Goal: Task Accomplishment & Management: Manage account settings

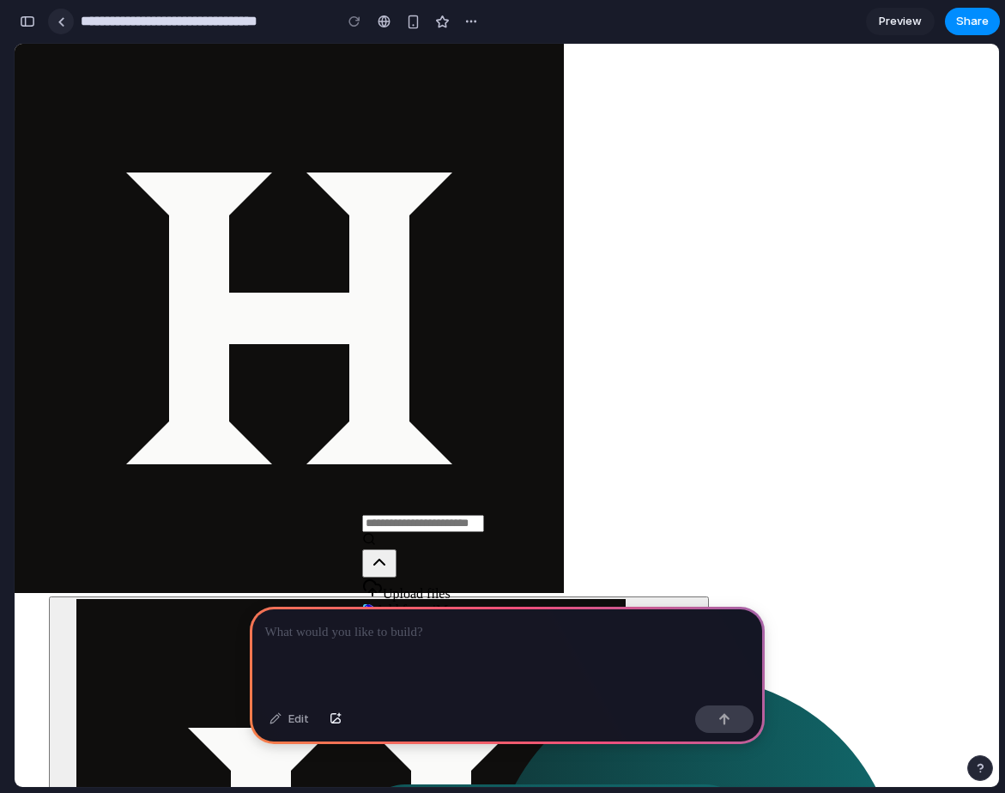
click at [63, 17] on div at bounding box center [62, 21] width 8 height 9
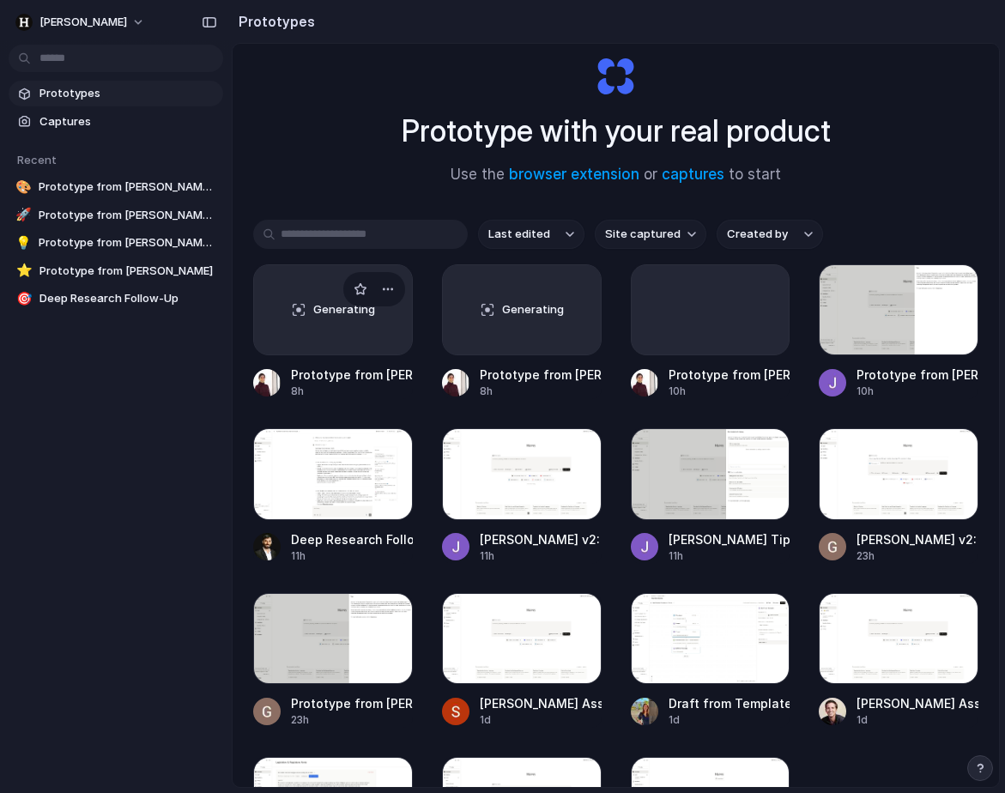
scroll to position [42, 0]
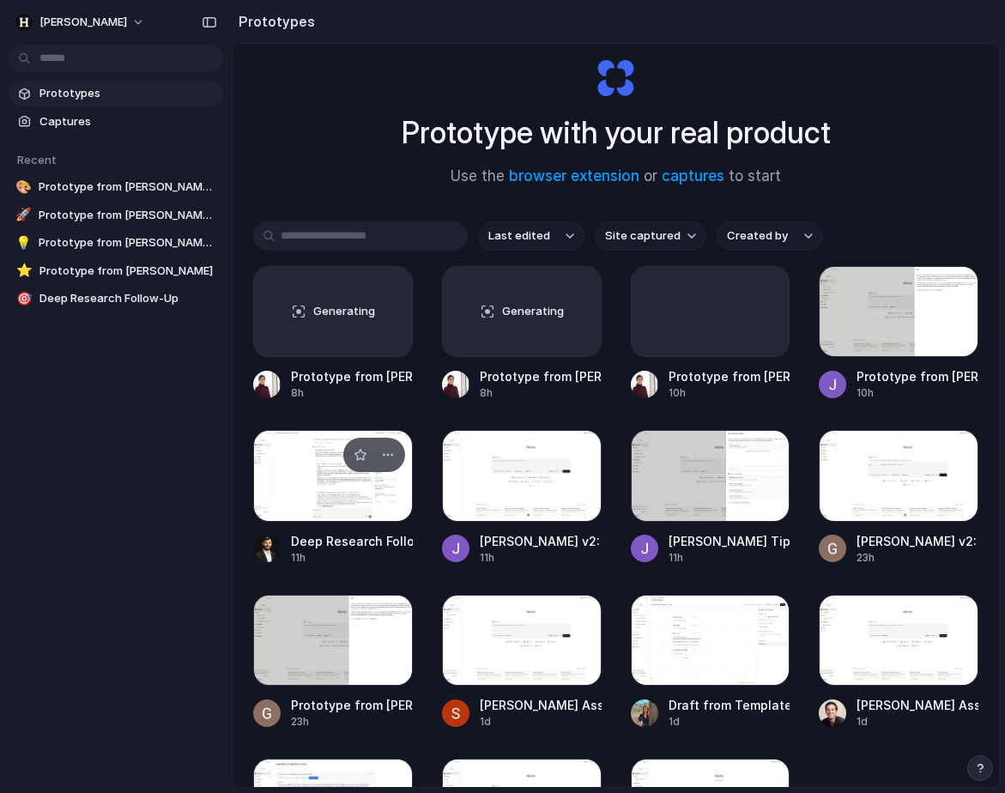
click at [377, 498] on div at bounding box center [333, 475] width 160 height 91
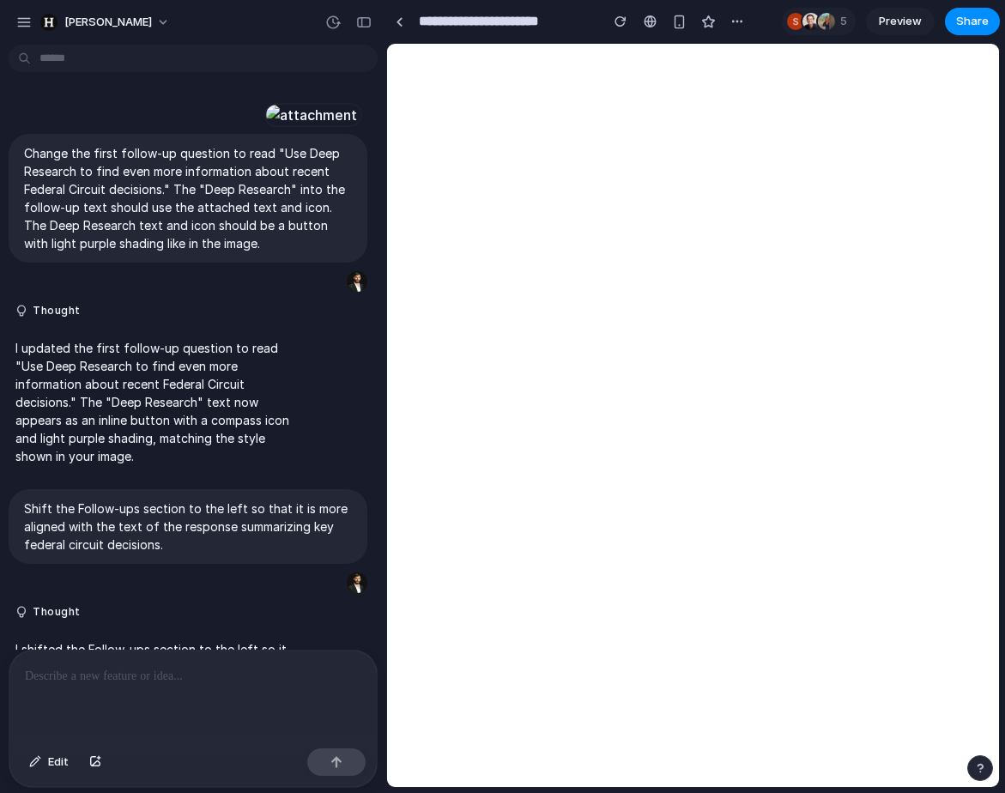
scroll to position [111, 0]
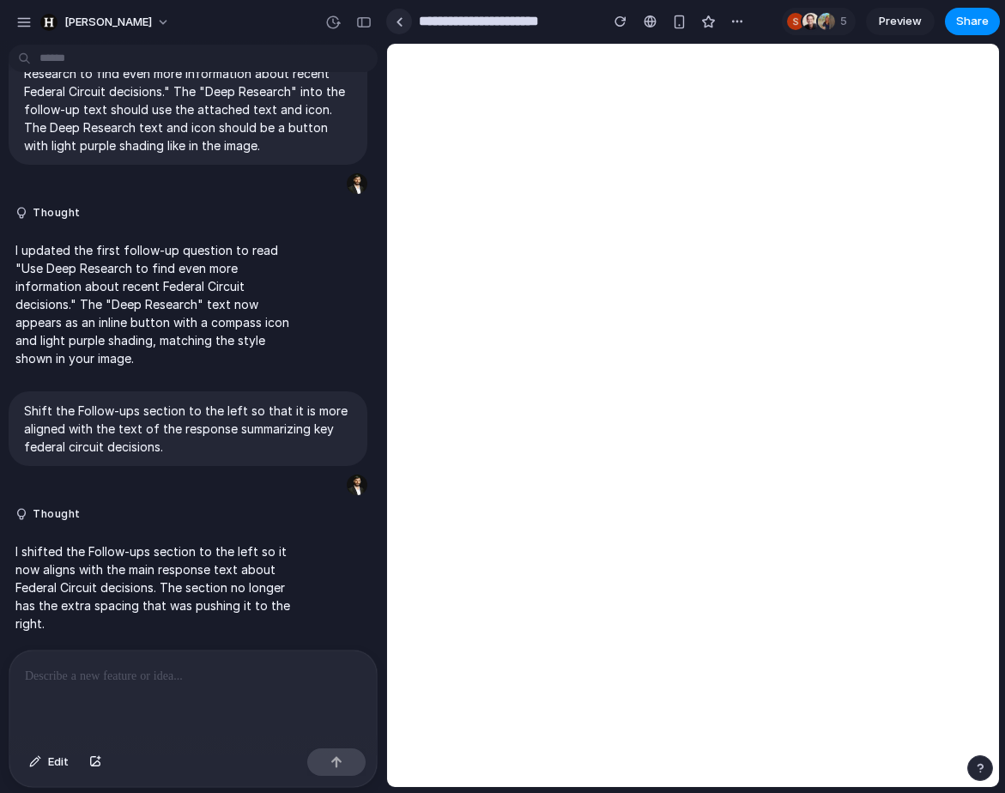
click at [400, 31] on link at bounding box center [399, 22] width 26 height 26
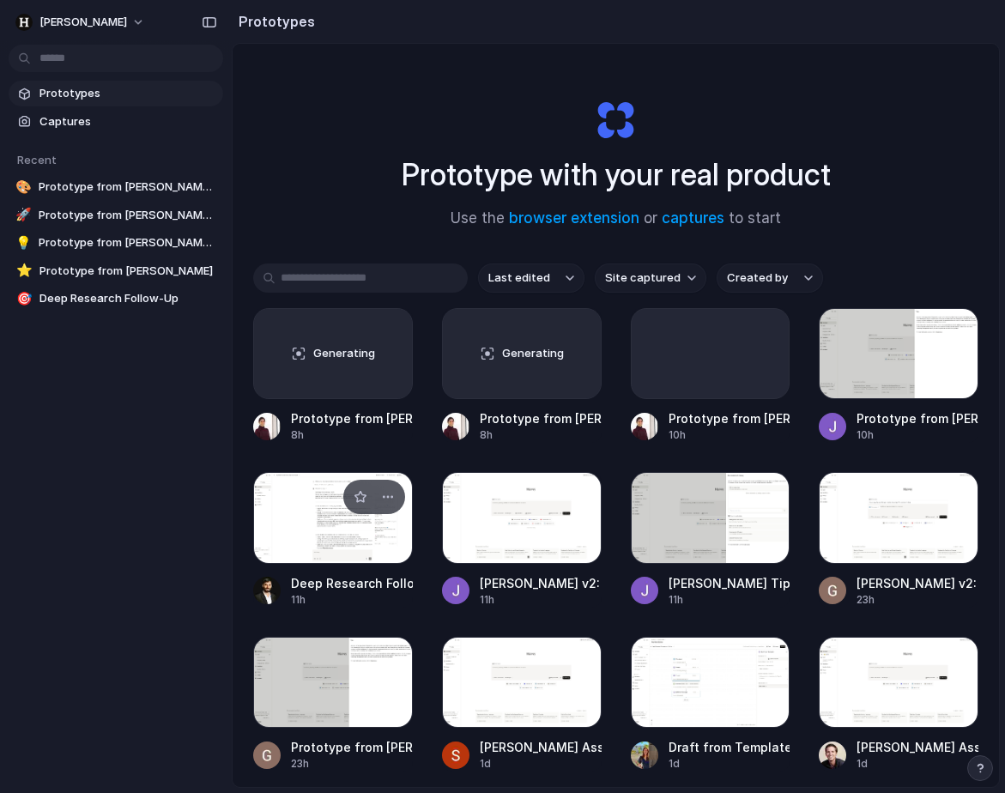
click at [349, 546] on div at bounding box center [333, 517] width 160 height 91
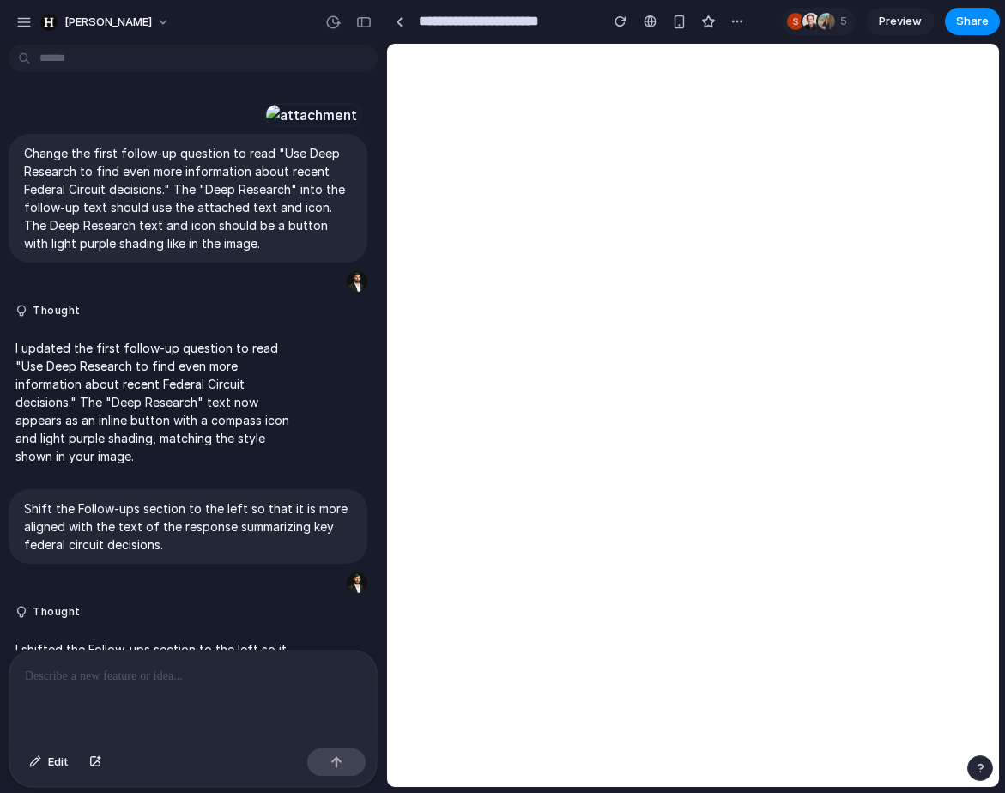
scroll to position [111, 0]
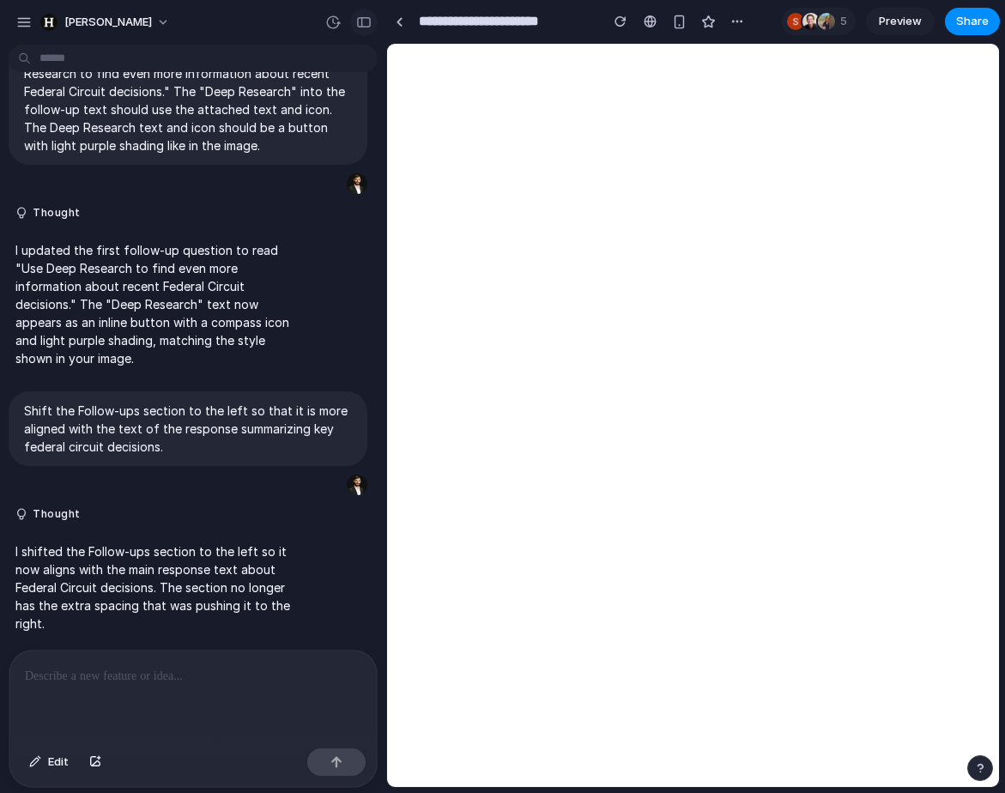
click at [362, 27] on div "button" at bounding box center [363, 22] width 15 height 12
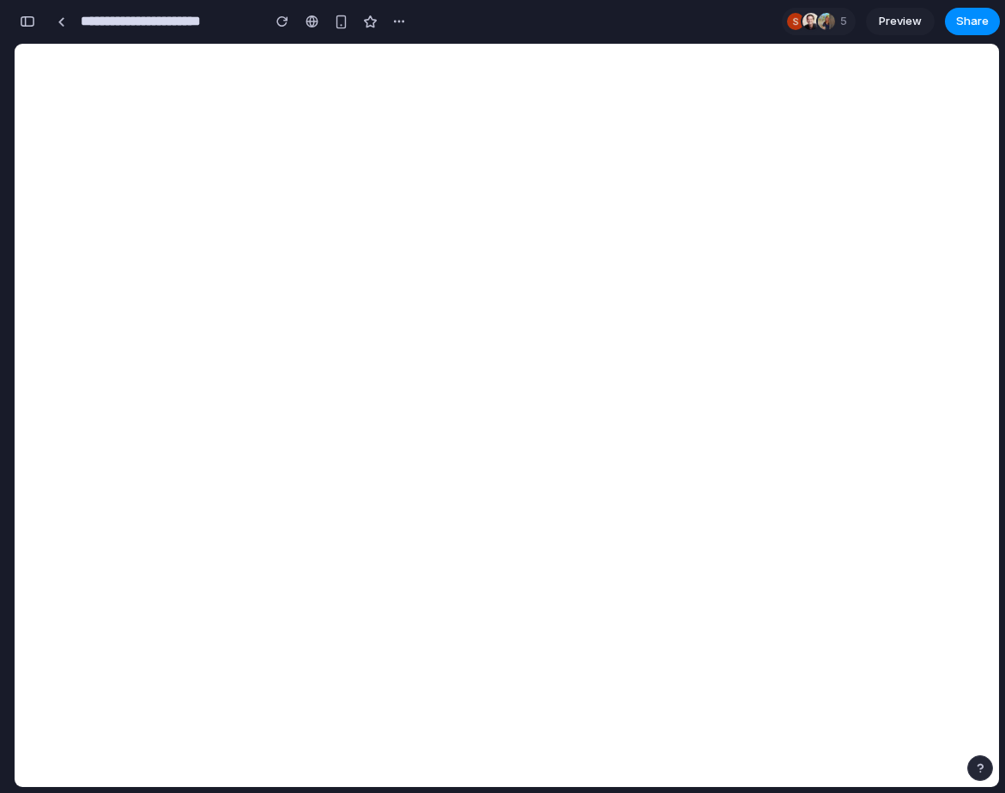
scroll to position [471, 0]
click at [65, 32] on link at bounding box center [61, 22] width 26 height 26
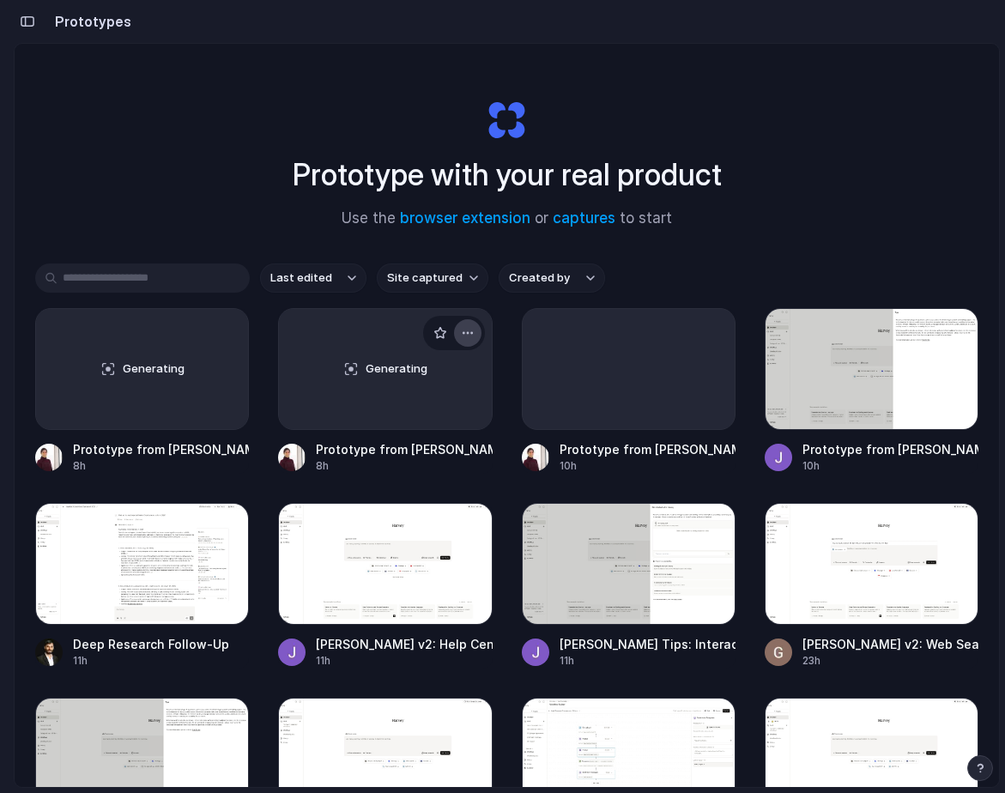
click at [465, 337] on div "button" at bounding box center [468, 333] width 14 height 14
click at [417, 453] on span "Delete" at bounding box center [403, 454] width 36 height 17
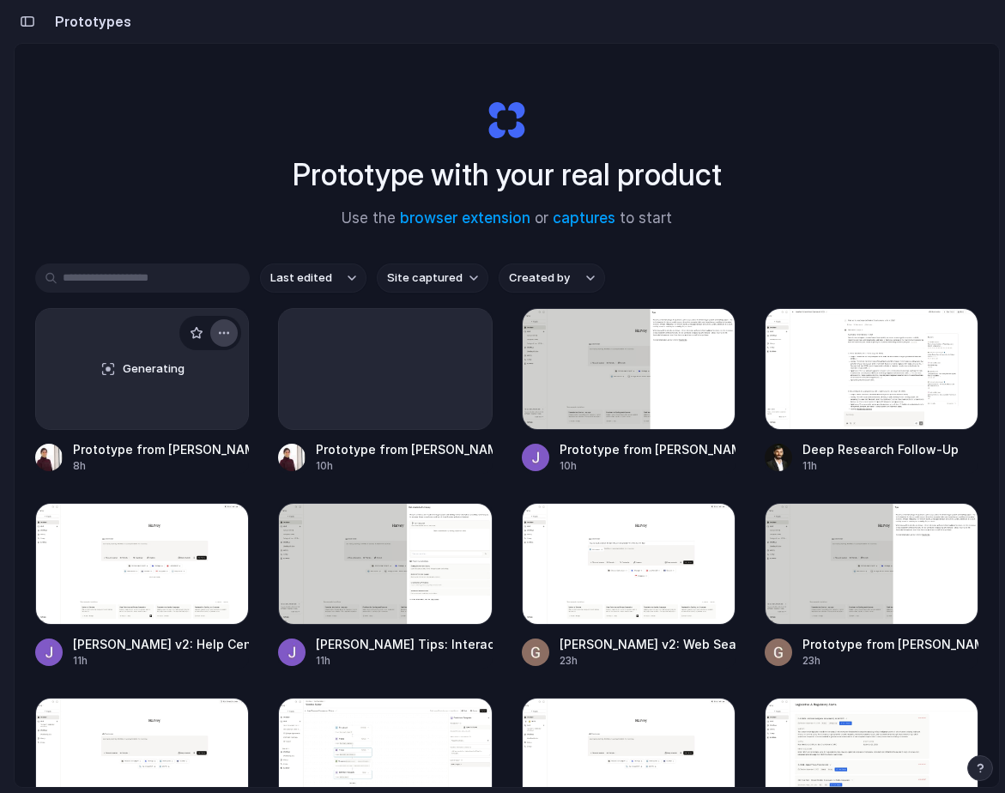
click at [231, 334] on button "button" at bounding box center [223, 332] width 27 height 27
click at [173, 449] on span "Delete" at bounding box center [160, 454] width 36 height 17
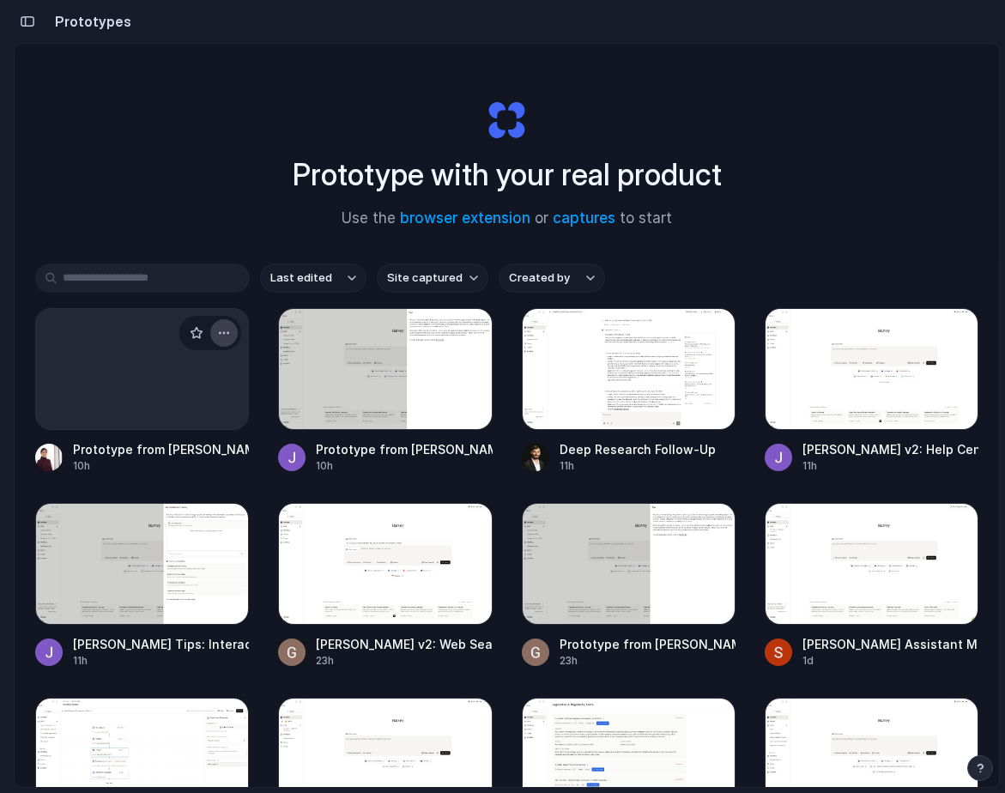
click at [233, 334] on button "button" at bounding box center [223, 332] width 27 height 27
click at [191, 462] on li "Delete" at bounding box center [176, 454] width 122 height 27
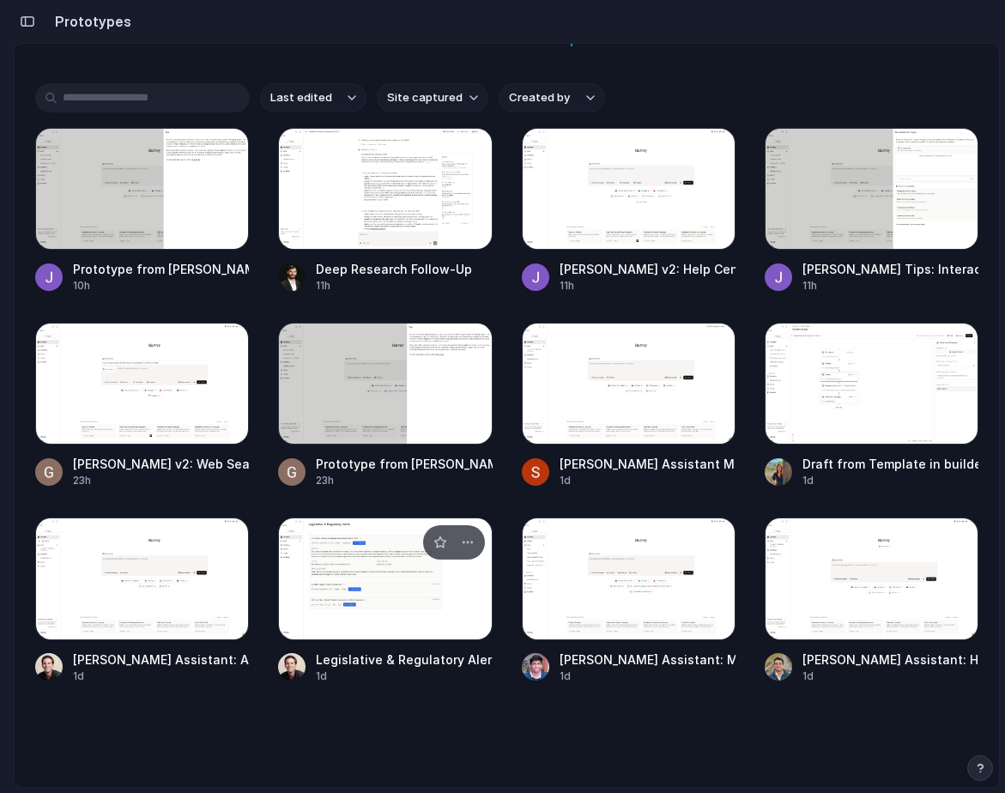
scroll to position [184, 0]
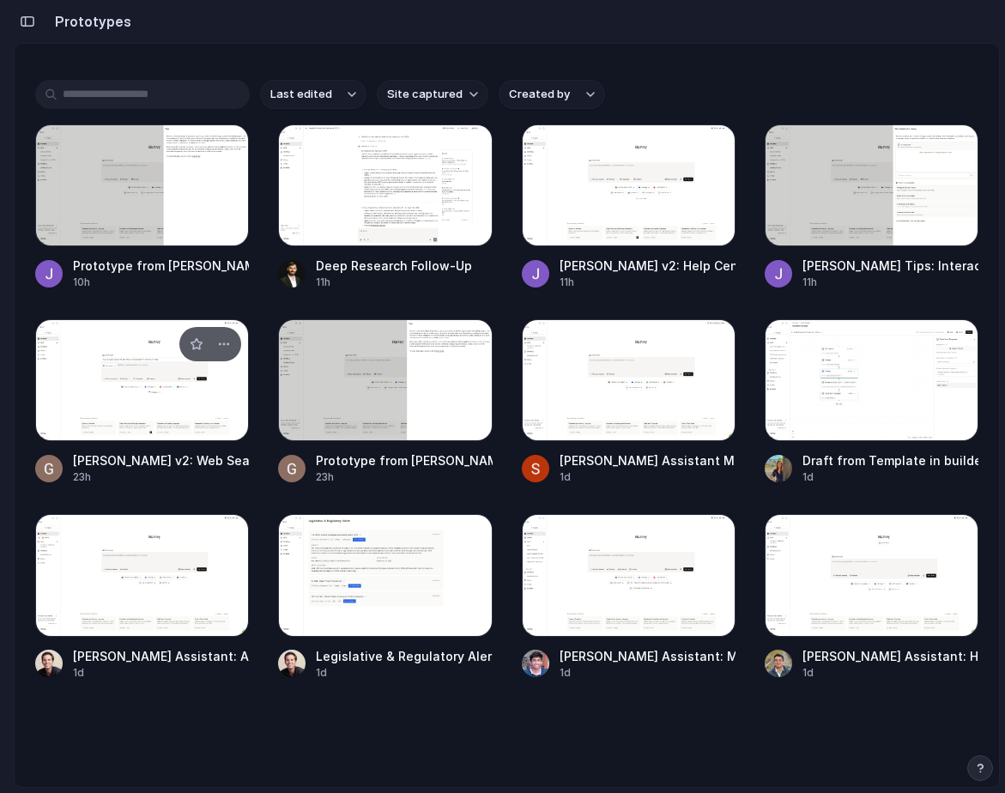
click at [218, 417] on div at bounding box center [142, 380] width 214 height 122
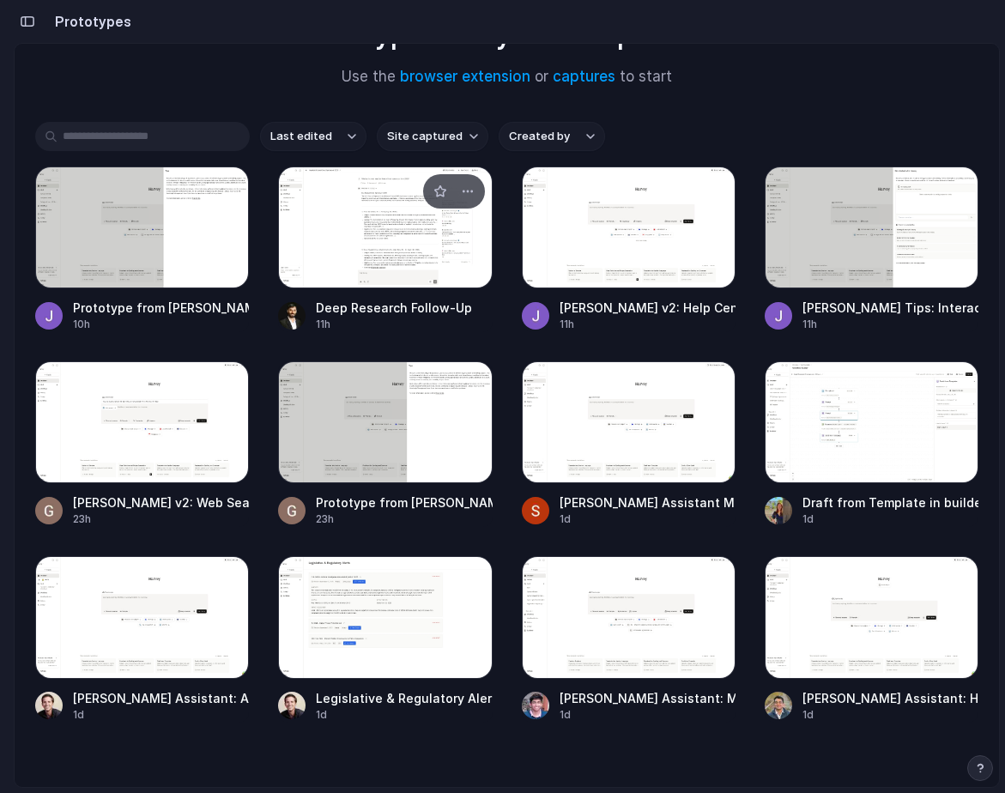
scroll to position [144, 0]
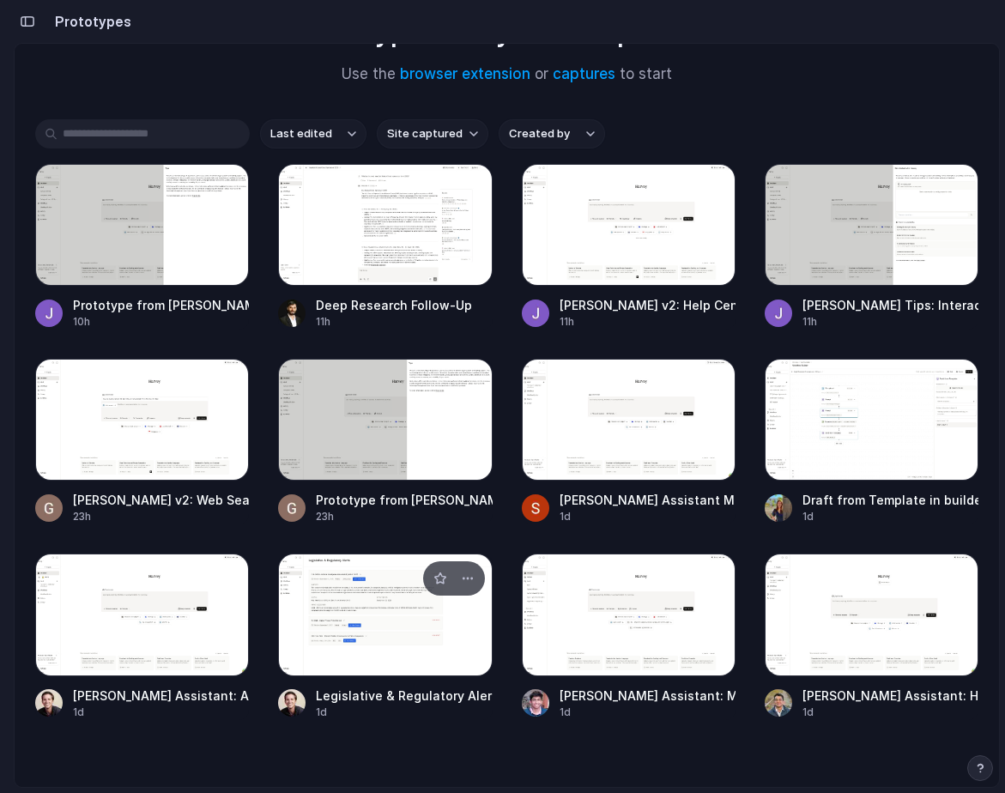
click at [335, 652] on div at bounding box center [385, 615] width 214 height 122
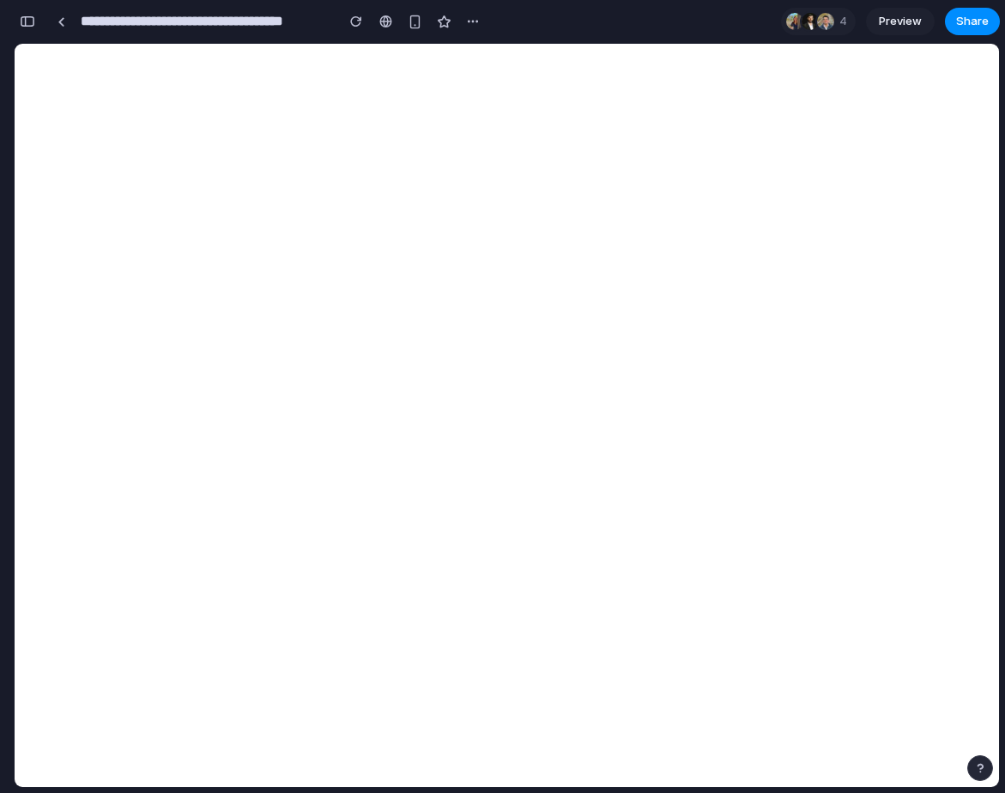
scroll to position [787, 0]
click at [61, 22] on div at bounding box center [62, 21] width 8 height 9
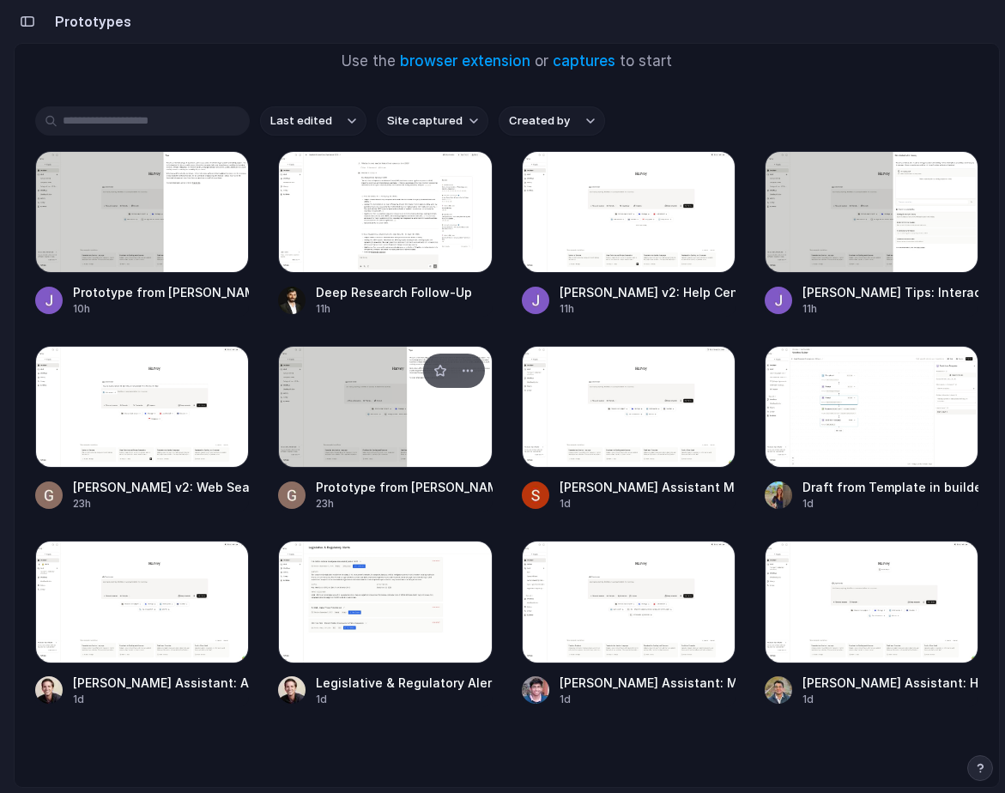
scroll to position [184, 0]
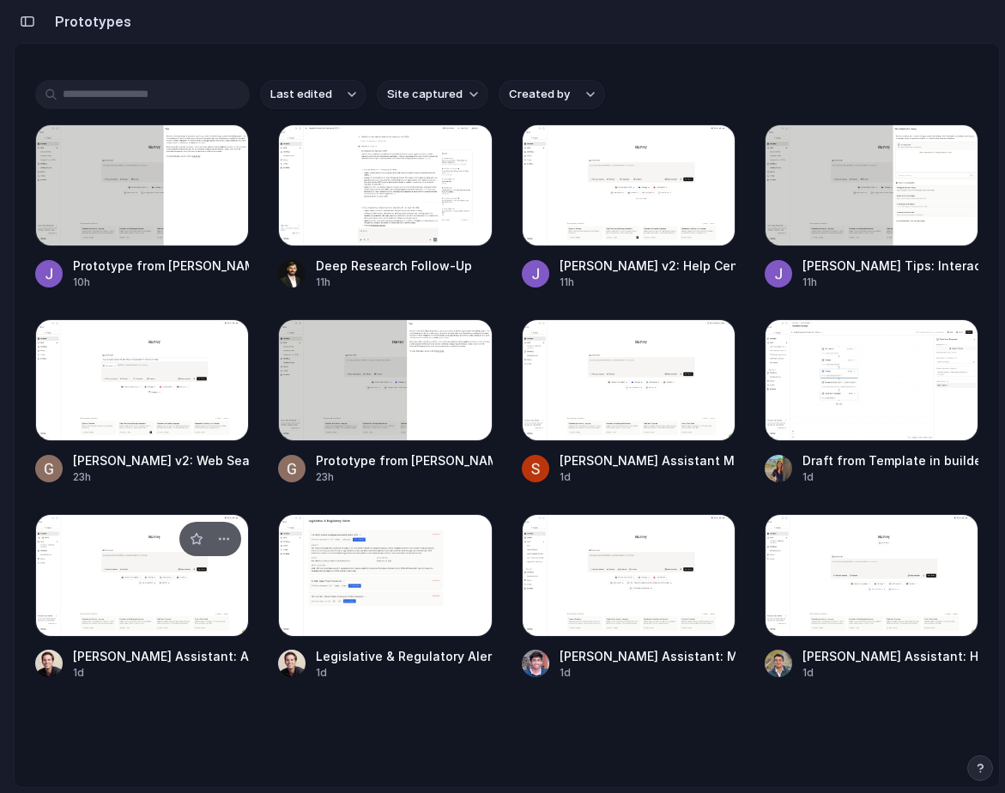
click at [167, 609] on div at bounding box center [142, 575] width 214 height 122
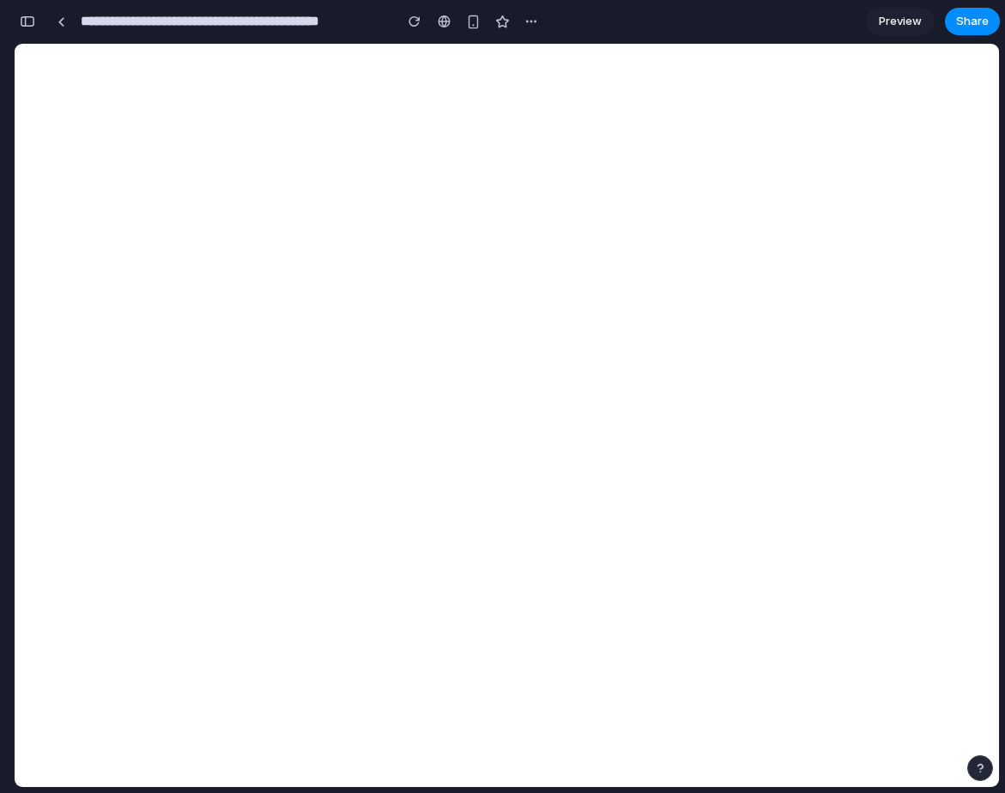
scroll to position [823, 0]
click at [24, 29] on button "button" at bounding box center [27, 21] width 27 height 27
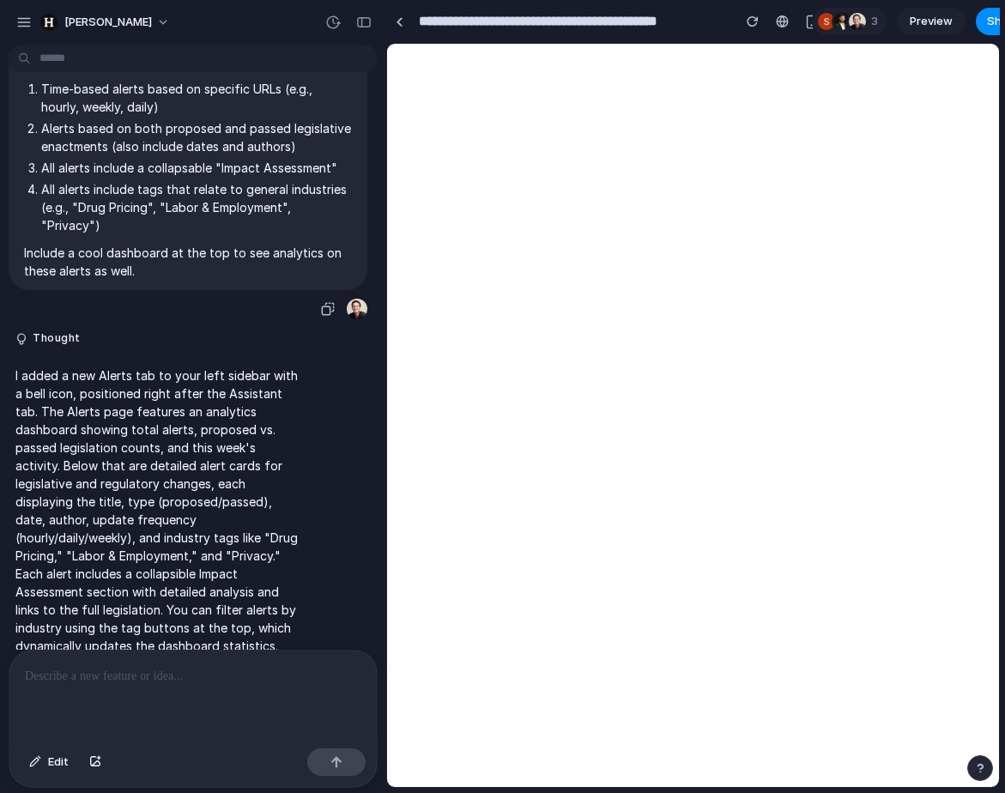
scroll to position [102, 0]
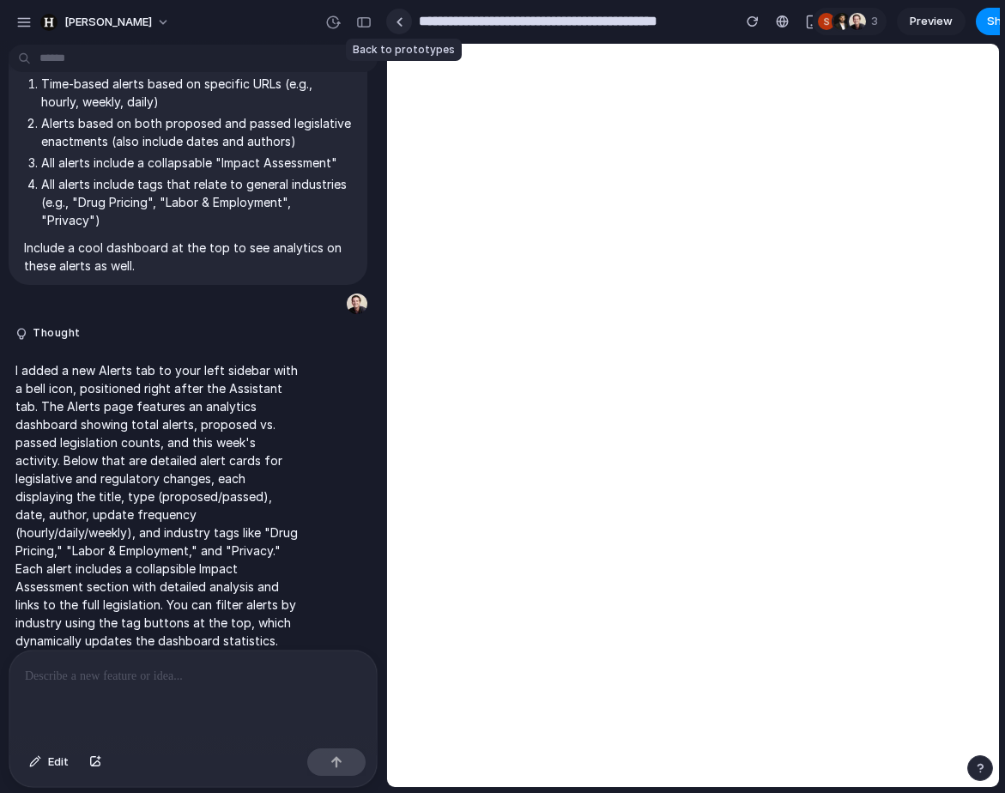
click at [394, 26] on link at bounding box center [399, 22] width 26 height 26
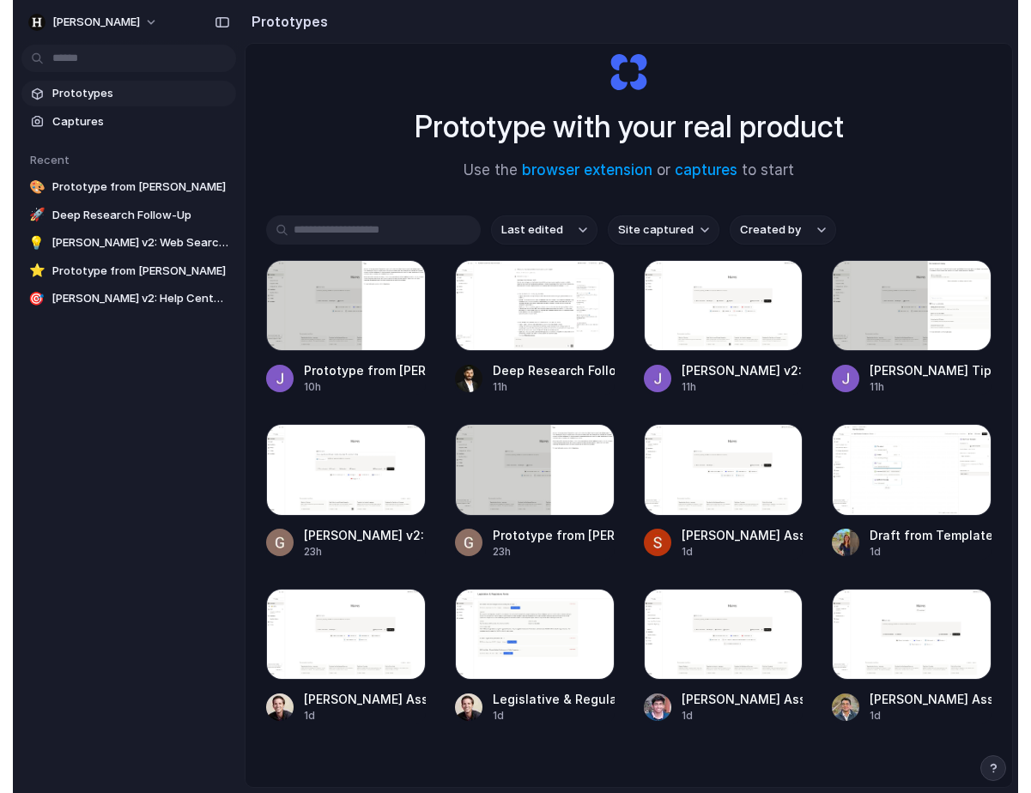
scroll to position [92, 0]
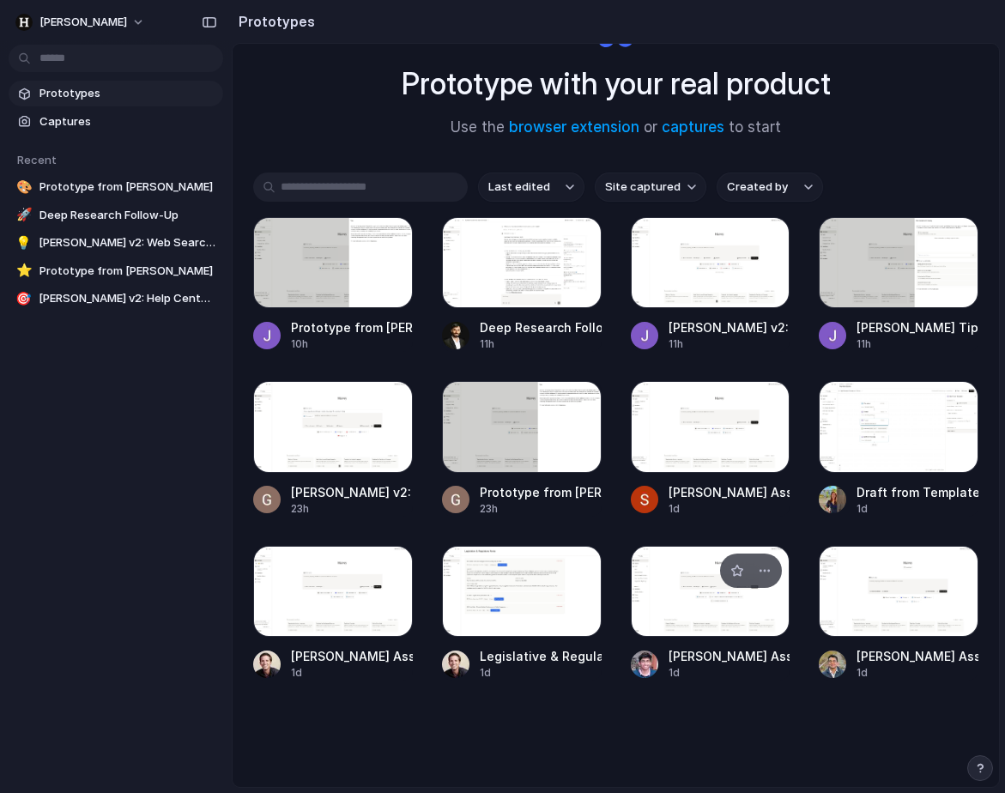
click at [726, 609] on div at bounding box center [711, 591] width 160 height 91
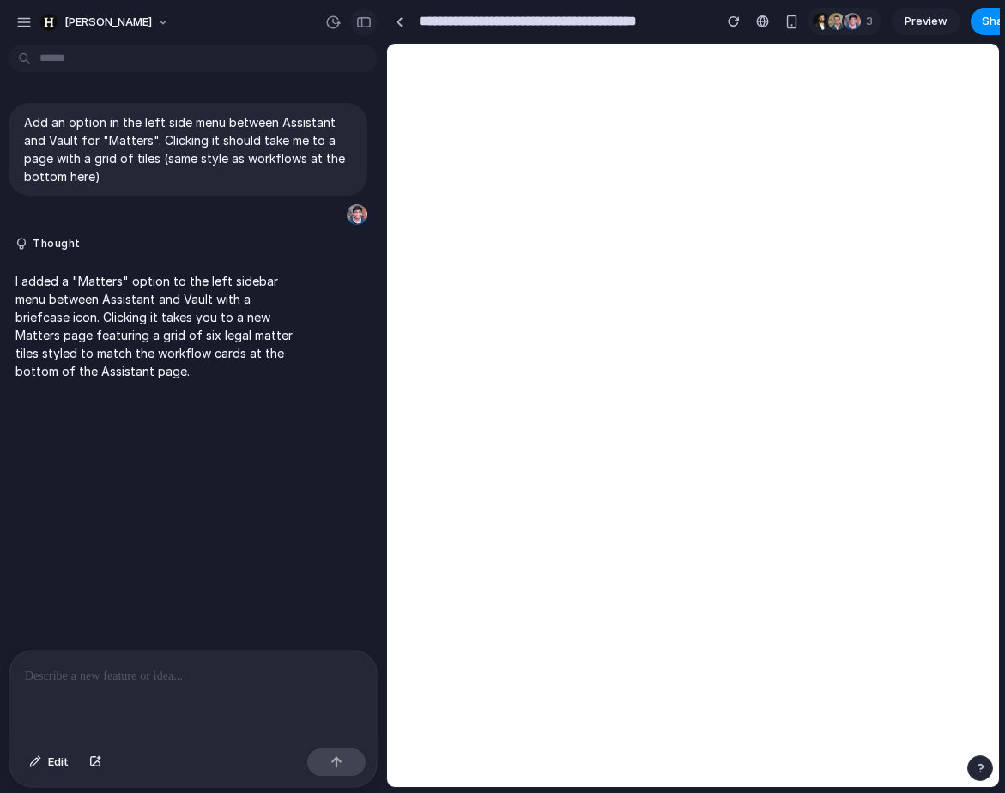
click at [361, 21] on div "button" at bounding box center [363, 22] width 15 height 12
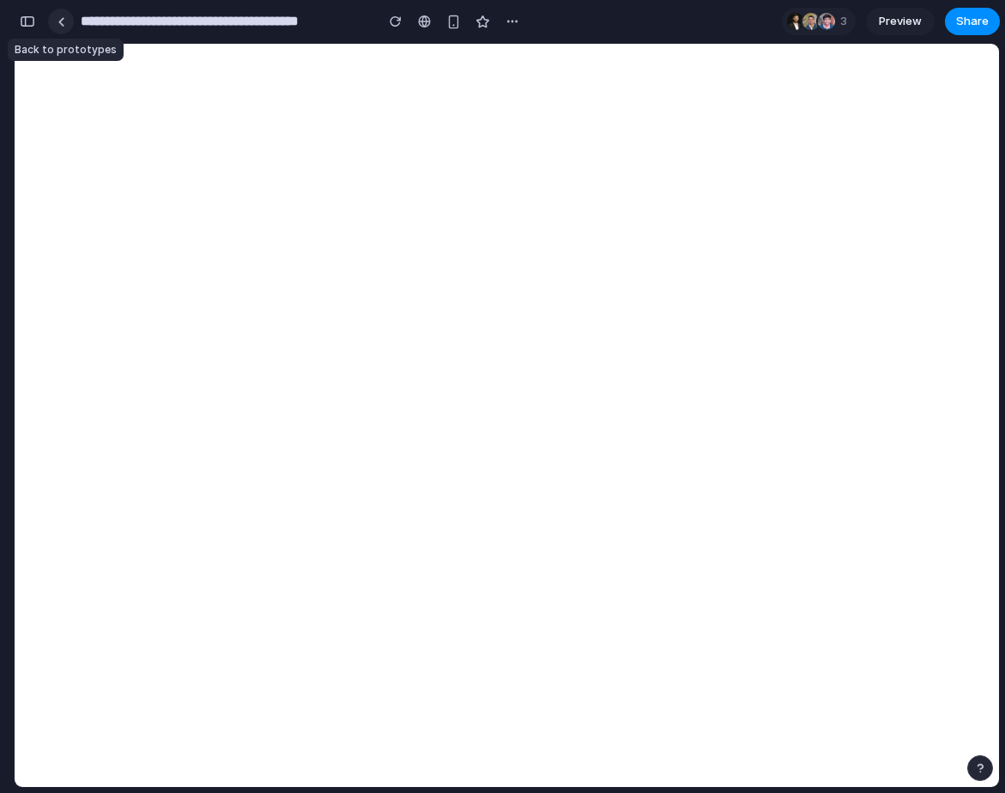
click at [60, 17] on div at bounding box center [62, 21] width 8 height 9
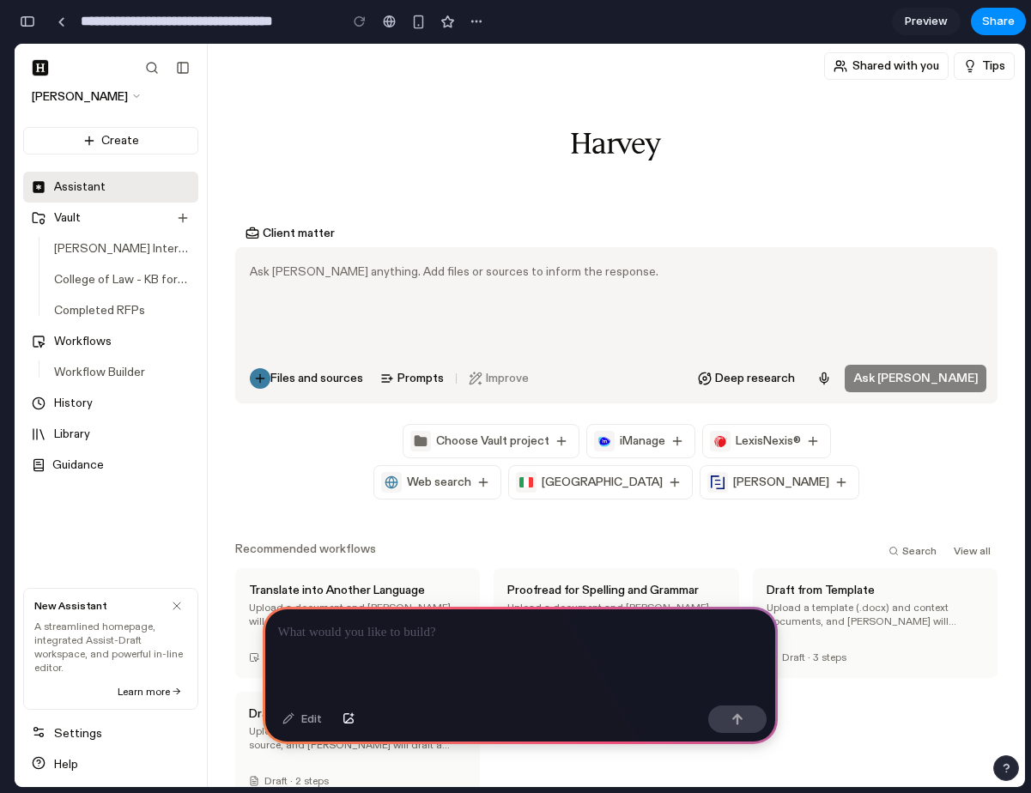
click at [306, 652] on div at bounding box center [520, 653] width 515 height 92
click at [263, 27] on input "**********" at bounding box center [205, 21] width 256 height 31
type input "*"
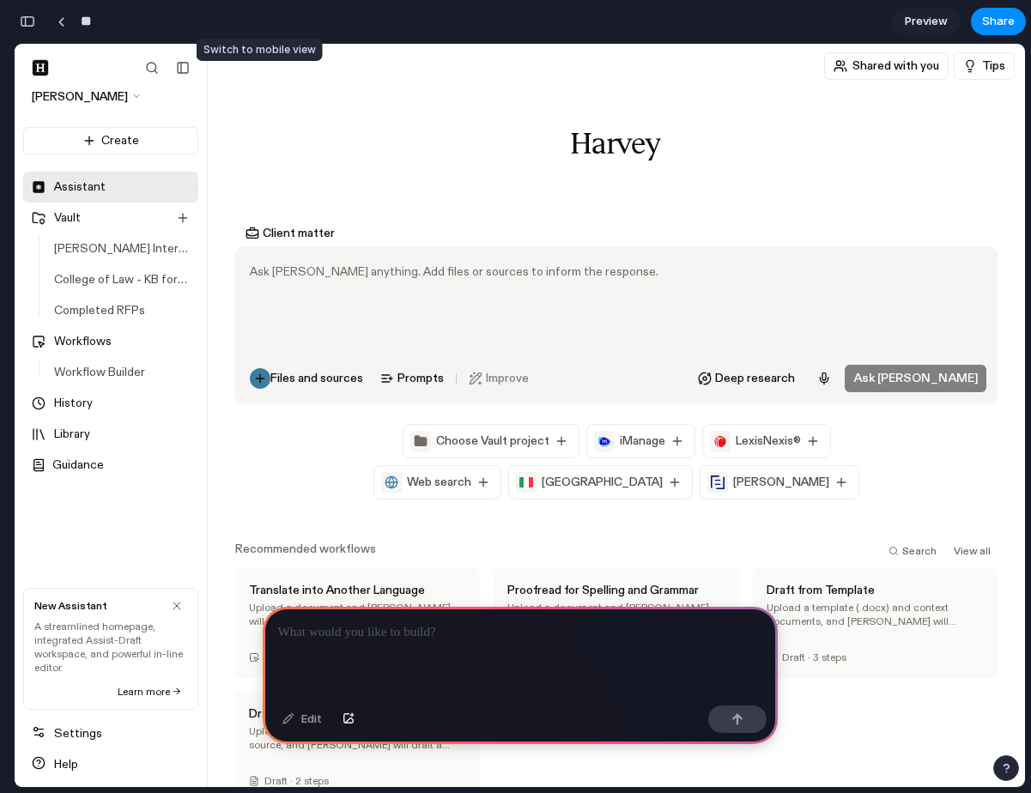
type input "*"
type input "**********"
click at [457, 675] on div at bounding box center [520, 653] width 515 height 92
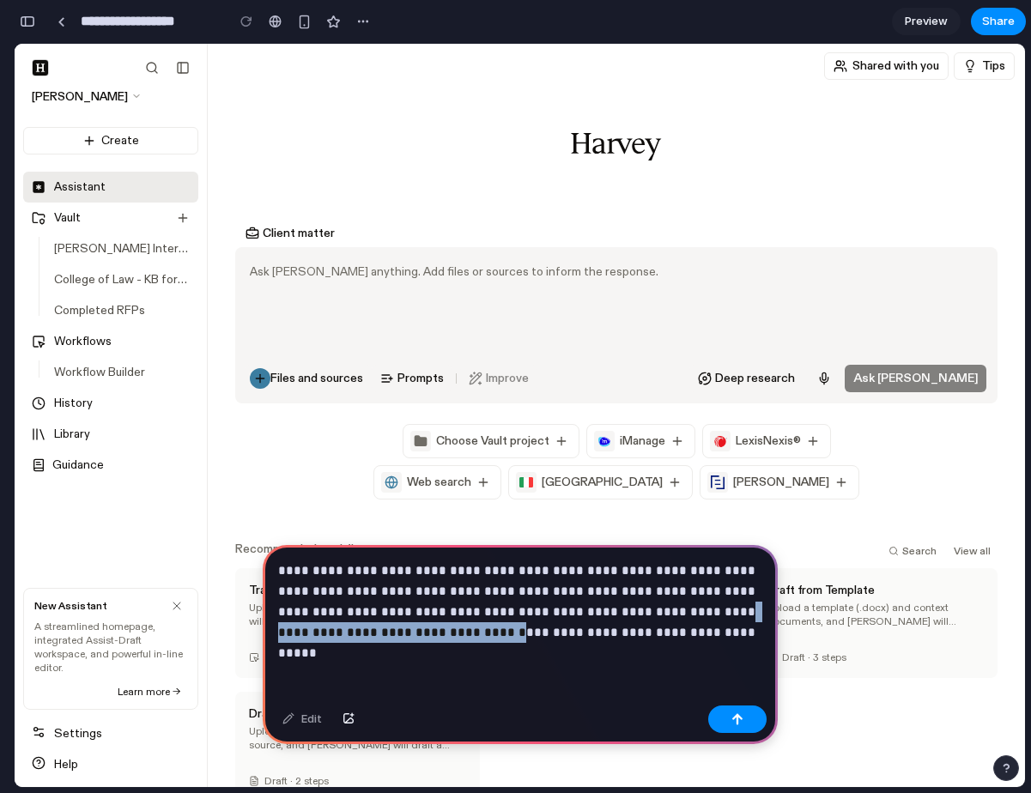
drag, startPoint x: 694, startPoint y: 611, endPoint x: 441, endPoint y: 628, distance: 253.8
click at [441, 628] on p "**********" at bounding box center [520, 602] width 484 height 82
click at [518, 635] on p "**********" at bounding box center [520, 602] width 484 height 82
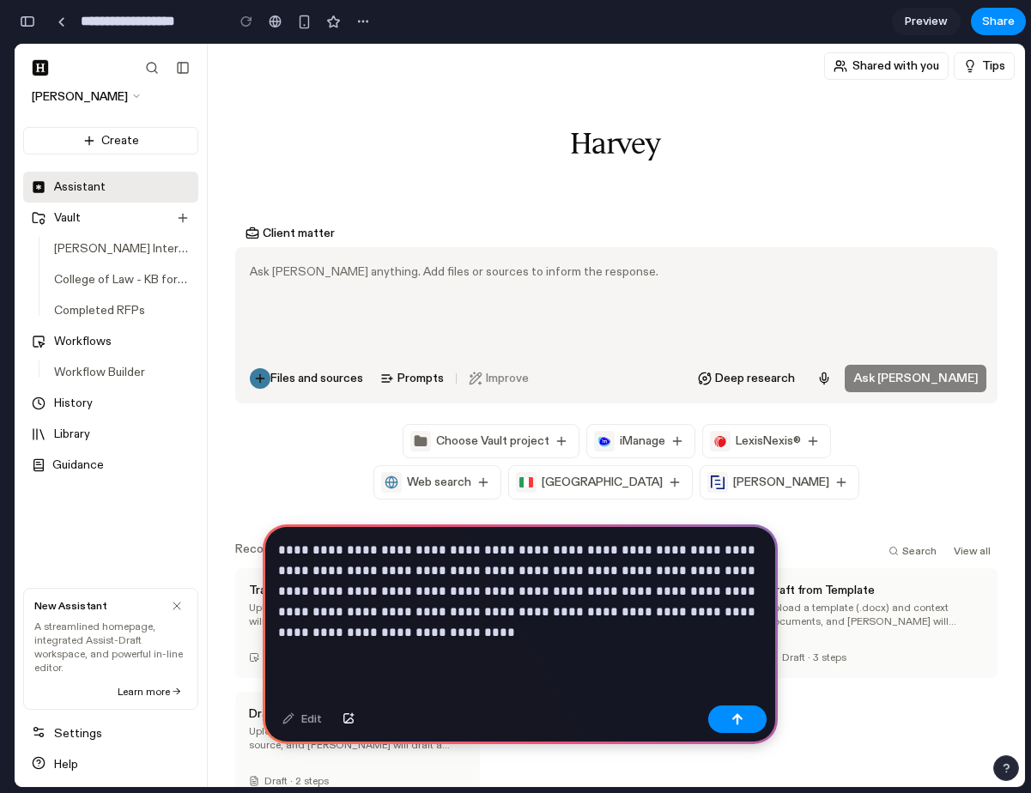
click at [460, 634] on p "**********" at bounding box center [520, 591] width 484 height 103
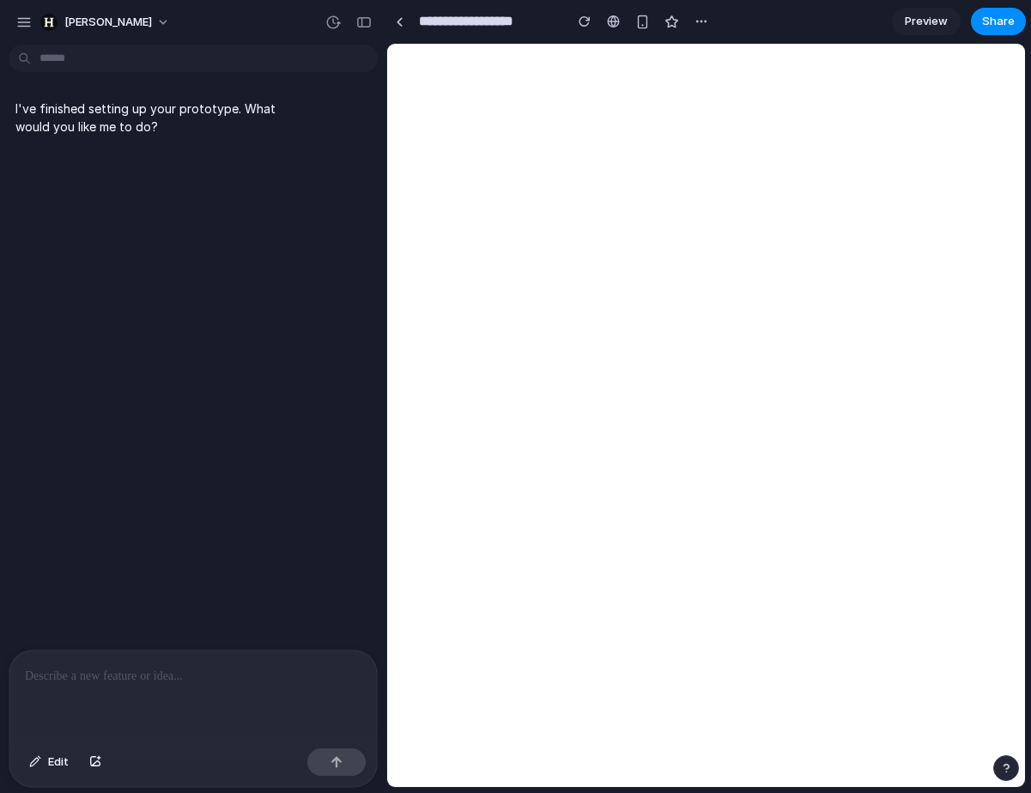
click at [181, 705] on div at bounding box center [192, 696] width 367 height 91
click at [102, 259] on div "I've finished setting up your prototype. What would you like me to do?" at bounding box center [188, 351] width 376 height 598
click at [64, 691] on div at bounding box center [192, 696] width 367 height 91
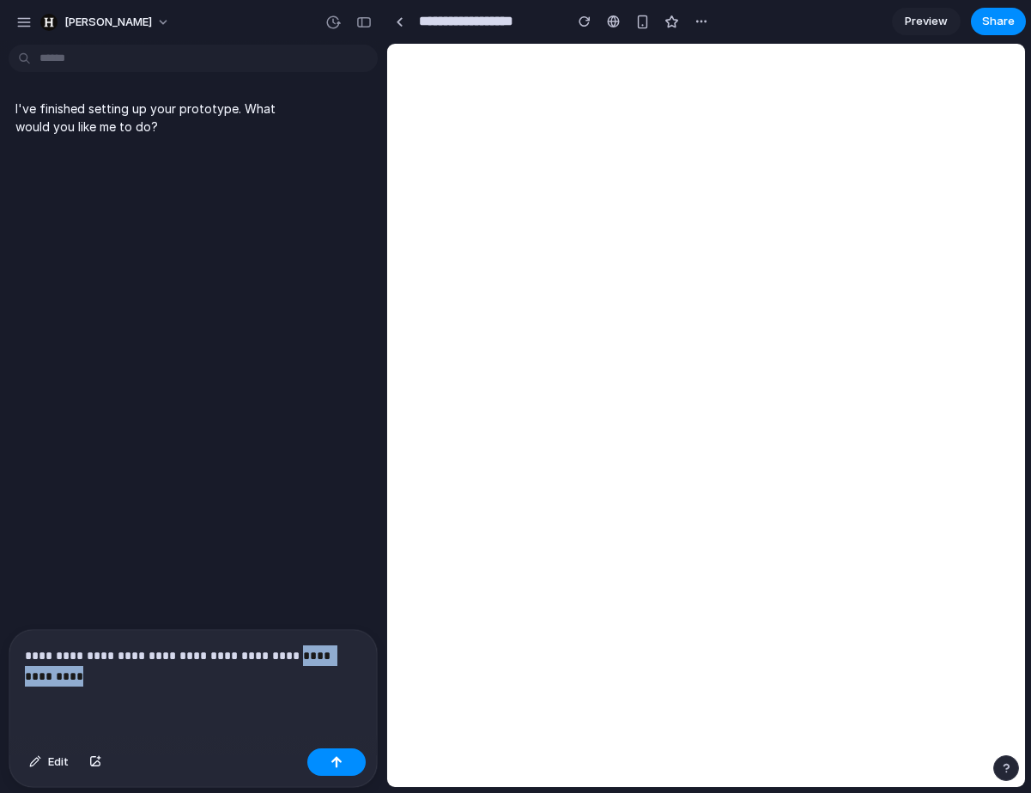
drag, startPoint x: 161, startPoint y: 675, endPoint x: 25, endPoint y: 674, distance: 135.6
click at [25, 674] on p "**********" at bounding box center [193, 666] width 337 height 41
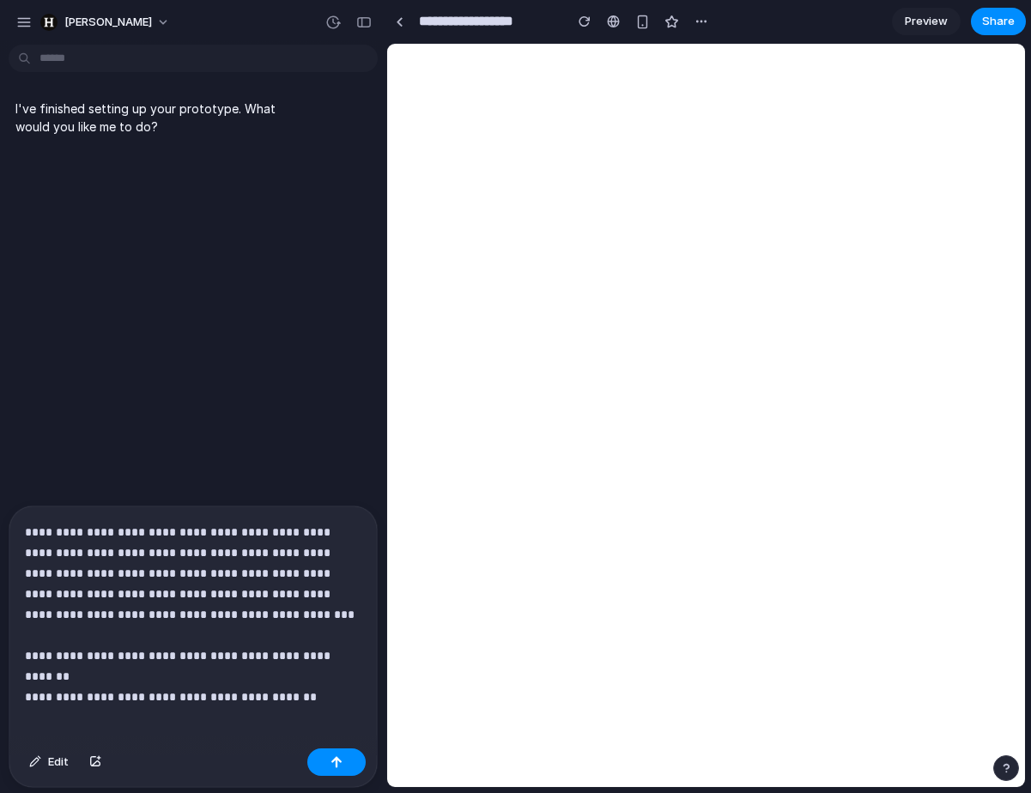
click at [142, 653] on p "**********" at bounding box center [193, 604] width 337 height 165
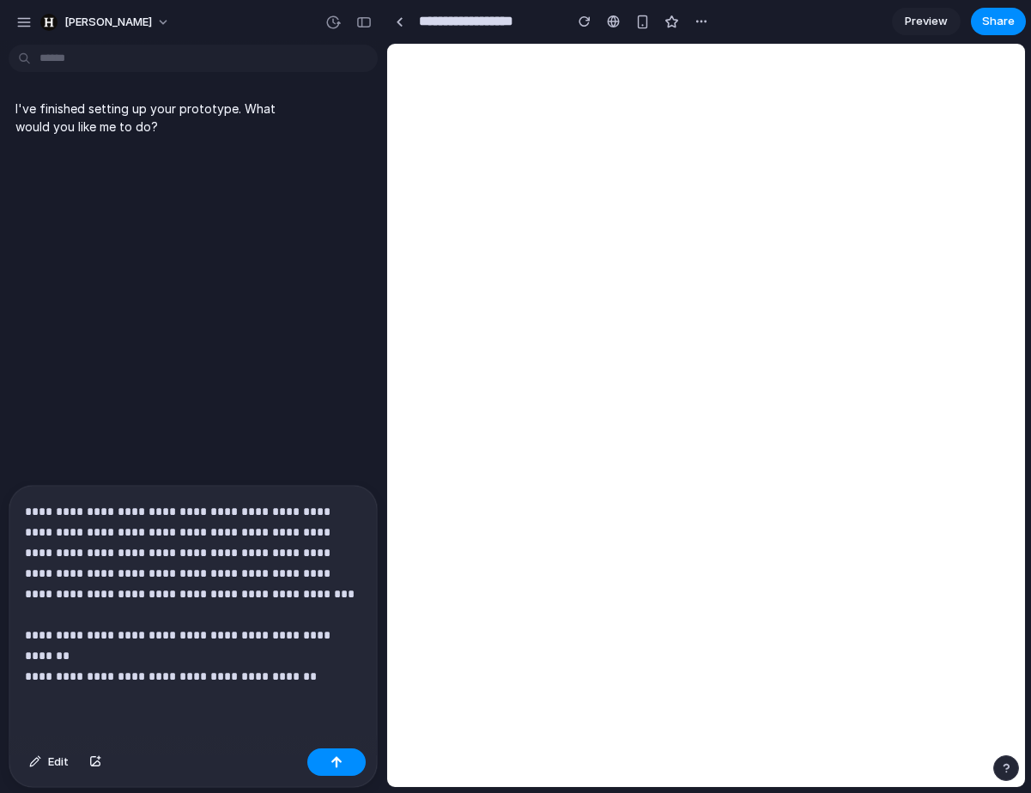
click at [149, 633] on p "**********" at bounding box center [193, 593] width 337 height 185
click at [323, 679] on p "**********" at bounding box center [193, 593] width 337 height 185
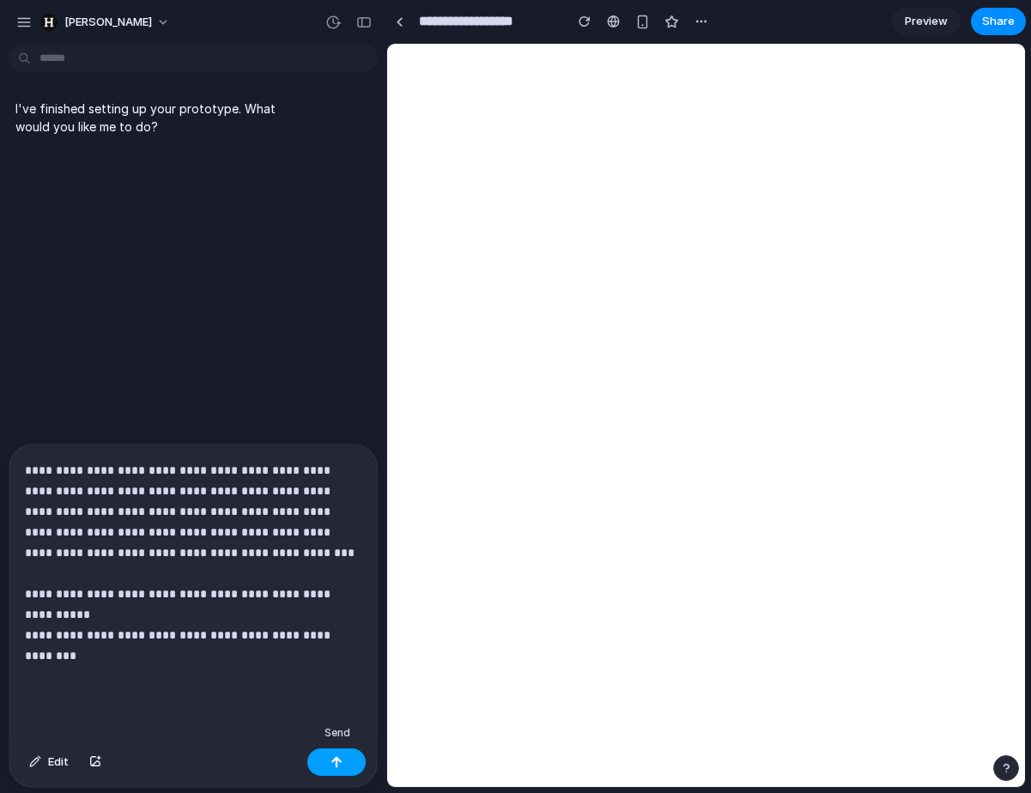
click at [330, 758] on button "button" at bounding box center [336, 762] width 58 height 27
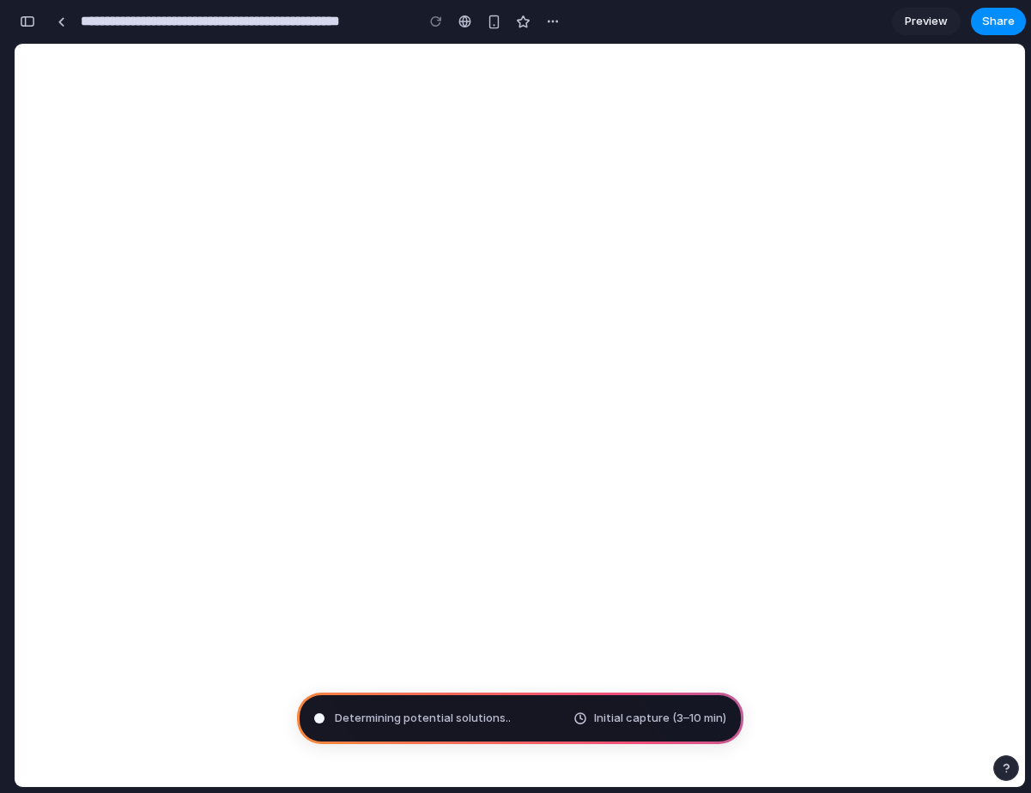
scroll to position [797, 0]
click at [302, 22] on input "**********" at bounding box center [243, 21] width 332 height 31
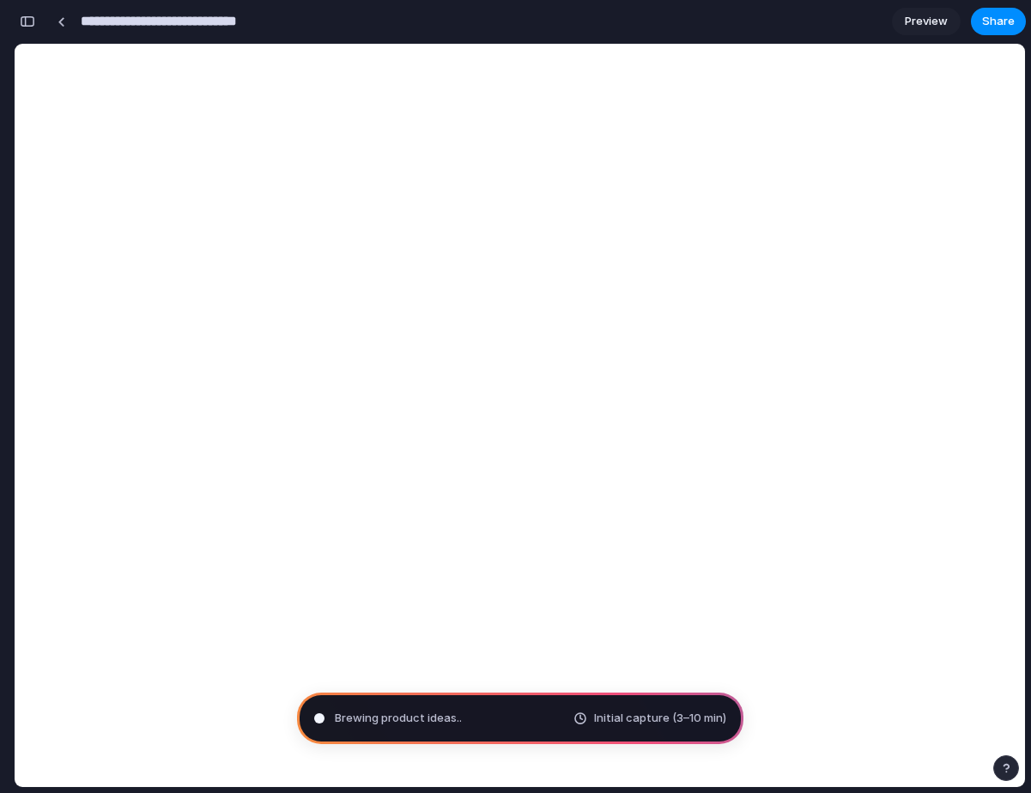
drag, startPoint x: 300, startPoint y: 20, endPoint x: 80, endPoint y: 22, distance: 219.8
click at [88, 20] on input "**********" at bounding box center [188, 21] width 223 height 31
type input "*"
type input "**********"
click at [357, 30] on button "button" at bounding box center [367, 22] width 26 height 26
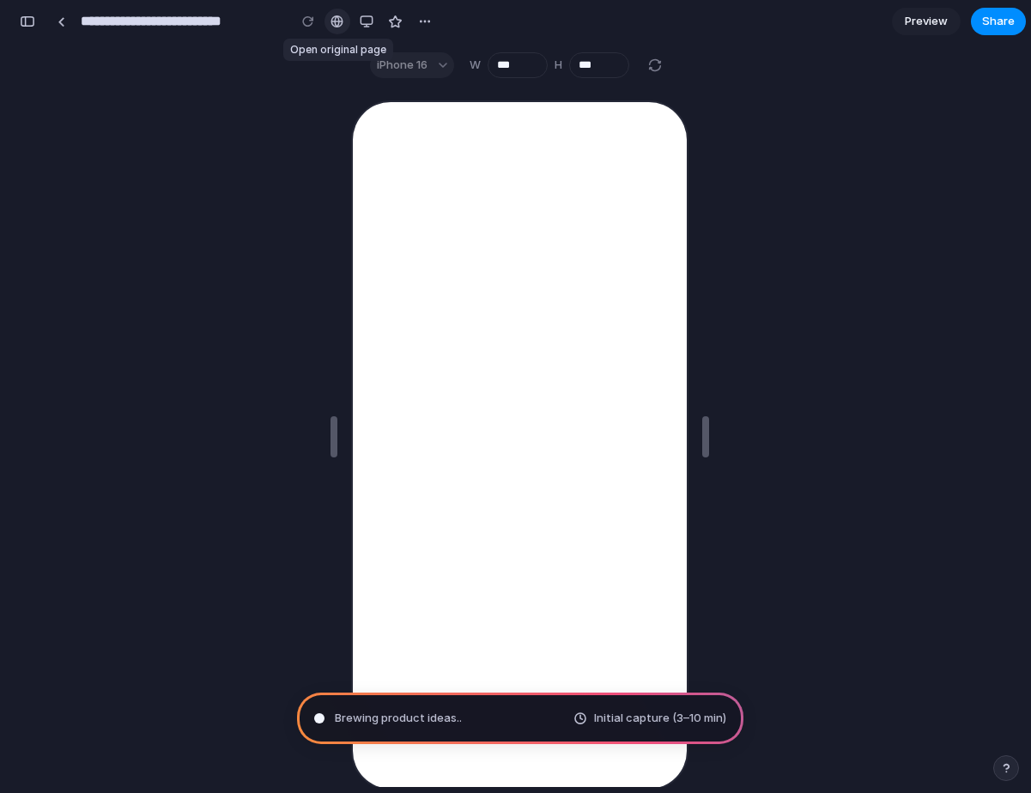
click at [337, 16] on div at bounding box center [336, 22] width 13 height 14
click at [369, 21] on div "button" at bounding box center [367, 22] width 14 height 14
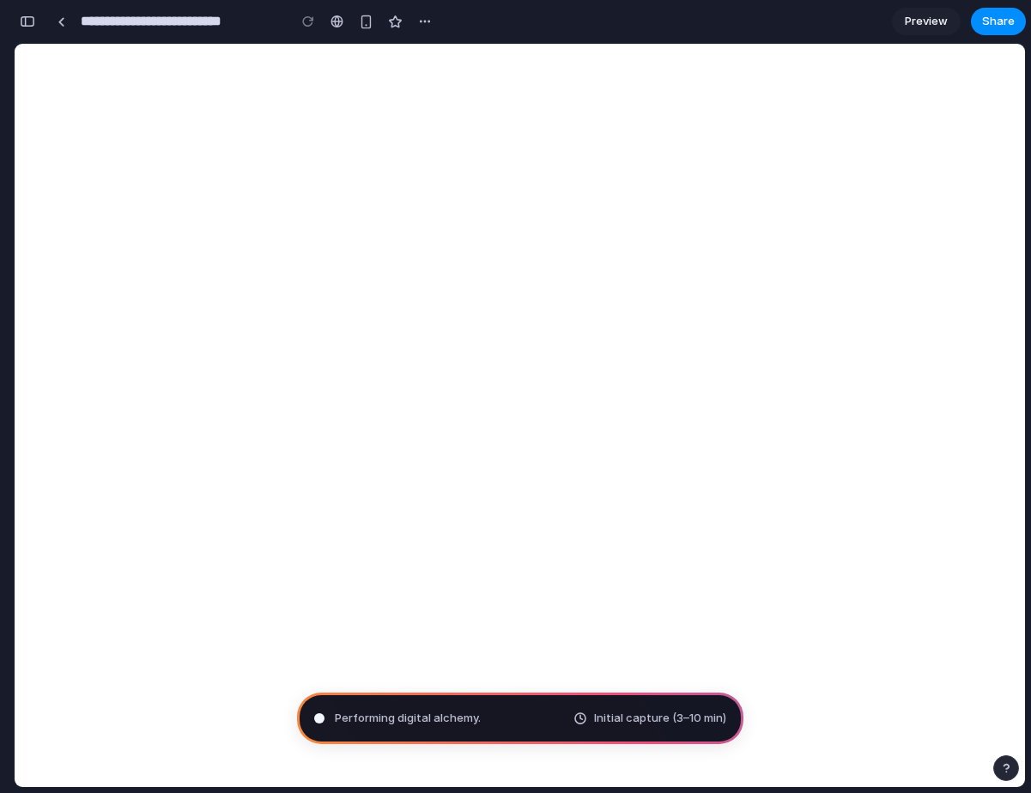
scroll to position [275, 0]
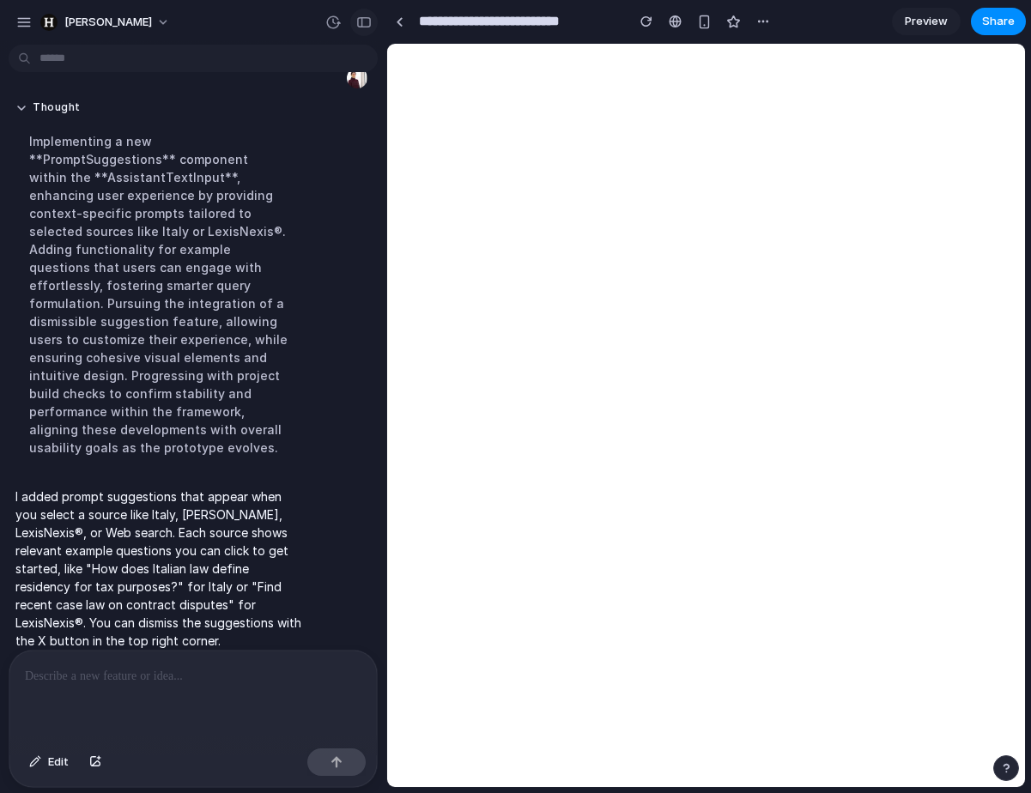
click at [367, 33] on button "button" at bounding box center [363, 22] width 27 height 27
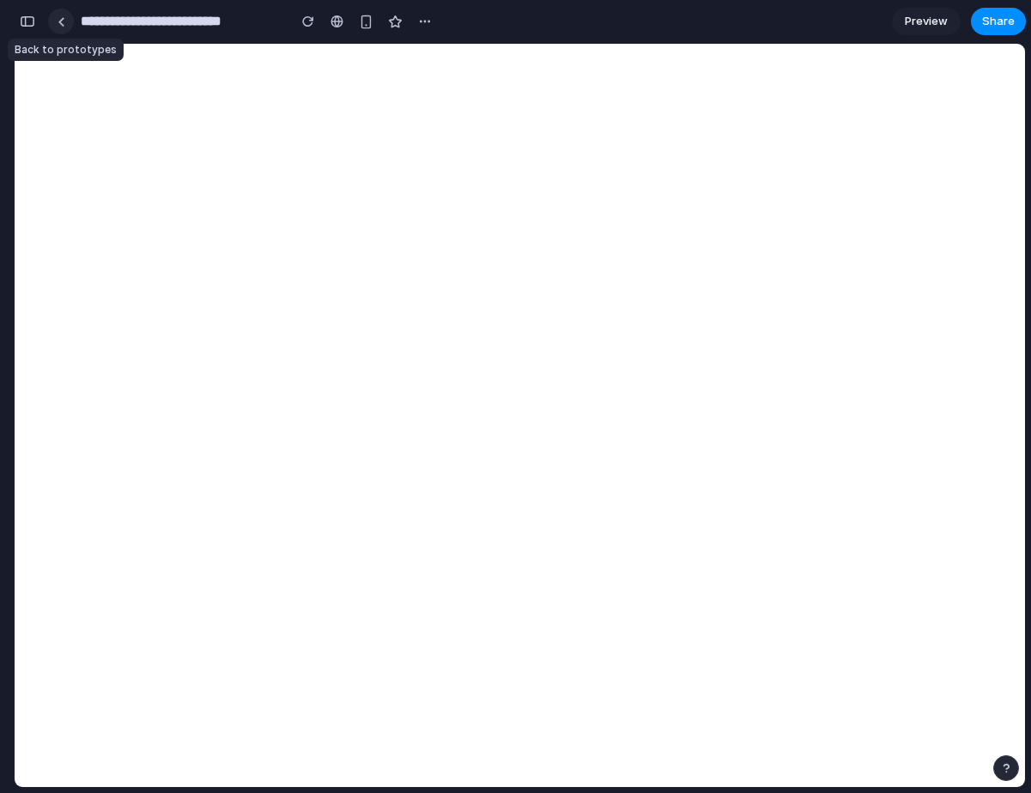
click at [61, 19] on div at bounding box center [62, 21] width 8 height 9
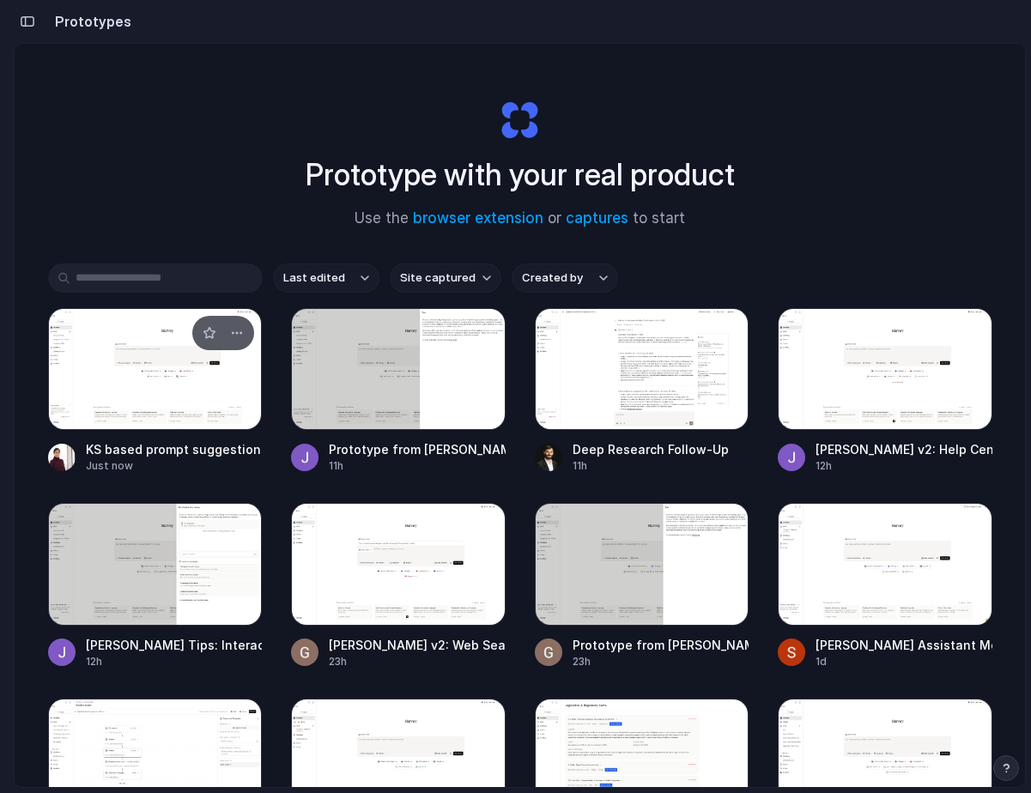
click at [112, 377] on div at bounding box center [155, 369] width 215 height 122
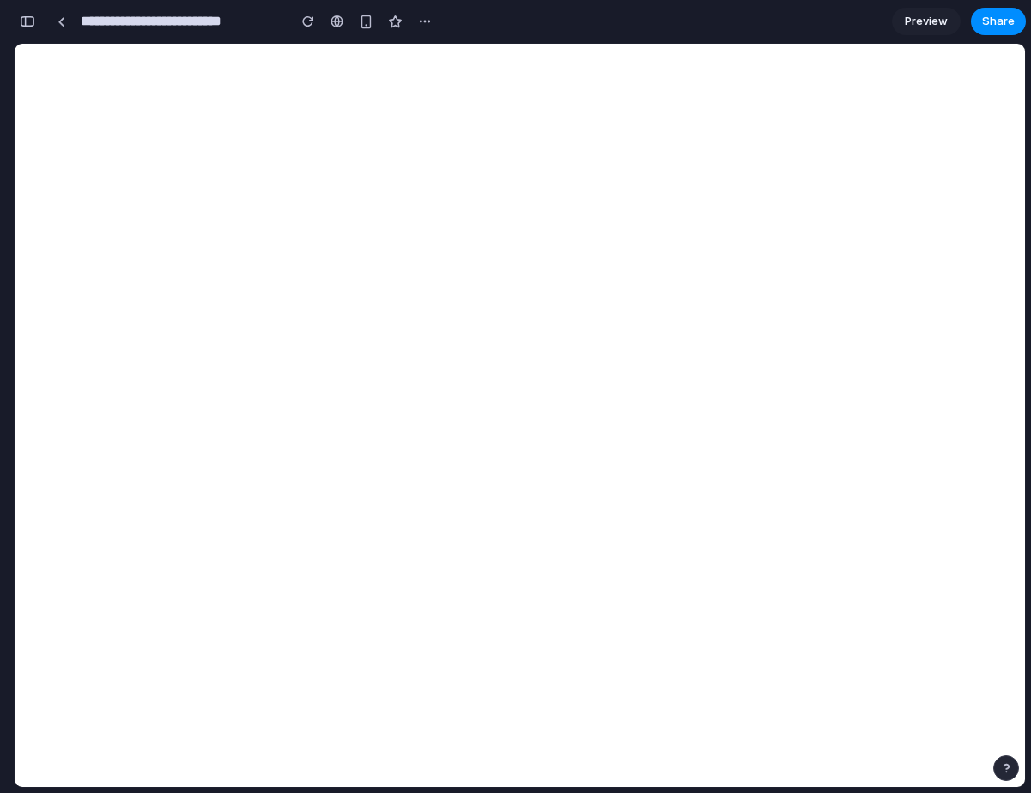
scroll to position [391, 0]
click at [1013, 32] on button "Share" at bounding box center [998, 21] width 55 height 27
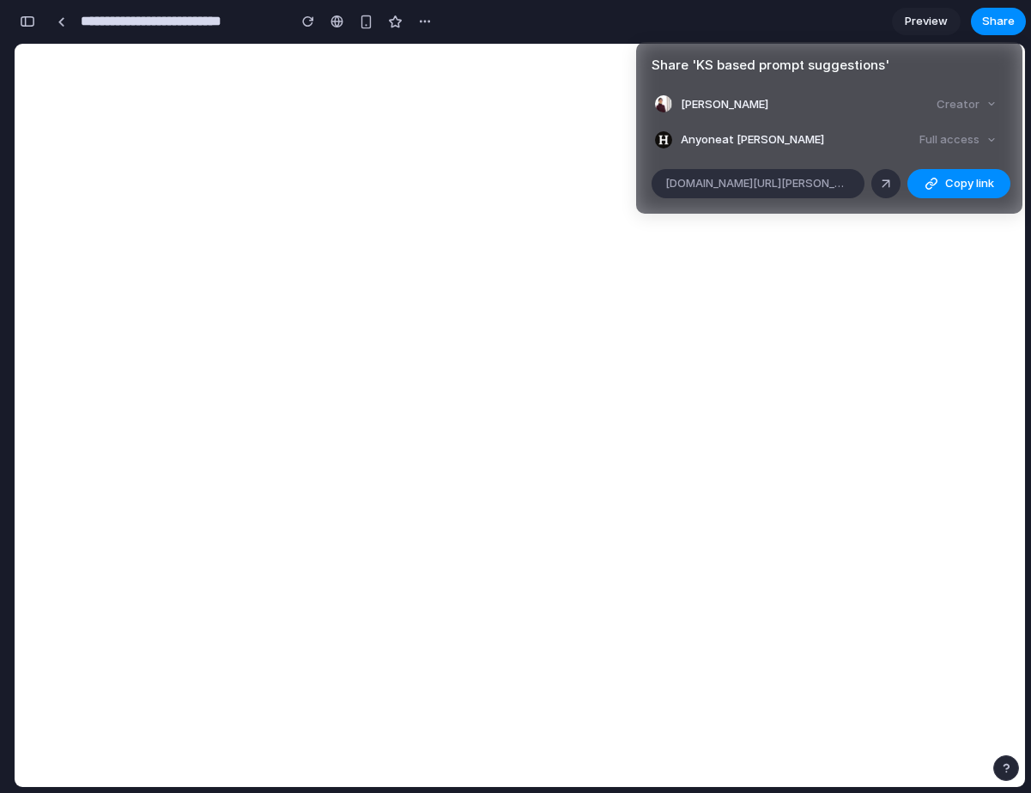
click at [577, 158] on div "Share ' KS based prompt suggestions ' Preethi Chegu Creator Anyone at Harvey Fu…" at bounding box center [515, 396] width 1031 height 793
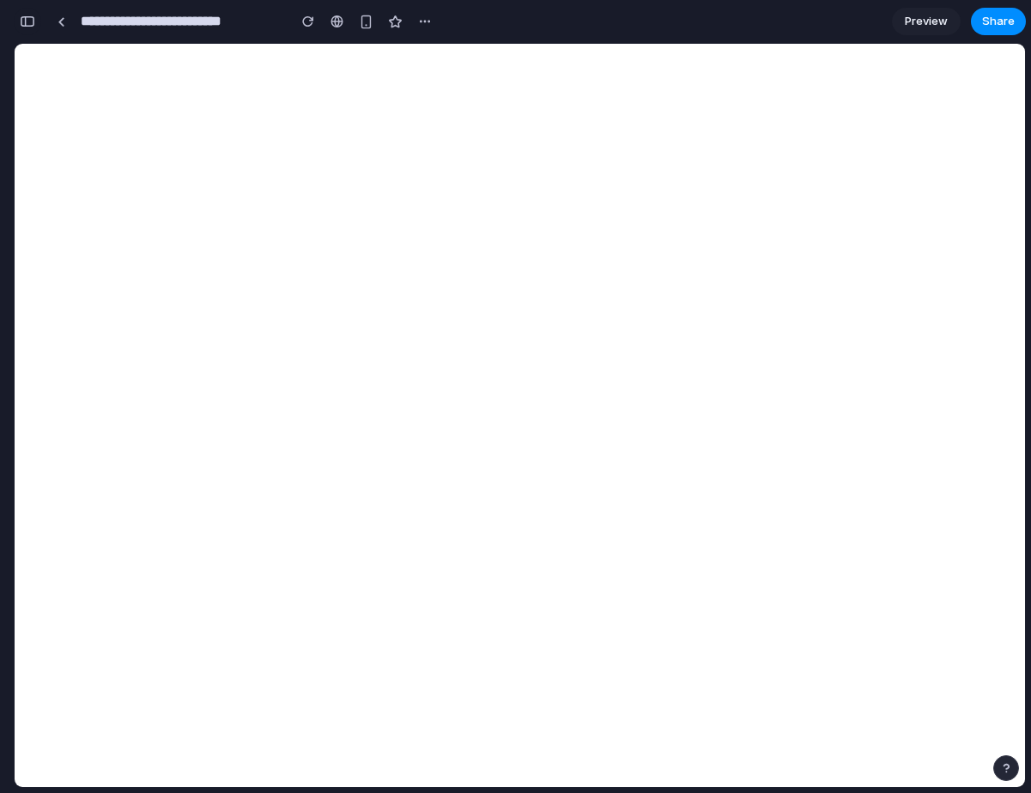
click at [28, 21] on div "button" at bounding box center [27, 21] width 15 height 12
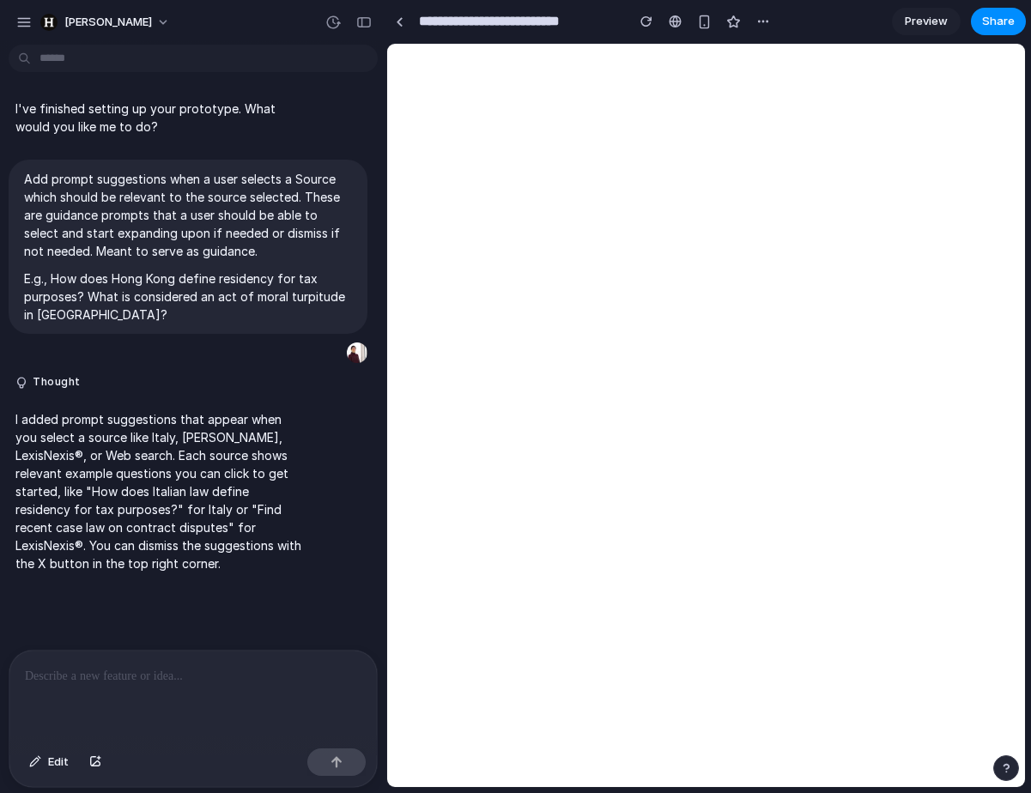
scroll to position [0, 0]
click at [106, 722] on div at bounding box center [192, 696] width 367 height 91
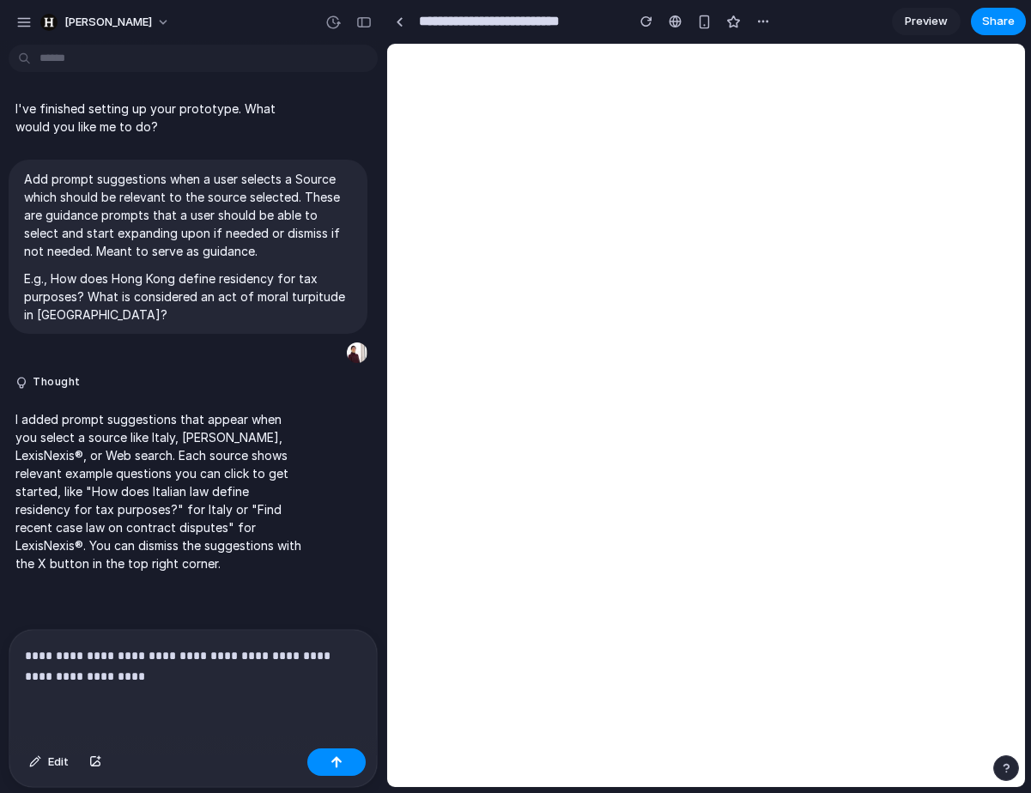
click at [252, 670] on p "**********" at bounding box center [193, 666] width 337 height 41
click at [349, 767] on button "button" at bounding box center [336, 762] width 58 height 27
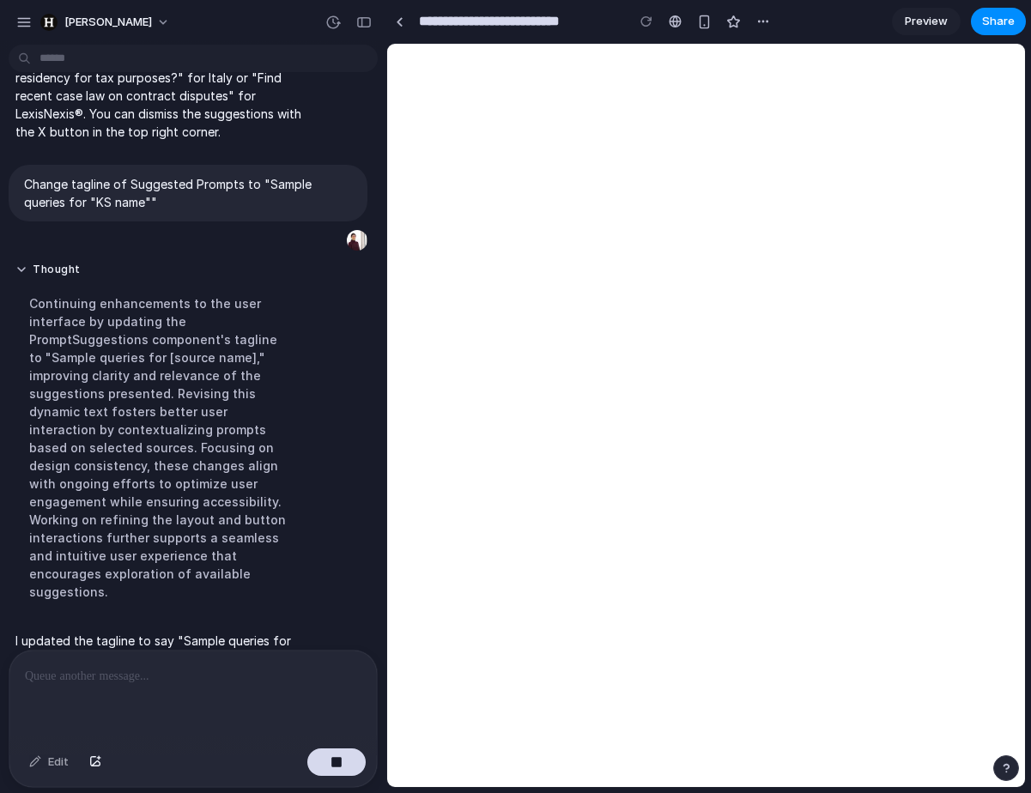
scroll to position [450, 0]
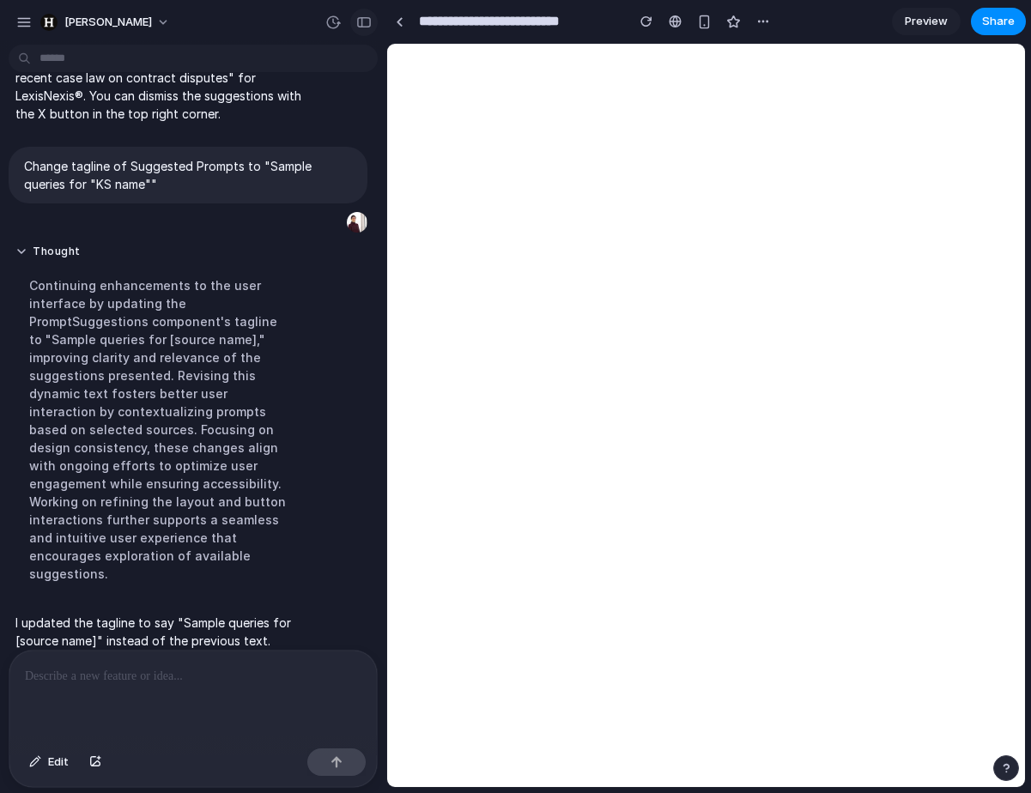
click at [362, 22] on div "button" at bounding box center [363, 22] width 15 height 12
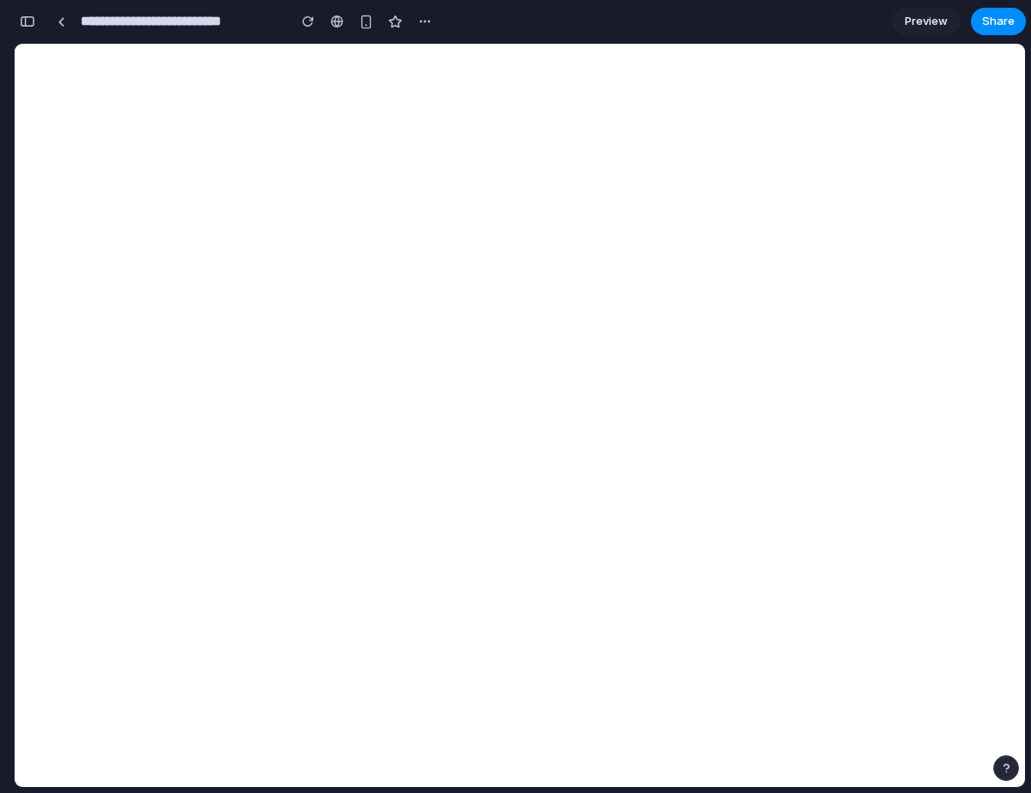
click at [31, 21] on div "button" at bounding box center [27, 21] width 15 height 12
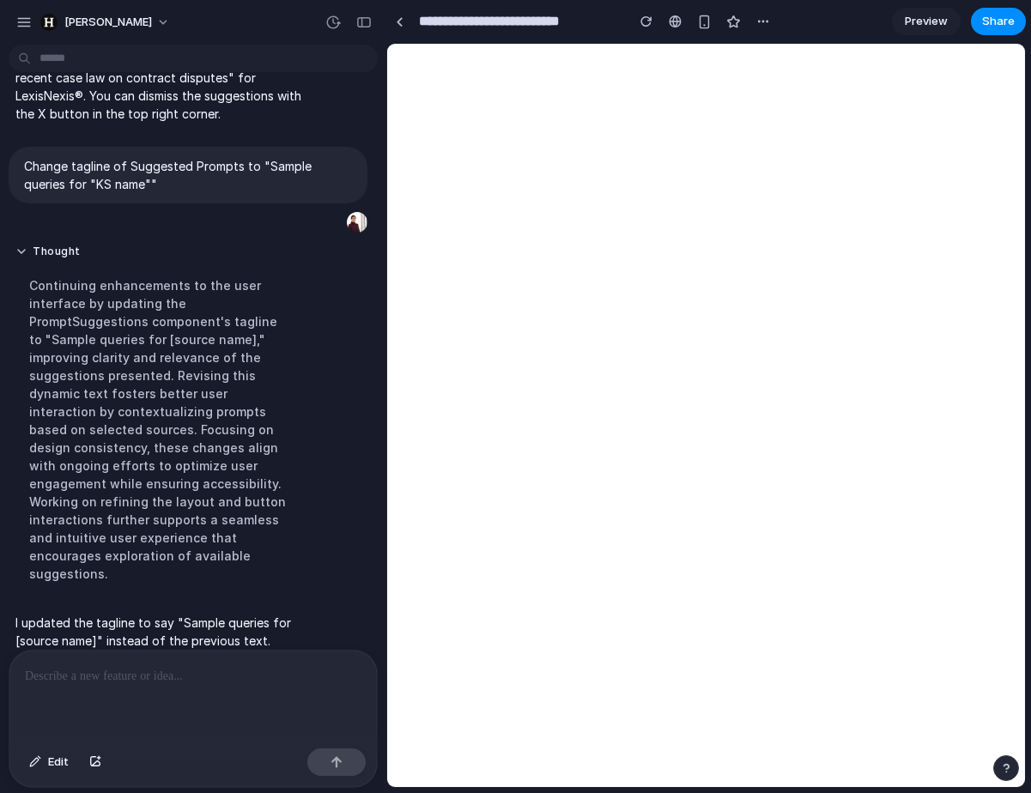
click at [155, 704] on div at bounding box center [192, 696] width 367 height 91
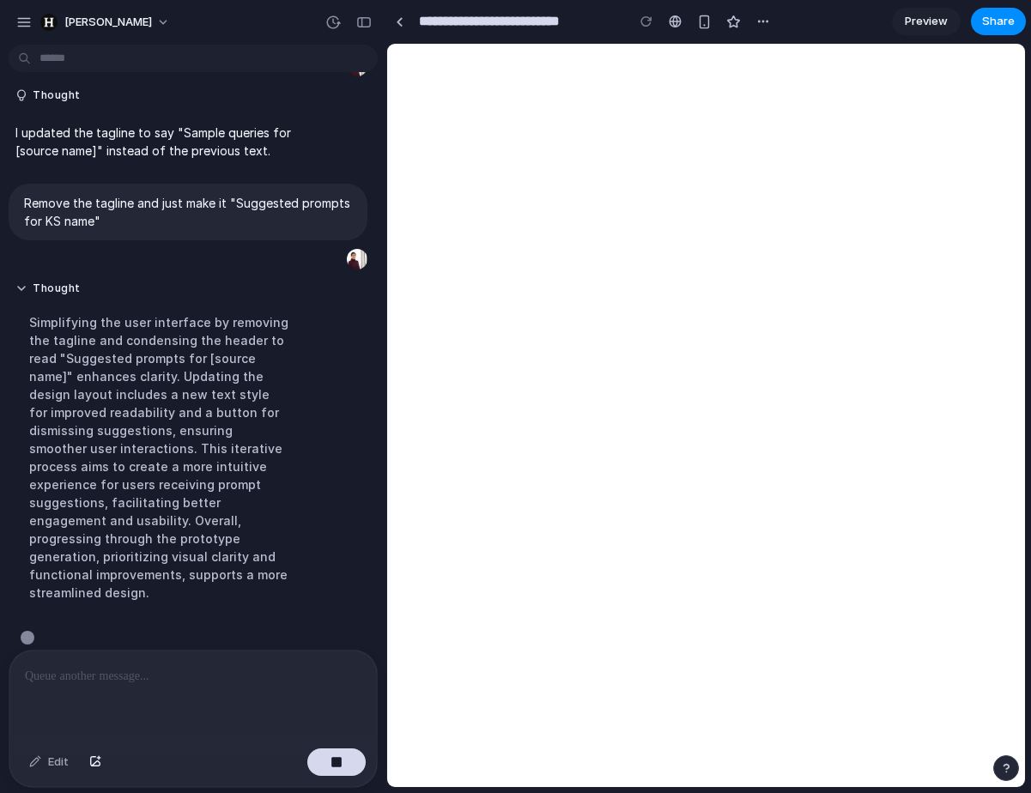
scroll to position [606, 0]
click at [190, 685] on p at bounding box center [193, 676] width 337 height 21
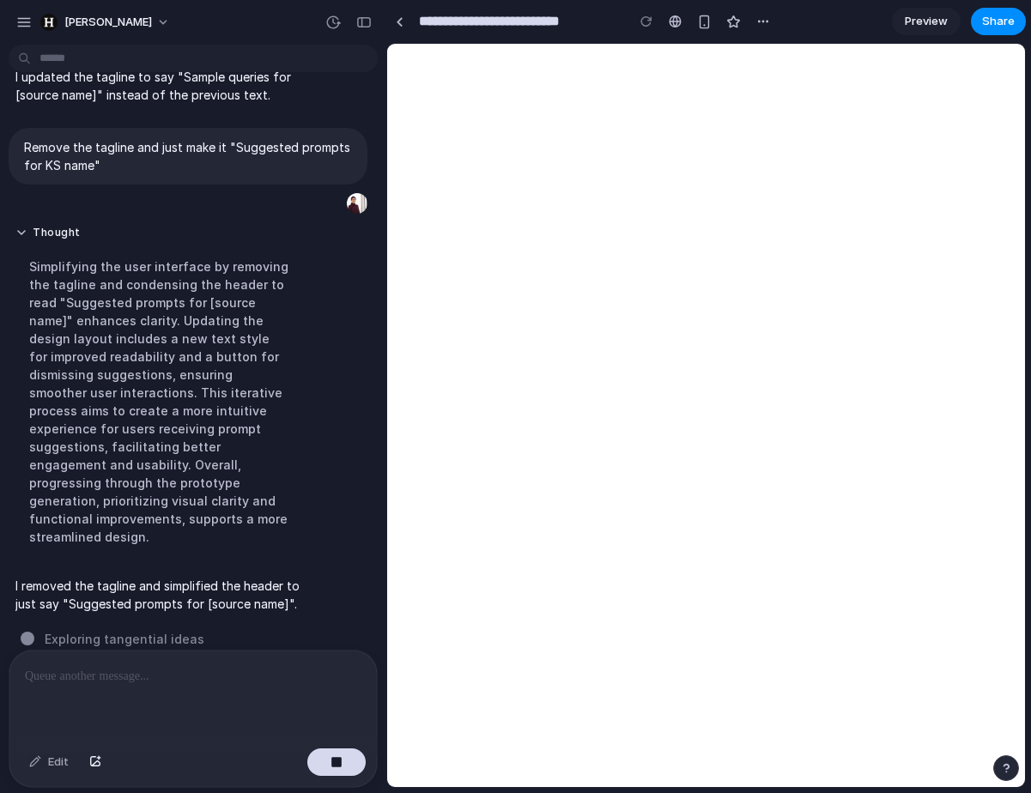
scroll to position [624, 0]
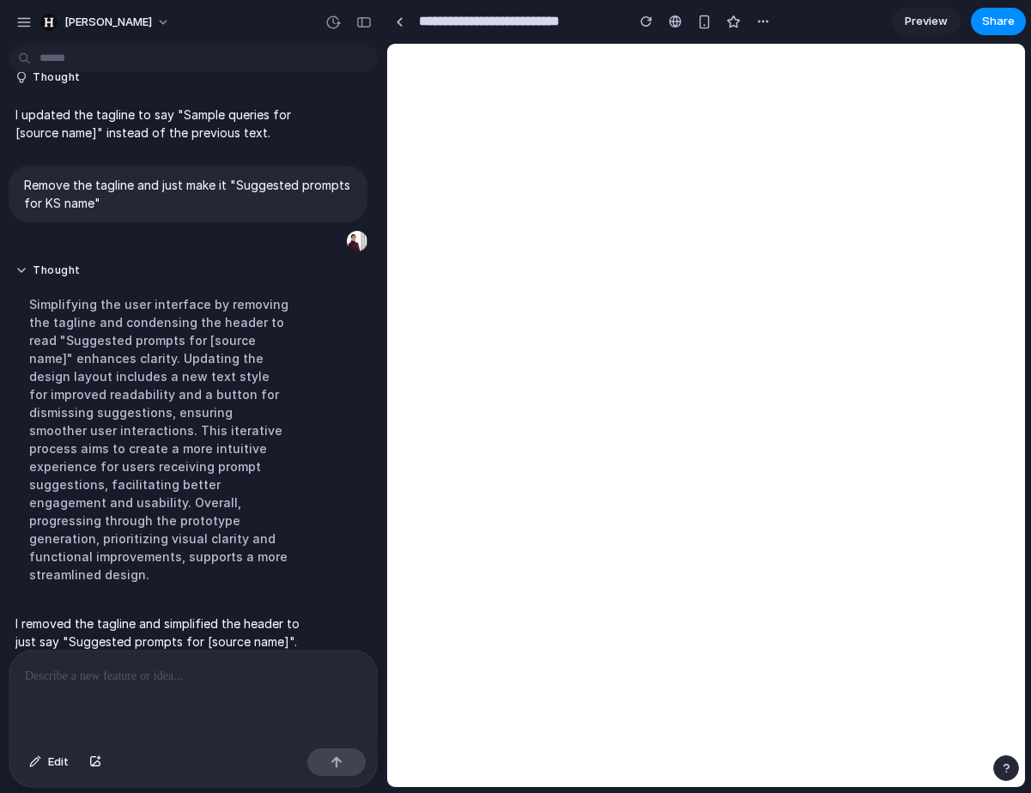
click at [243, 701] on div at bounding box center [192, 696] width 367 height 91
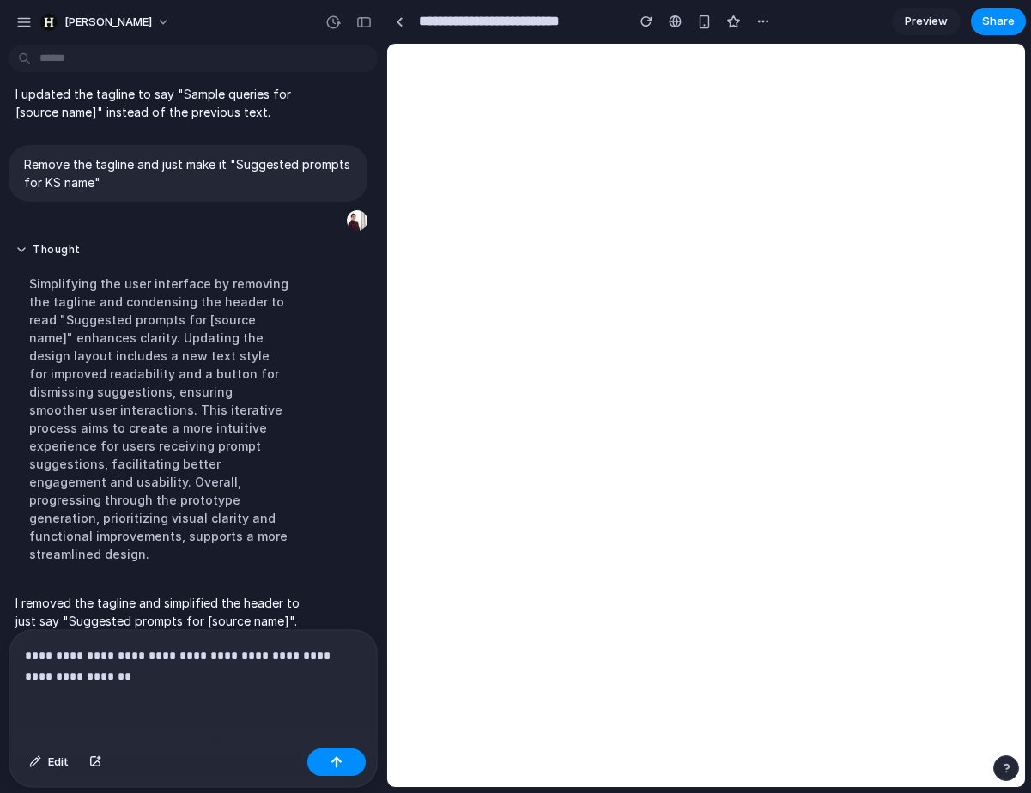
scroll to position [662, 0]
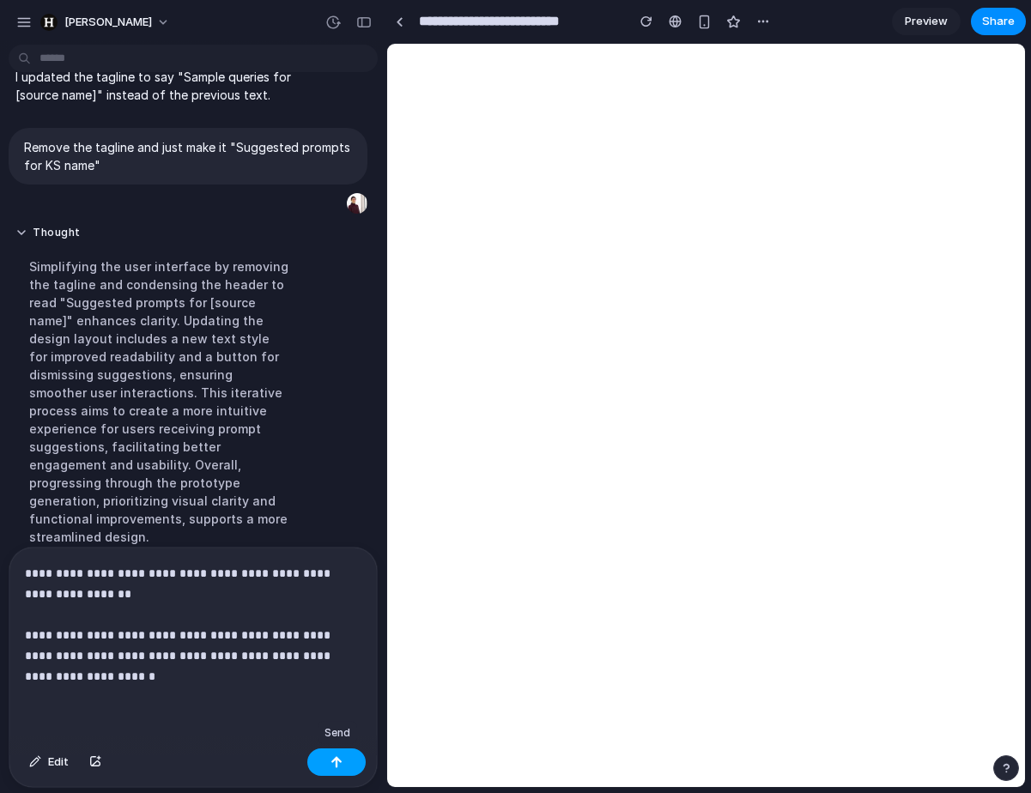
click at [345, 765] on button "button" at bounding box center [336, 762] width 58 height 27
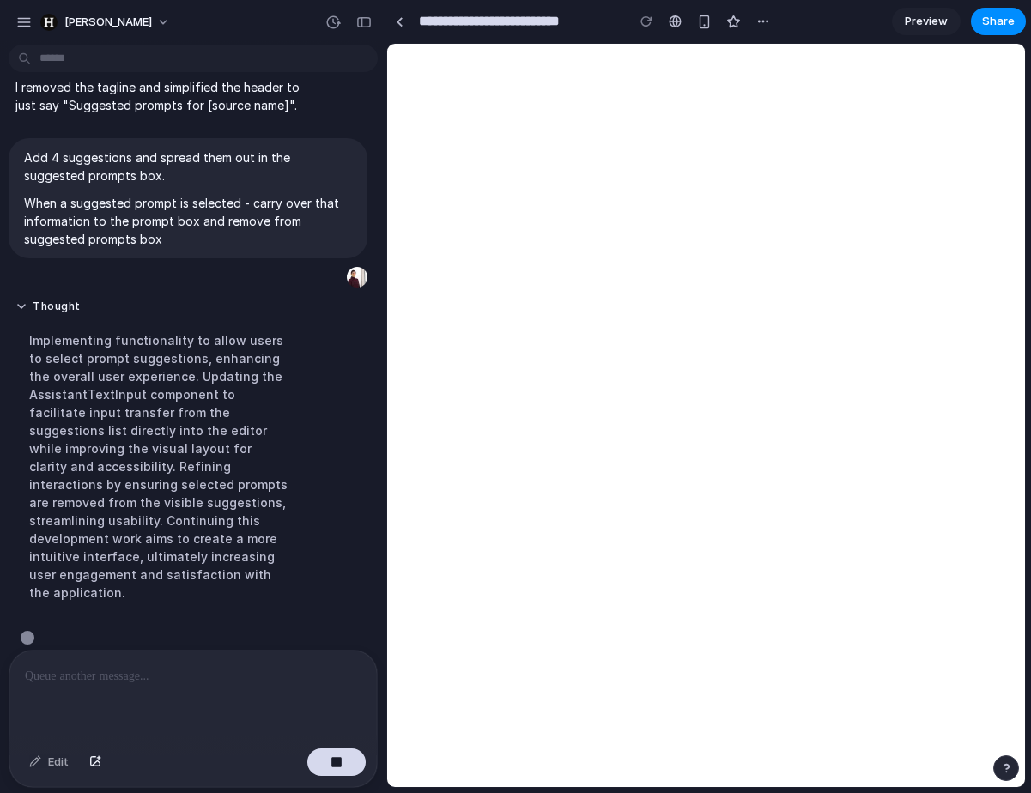
scroll to position [827, 0]
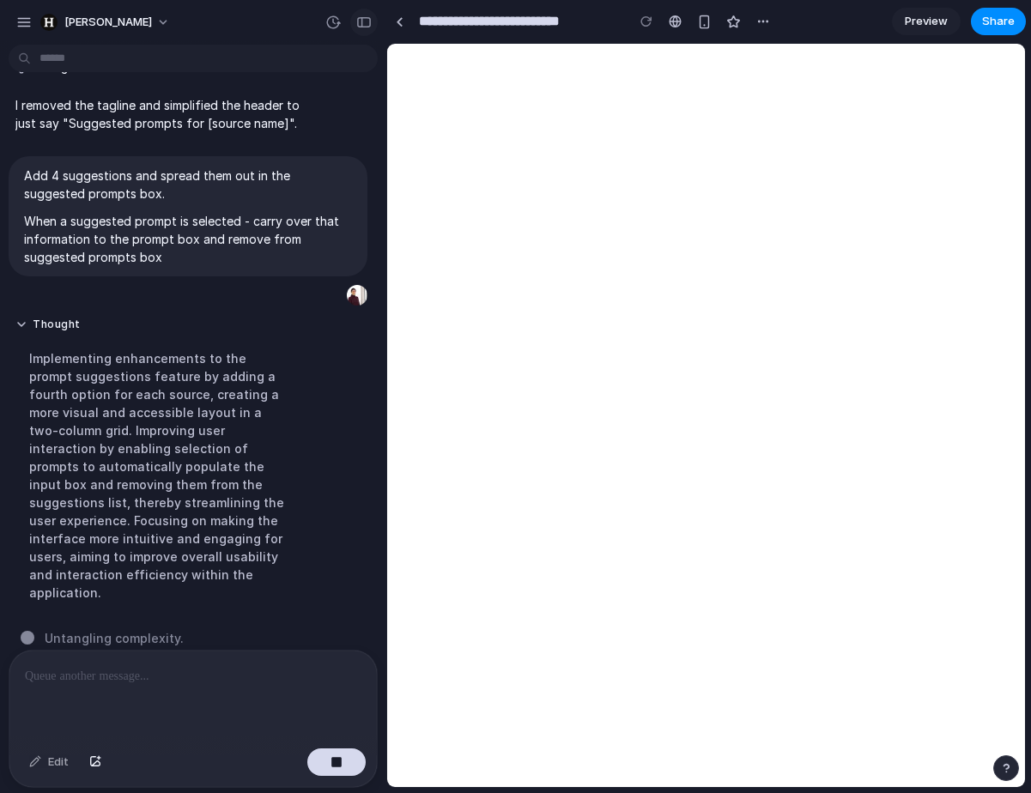
click at [361, 25] on div "button" at bounding box center [363, 22] width 15 height 12
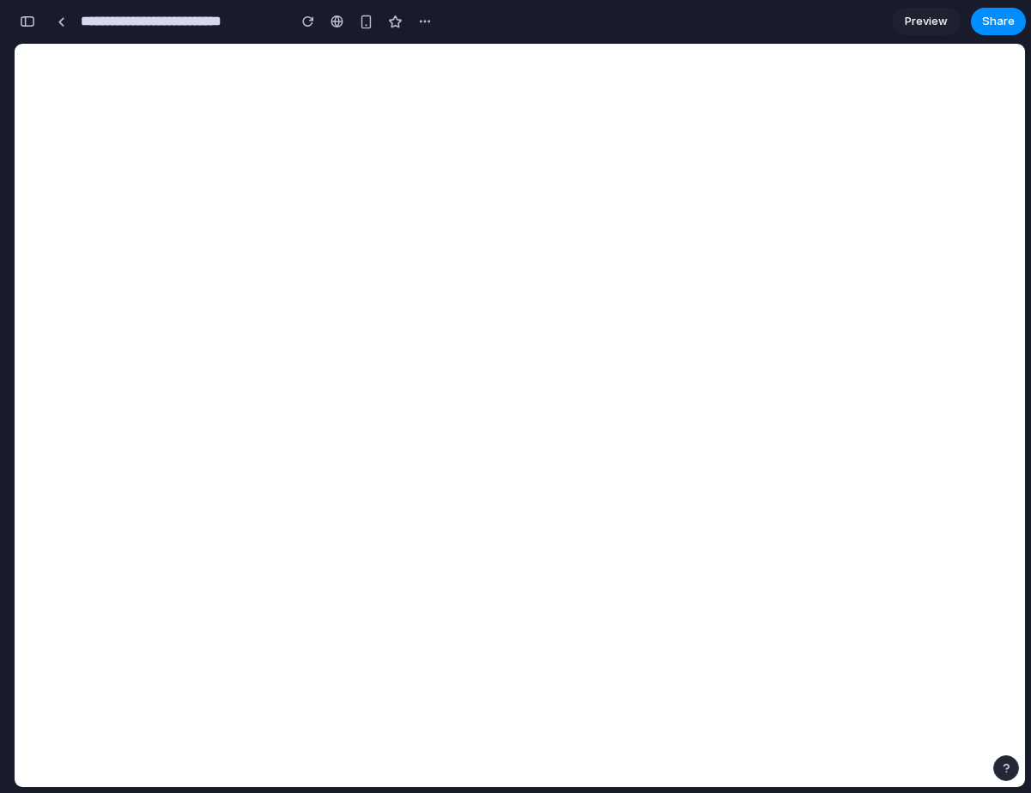
scroll to position [2215, 0]
click at [68, 24] on link at bounding box center [61, 22] width 26 height 26
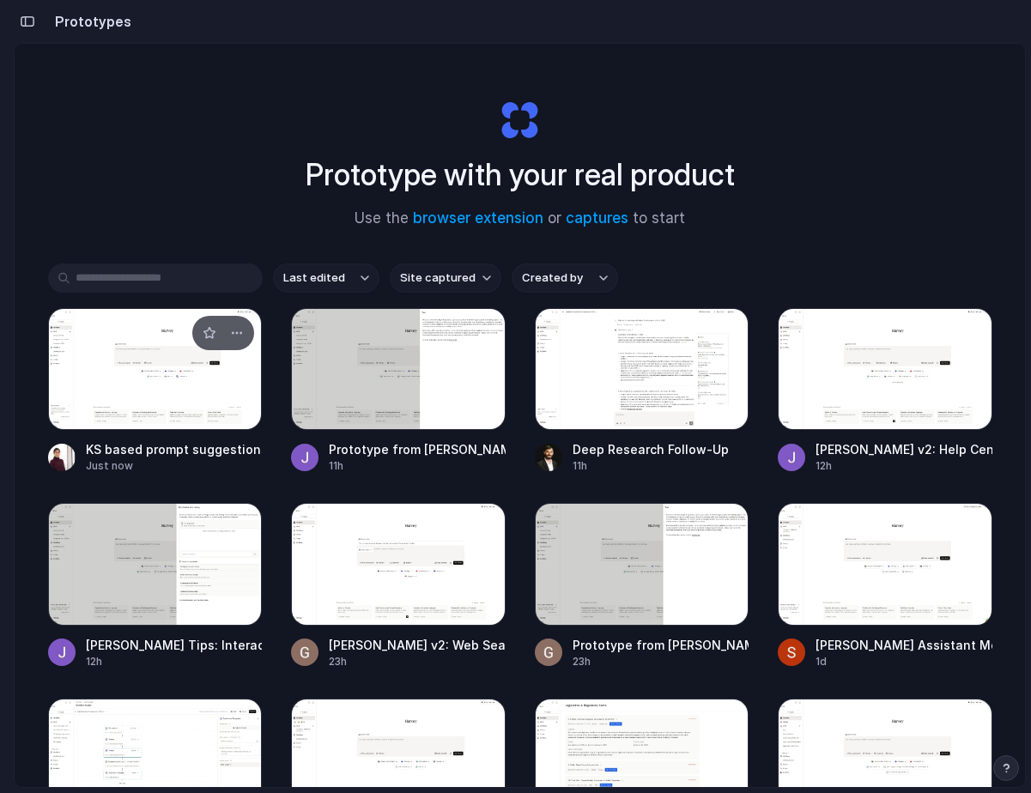
click at [124, 409] on div at bounding box center [155, 369] width 215 height 122
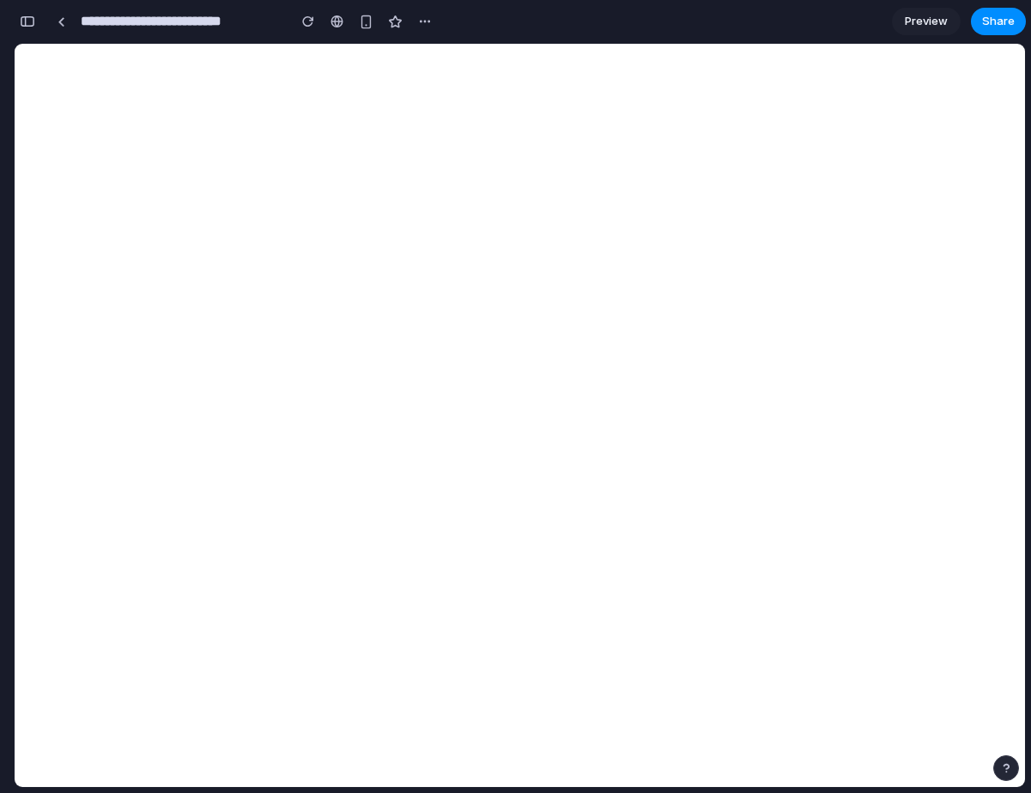
scroll to position [1538, 0]
click at [31, 23] on div "button" at bounding box center [27, 21] width 15 height 12
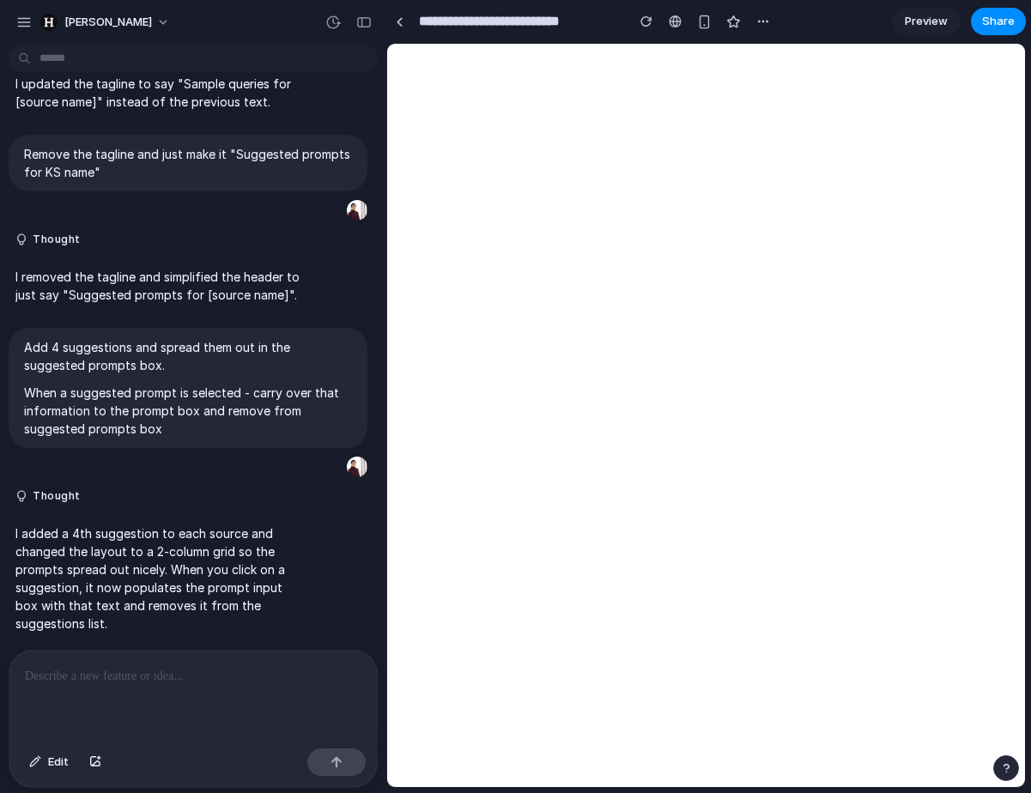
scroll to position [0, 0]
click at [197, 676] on p at bounding box center [193, 676] width 337 height 21
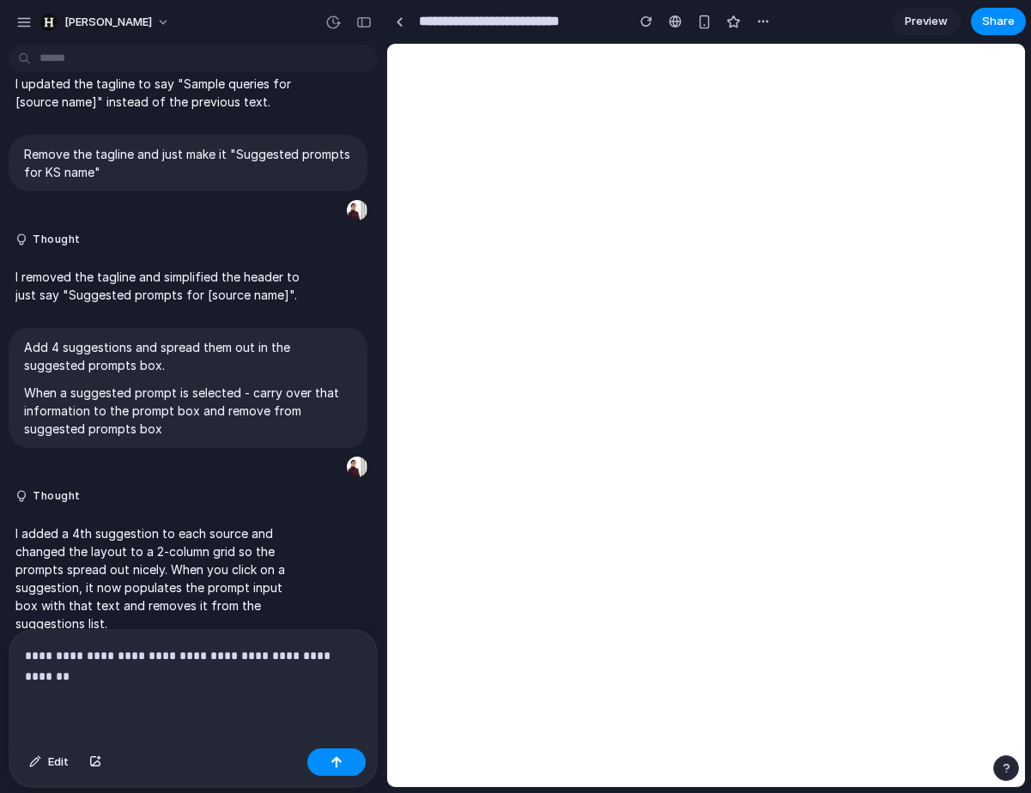
scroll to position [676, 0]
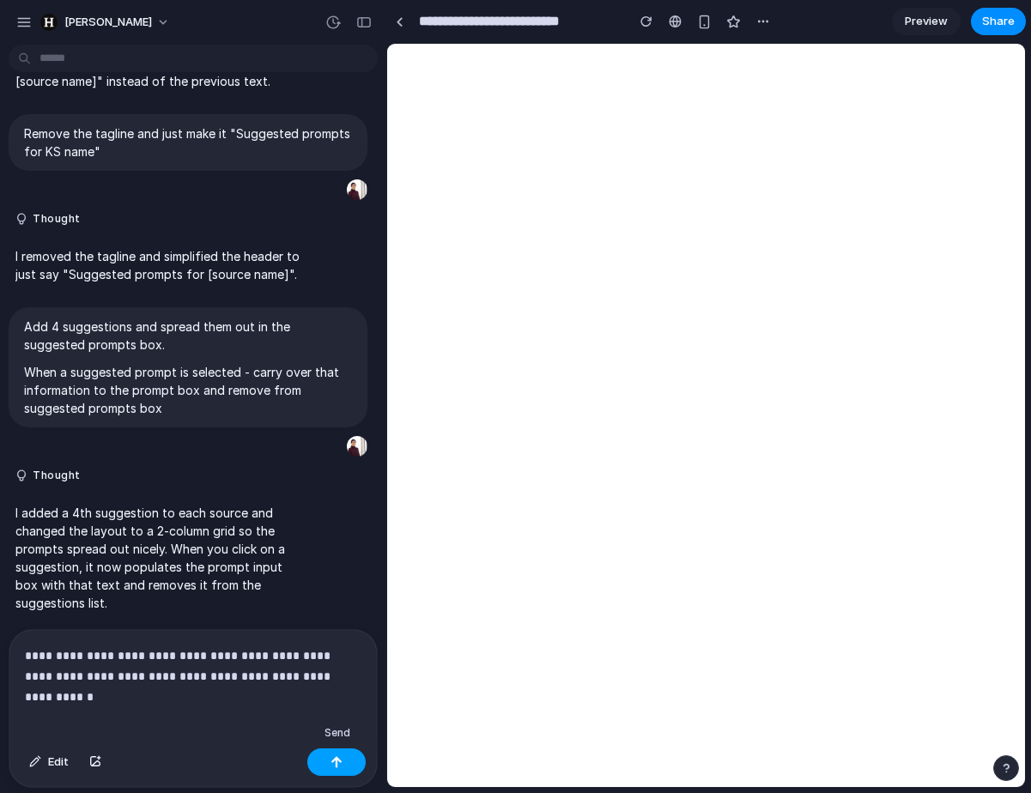
click at [334, 751] on button "button" at bounding box center [336, 762] width 58 height 27
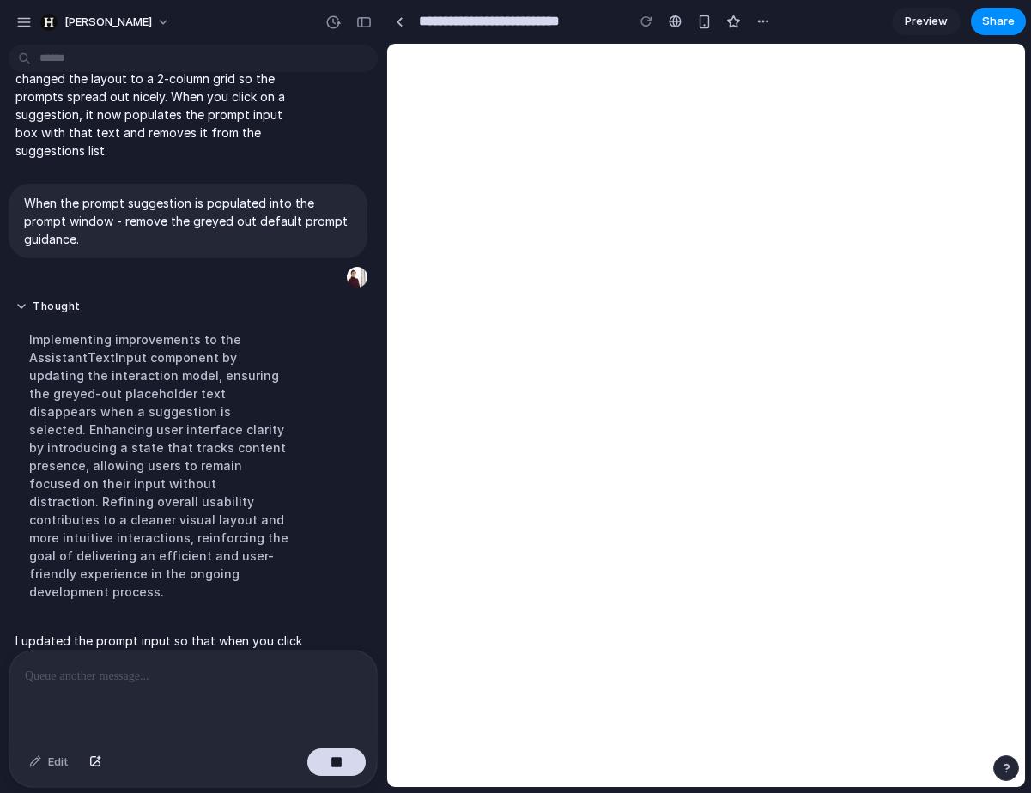
scroll to position [1200, 0]
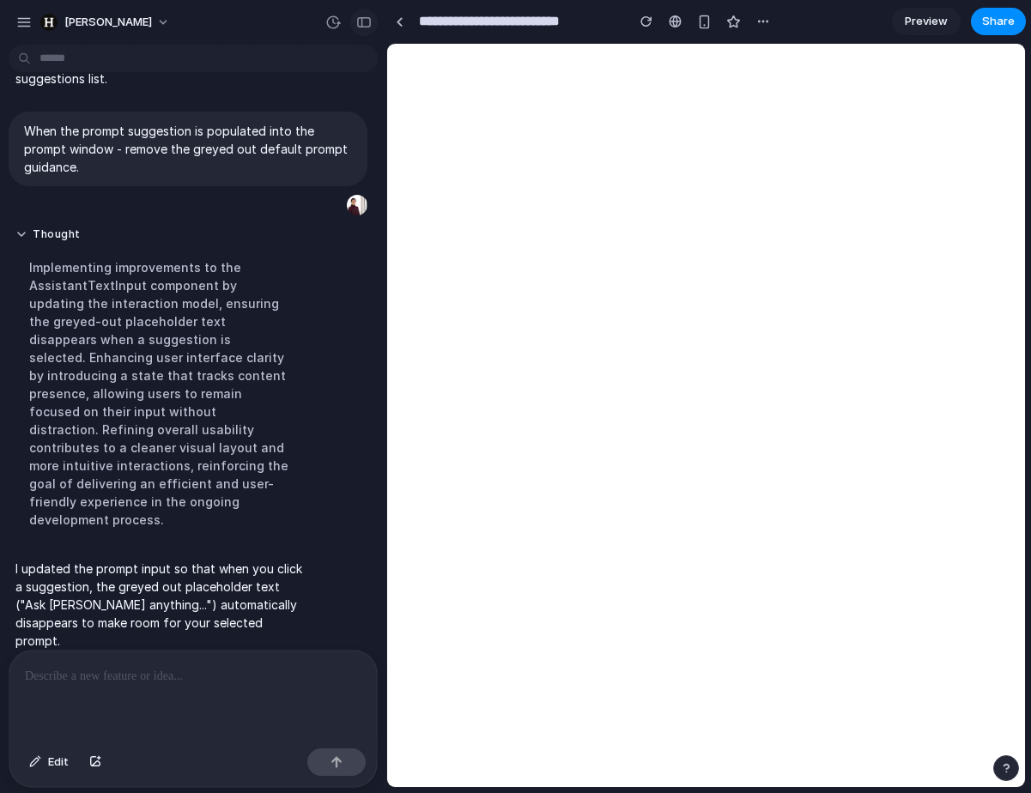
click at [369, 20] on div "button" at bounding box center [363, 22] width 15 height 12
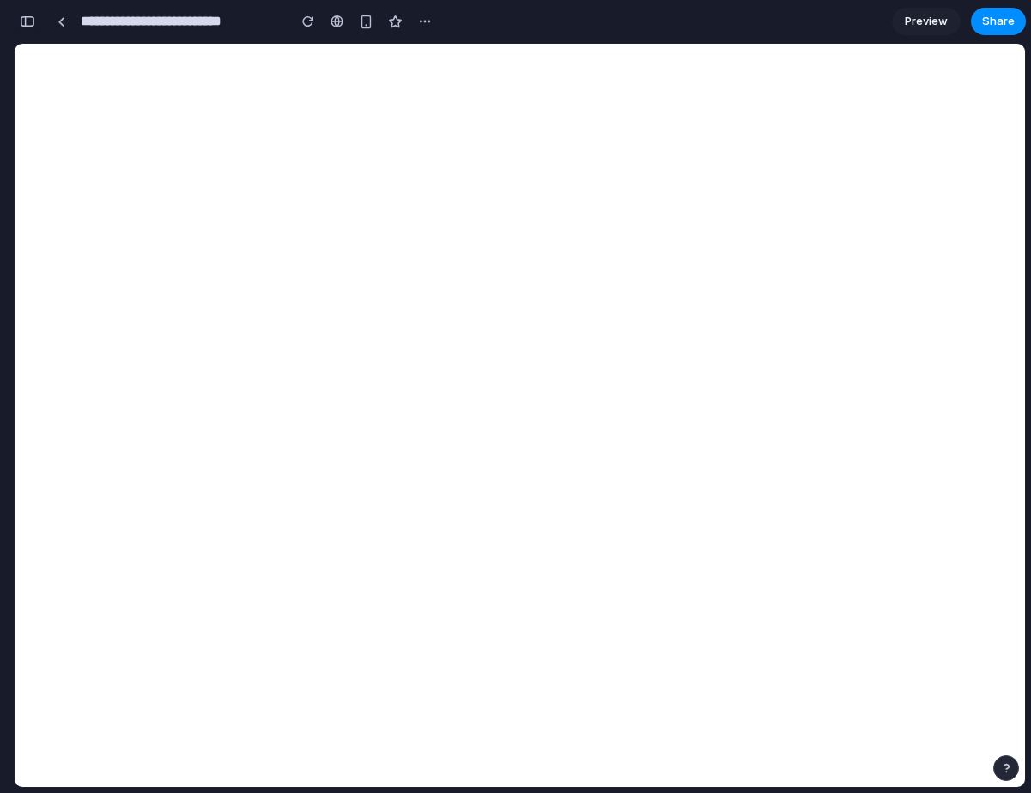
click at [29, 20] on div "button" at bounding box center [27, 21] width 15 height 12
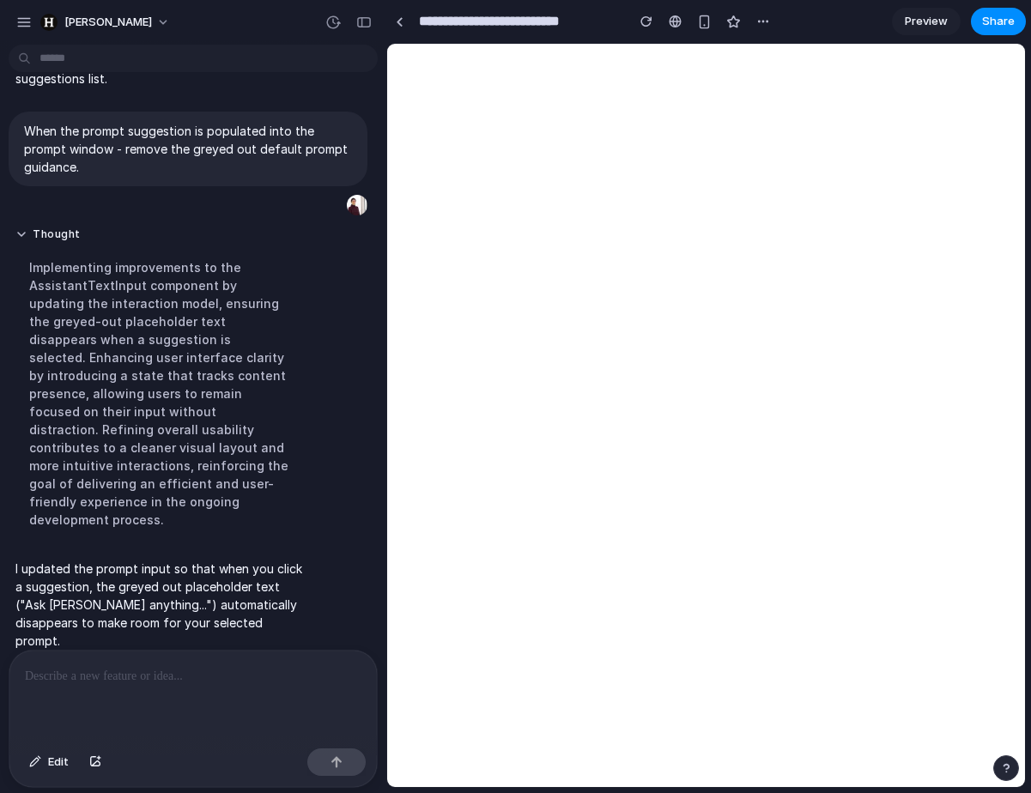
click at [187, 701] on div at bounding box center [192, 696] width 367 height 91
click at [365, 27] on div "button" at bounding box center [363, 22] width 15 height 12
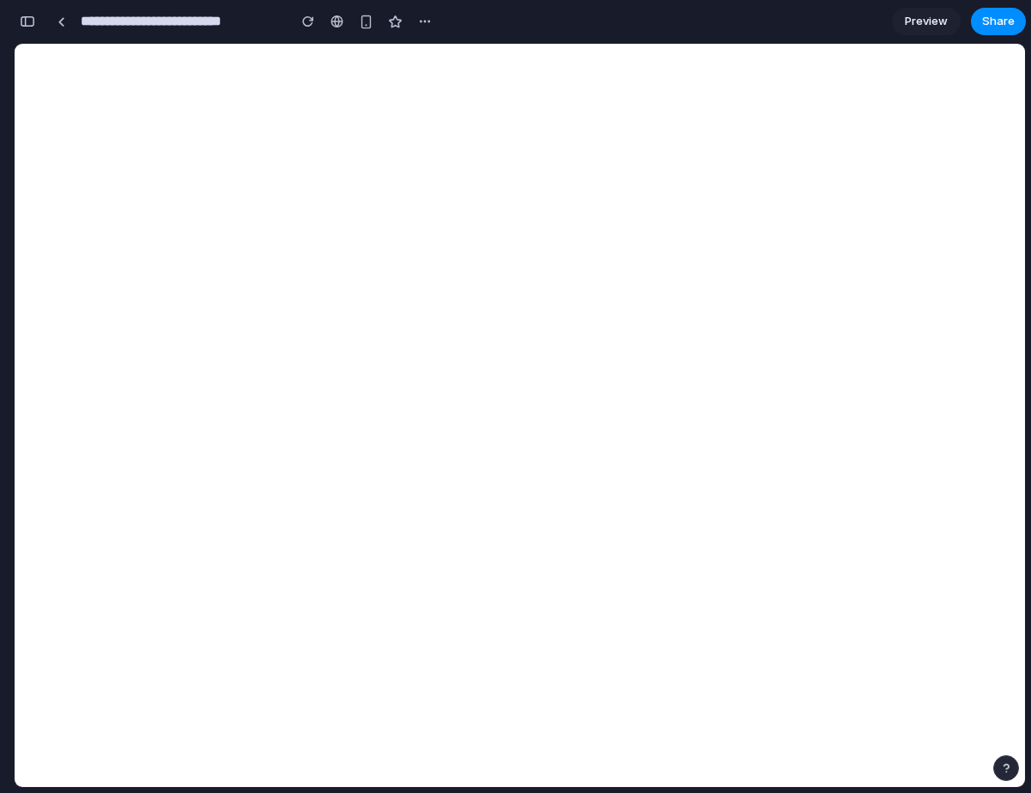
scroll to position [1957, 0]
click at [32, 21] on div "button" at bounding box center [27, 21] width 15 height 12
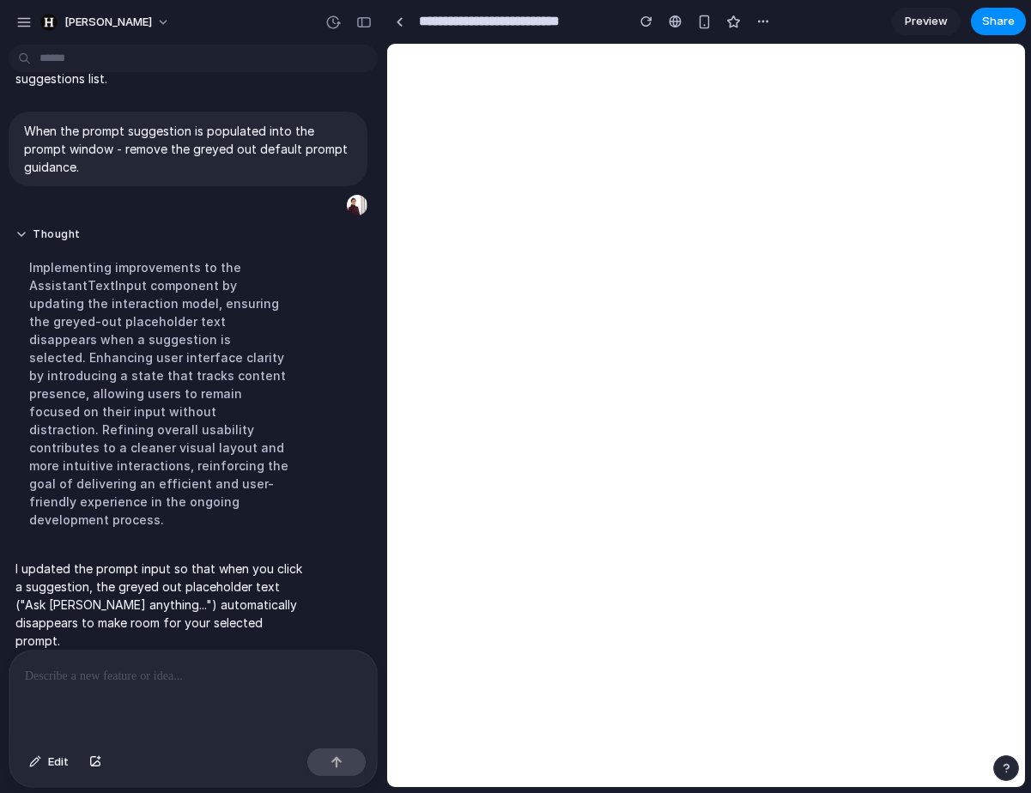
click at [112, 659] on div at bounding box center [192, 696] width 367 height 91
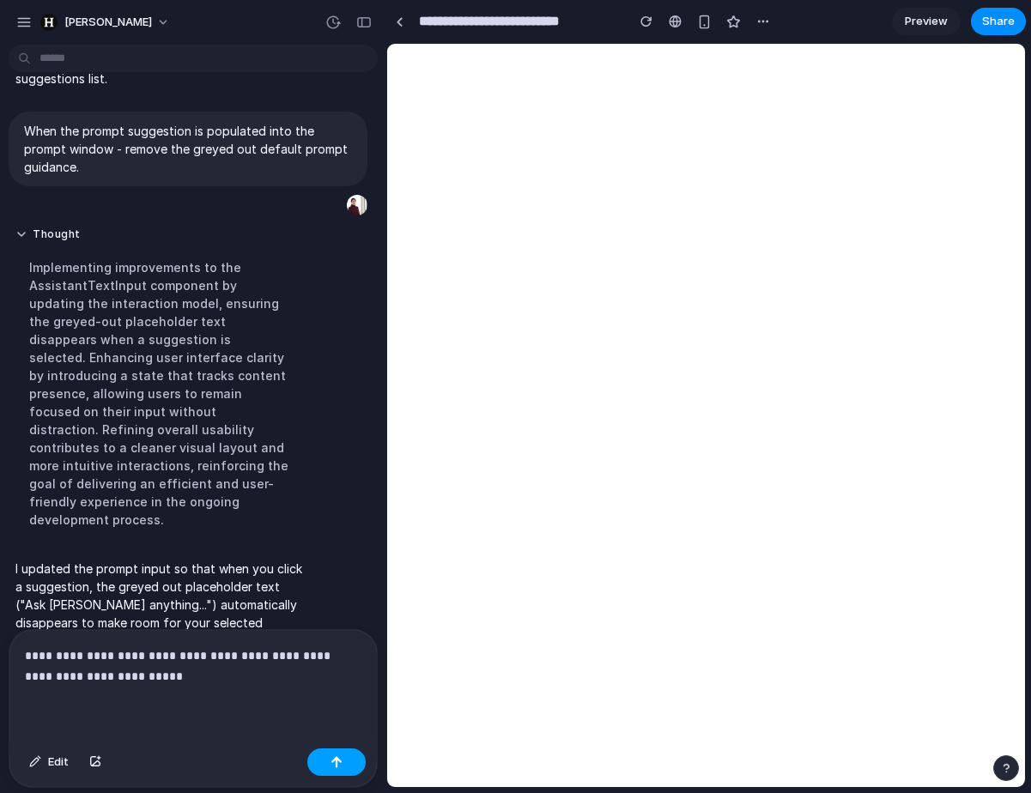
click at [326, 762] on button "button" at bounding box center [336, 762] width 58 height 27
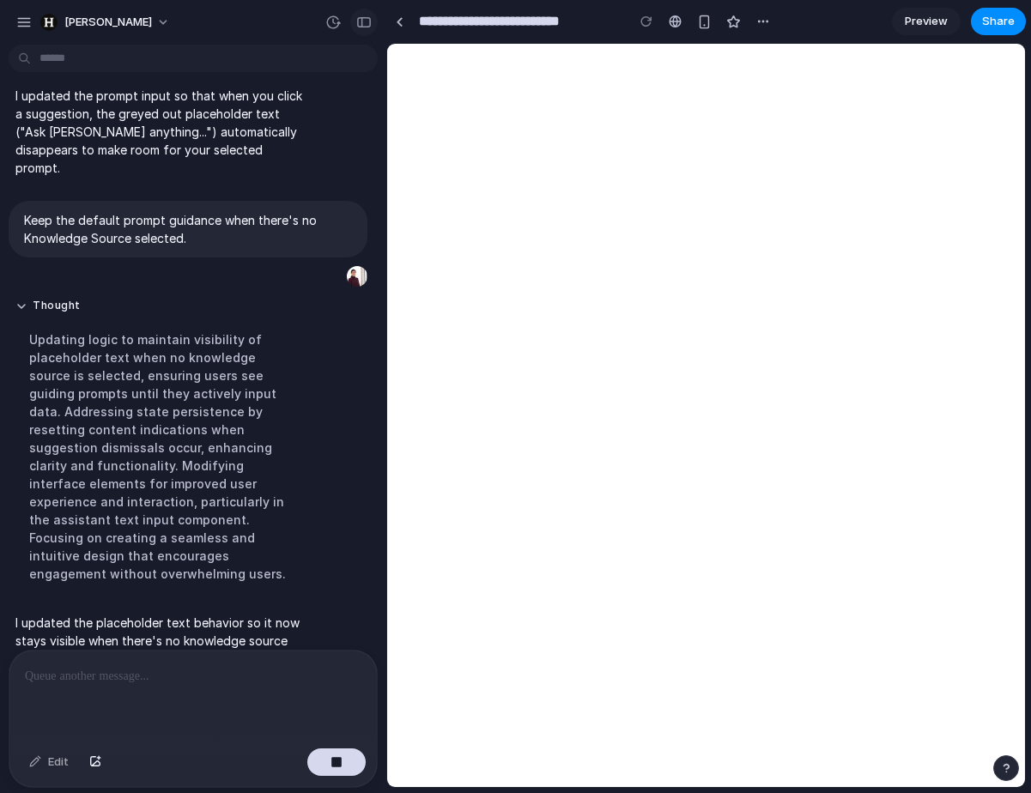
scroll to position [1447, 0]
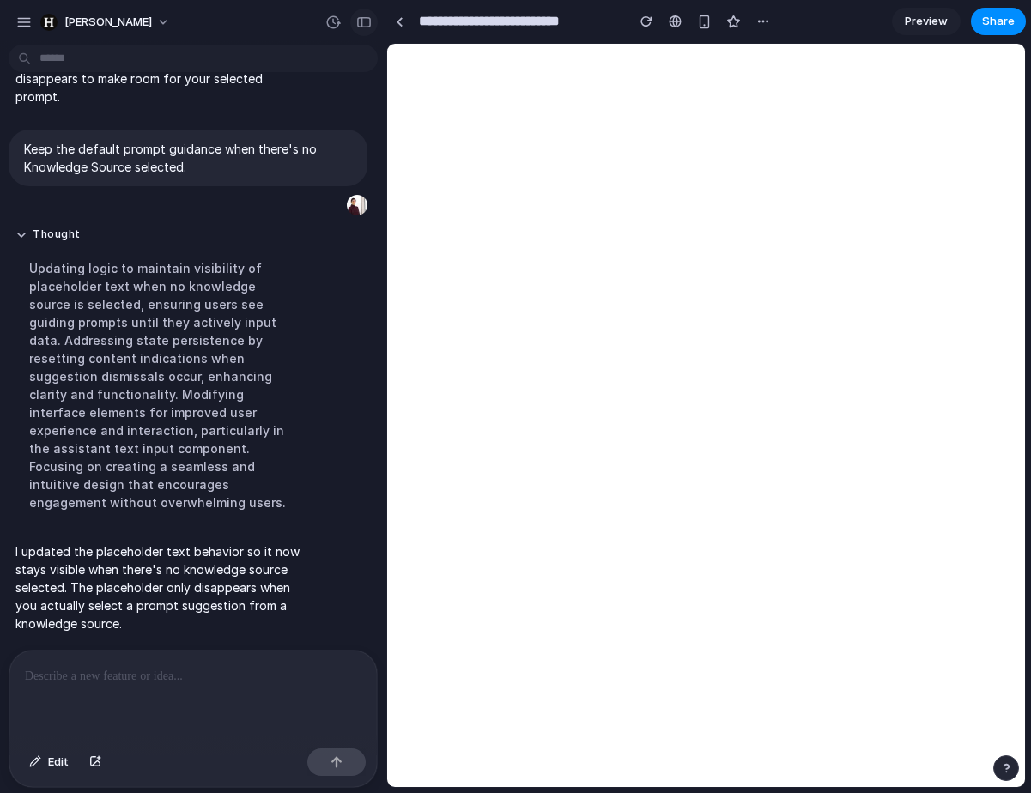
click at [363, 28] on button "button" at bounding box center [363, 22] width 27 height 27
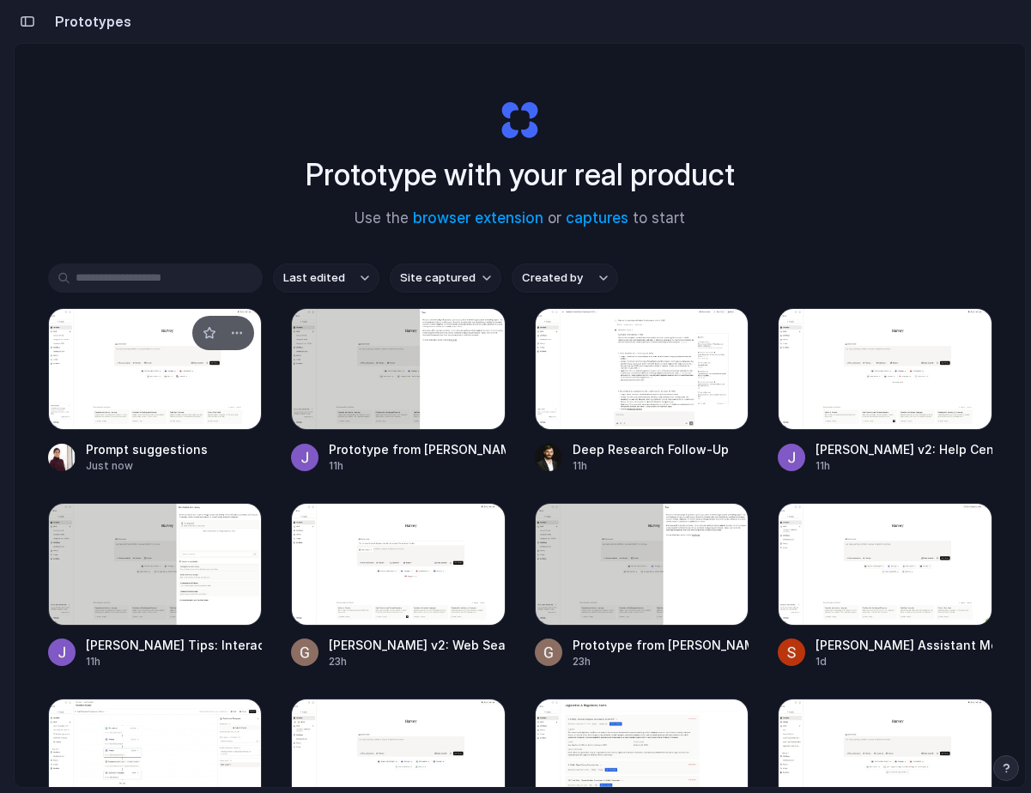
click at [170, 418] on div at bounding box center [155, 369] width 215 height 122
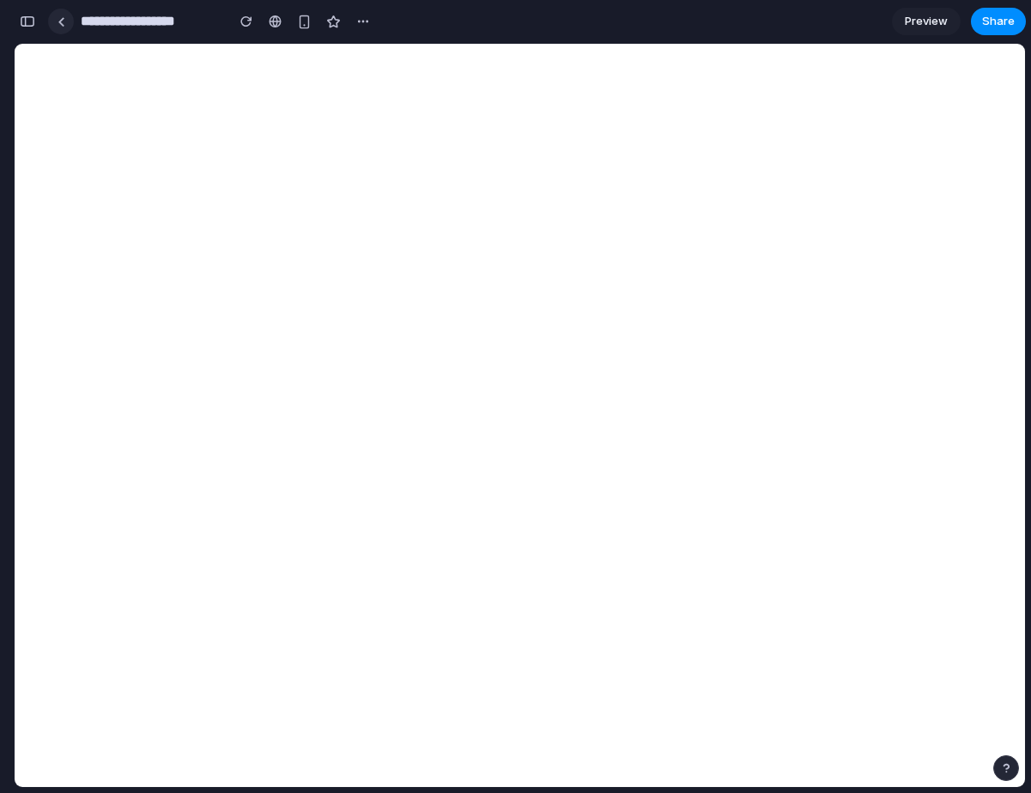
click at [60, 24] on div at bounding box center [62, 21] width 8 height 9
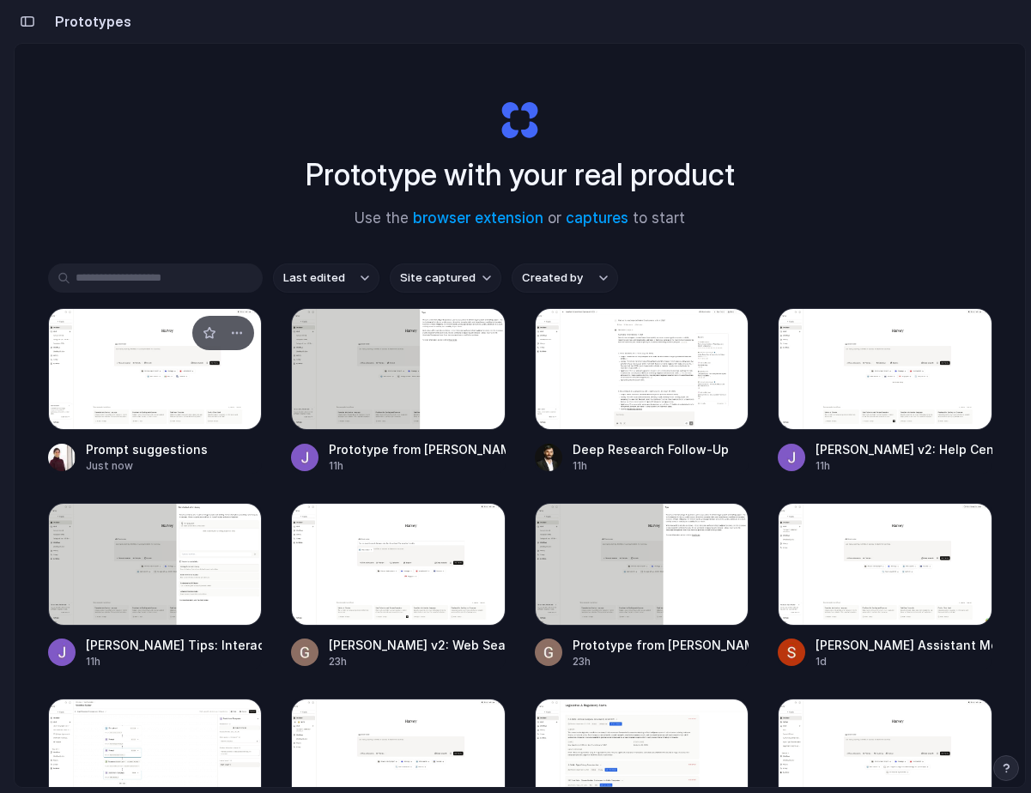
click at [105, 382] on div at bounding box center [155, 369] width 215 height 122
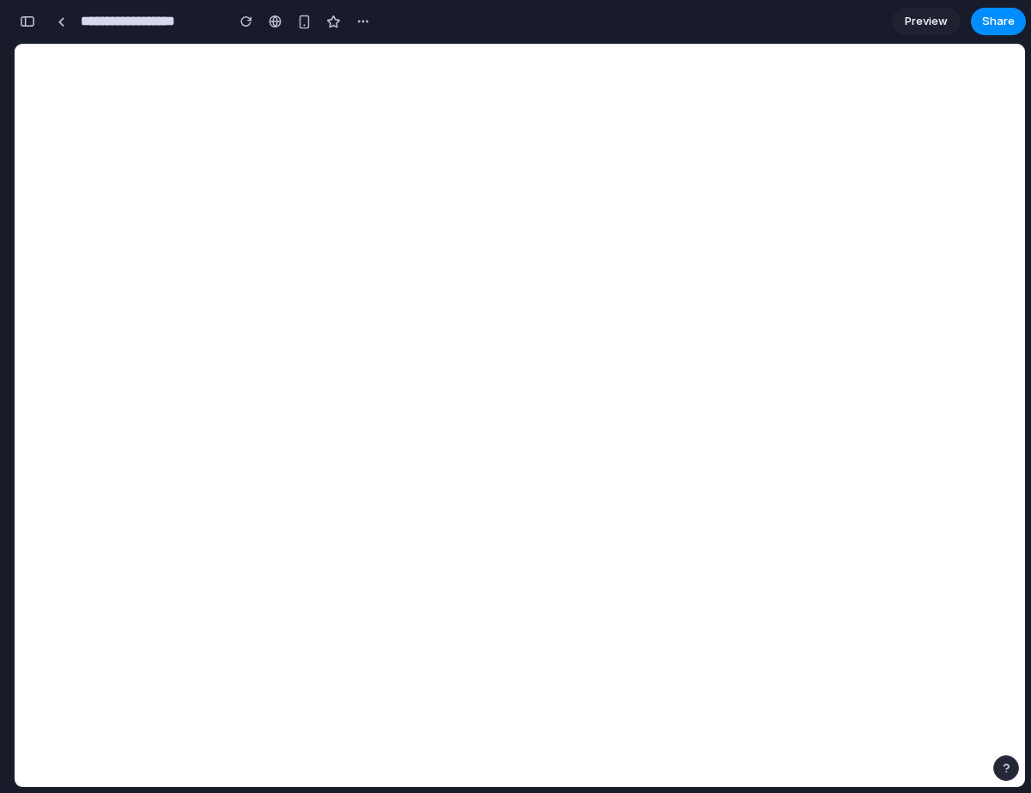
click at [21, 22] on div "button" at bounding box center [27, 21] width 15 height 12
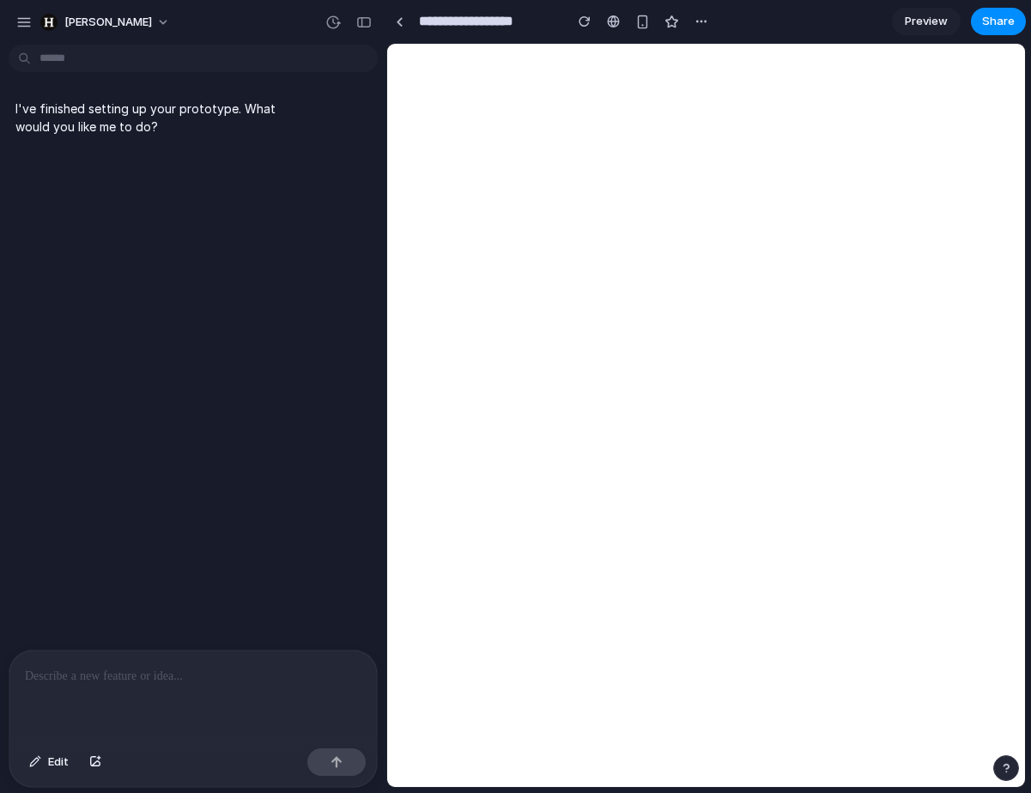
click at [81, 382] on div "I've finished setting up your prototype. What would you like me to do?" at bounding box center [188, 351] width 376 height 598
click at [402, 21] on div at bounding box center [400, 21] width 8 height 9
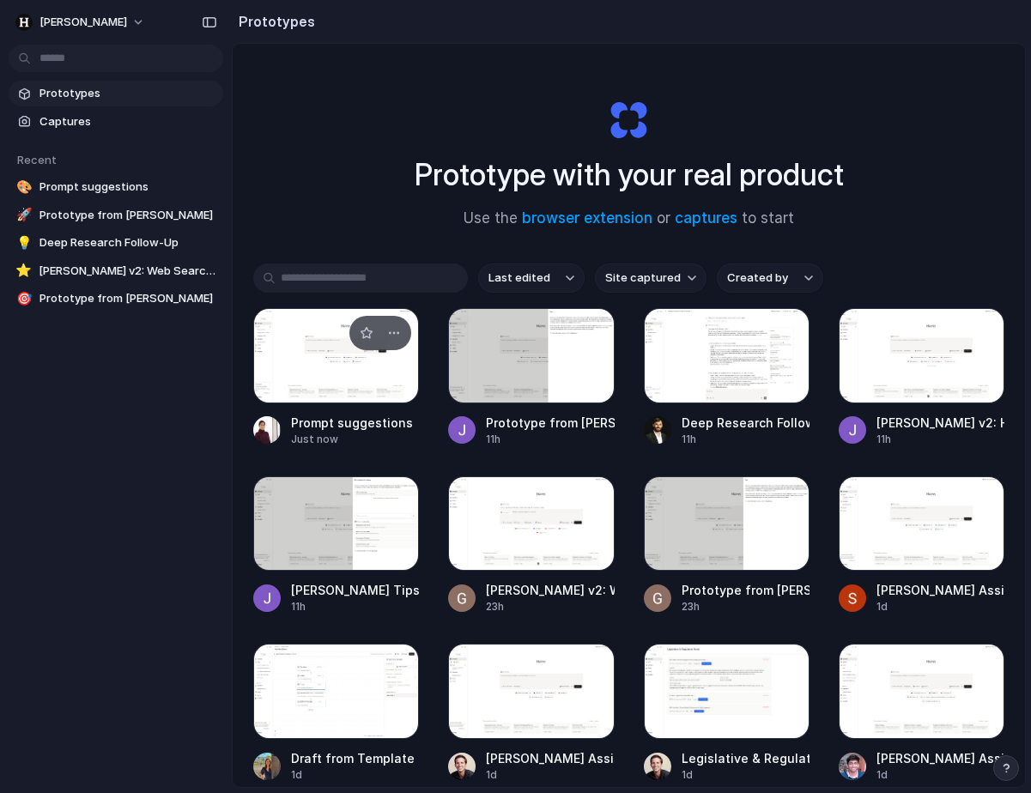
click at [361, 367] on div at bounding box center [336, 355] width 166 height 95
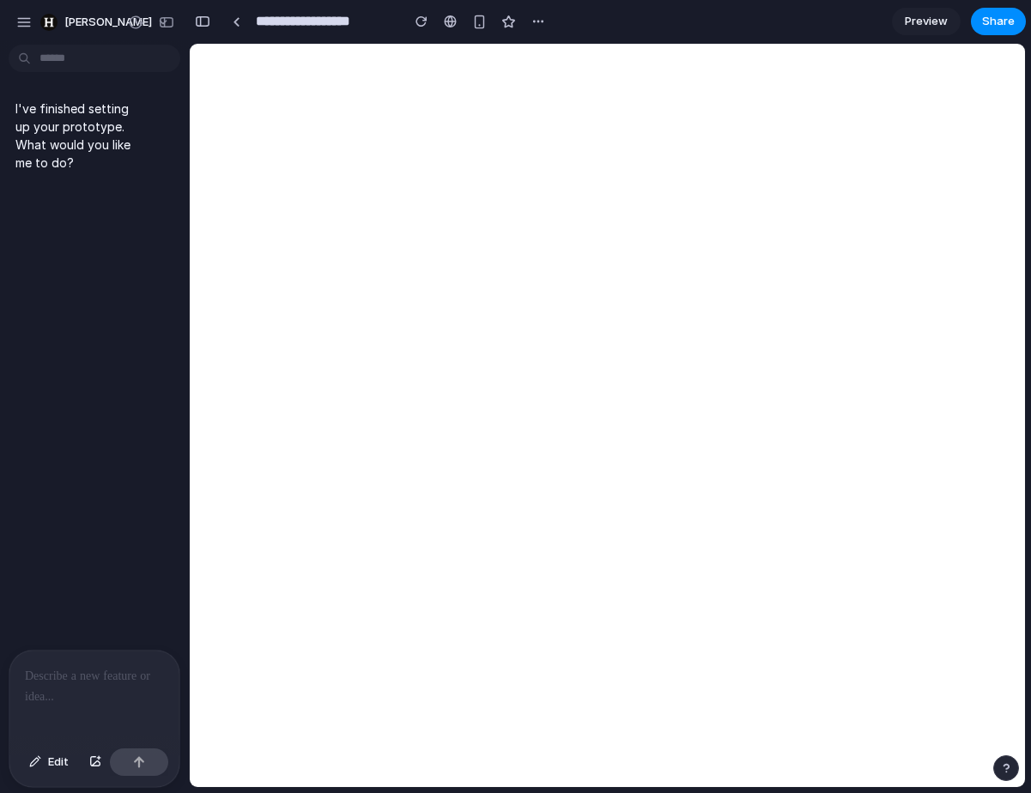
click at [136, 573] on div "I've finished setting up your prototype. What would you like me to do?" at bounding box center [89, 351] width 179 height 598
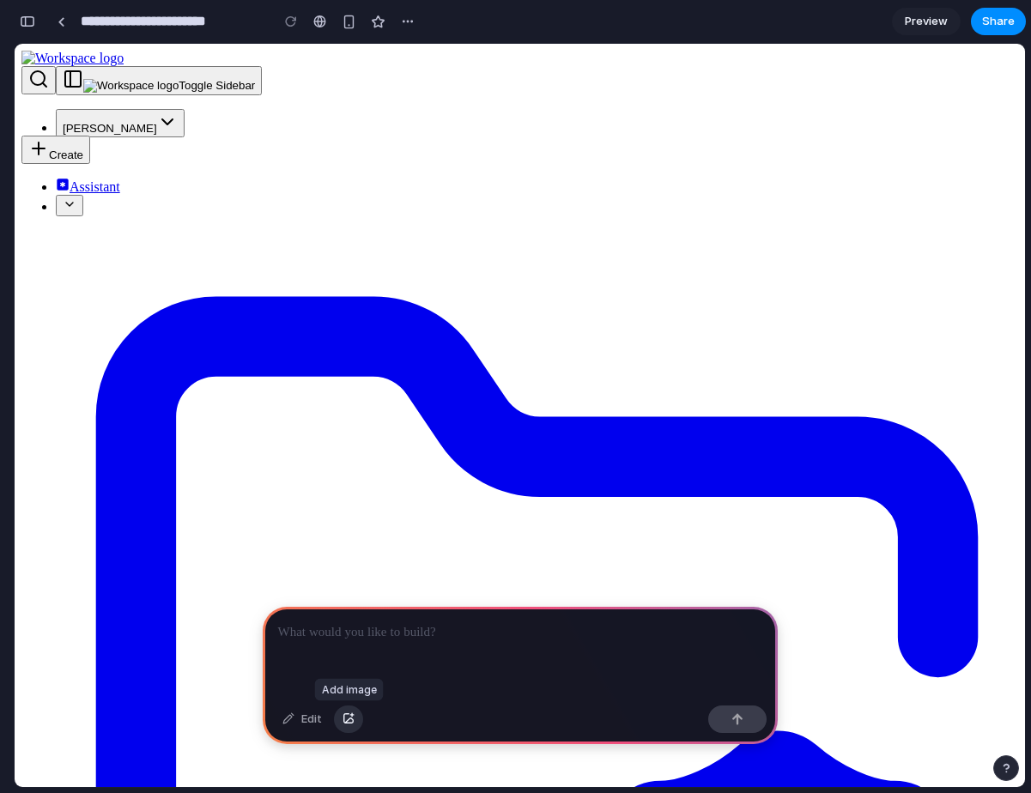
click at [347, 718] on div "button" at bounding box center [349, 719] width 12 height 10
click at [404, 27] on div "button" at bounding box center [408, 22] width 14 height 14
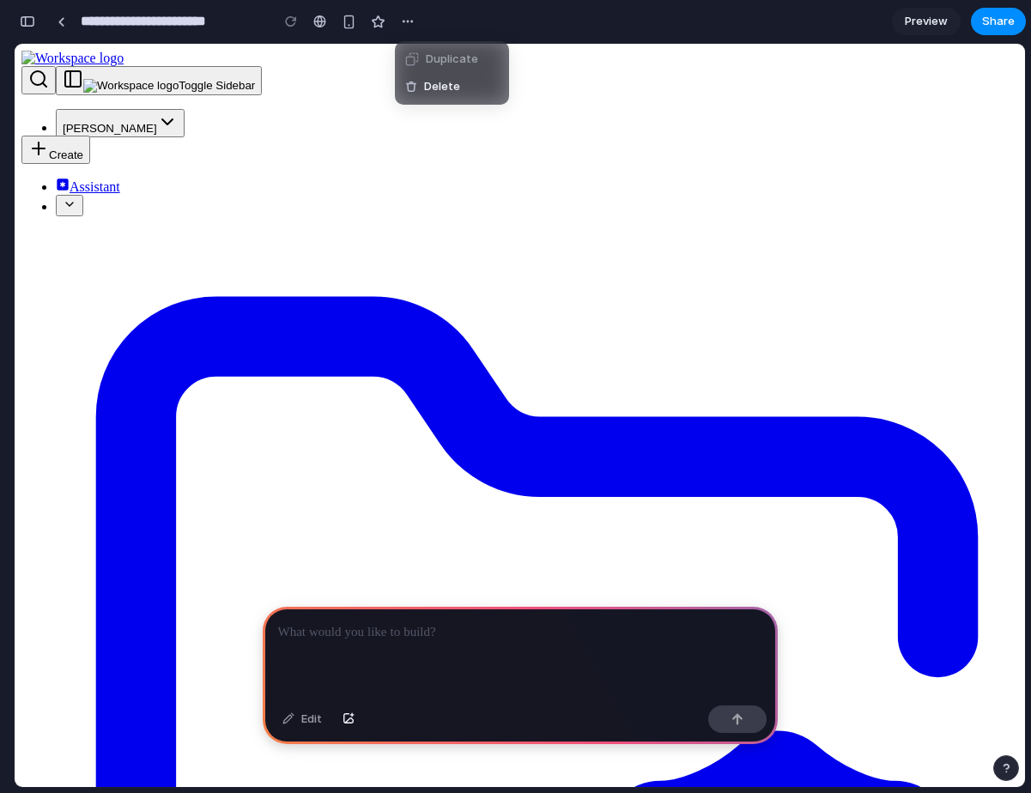
click at [343, 76] on div "Duplicate Delete" at bounding box center [515, 396] width 1031 height 793
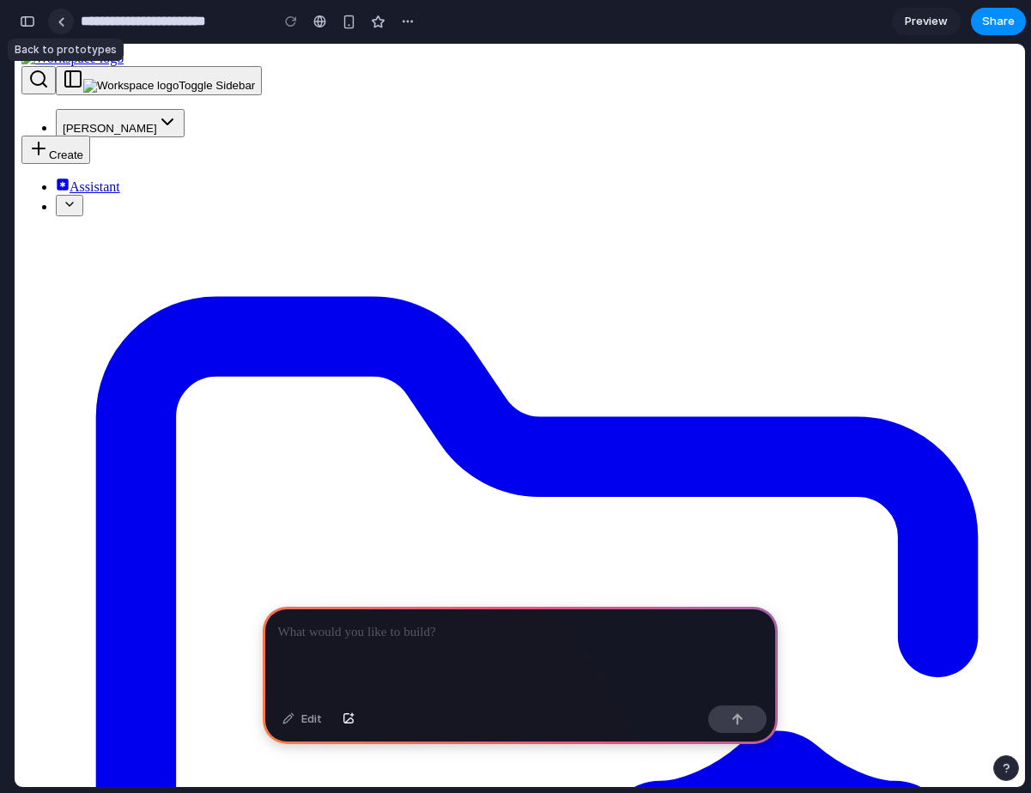
click at [65, 21] on link at bounding box center [61, 22] width 26 height 26
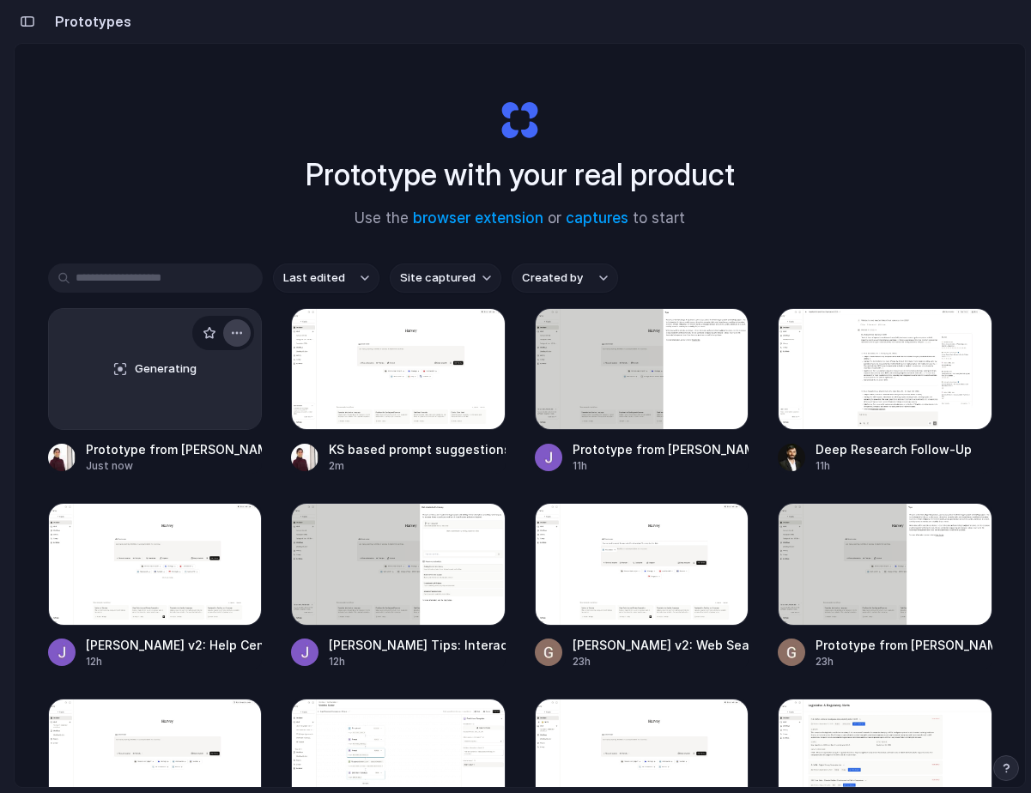
click at [235, 334] on div "button" at bounding box center [237, 333] width 14 height 14
click at [191, 458] on li "Delete" at bounding box center [188, 454] width 122 height 27
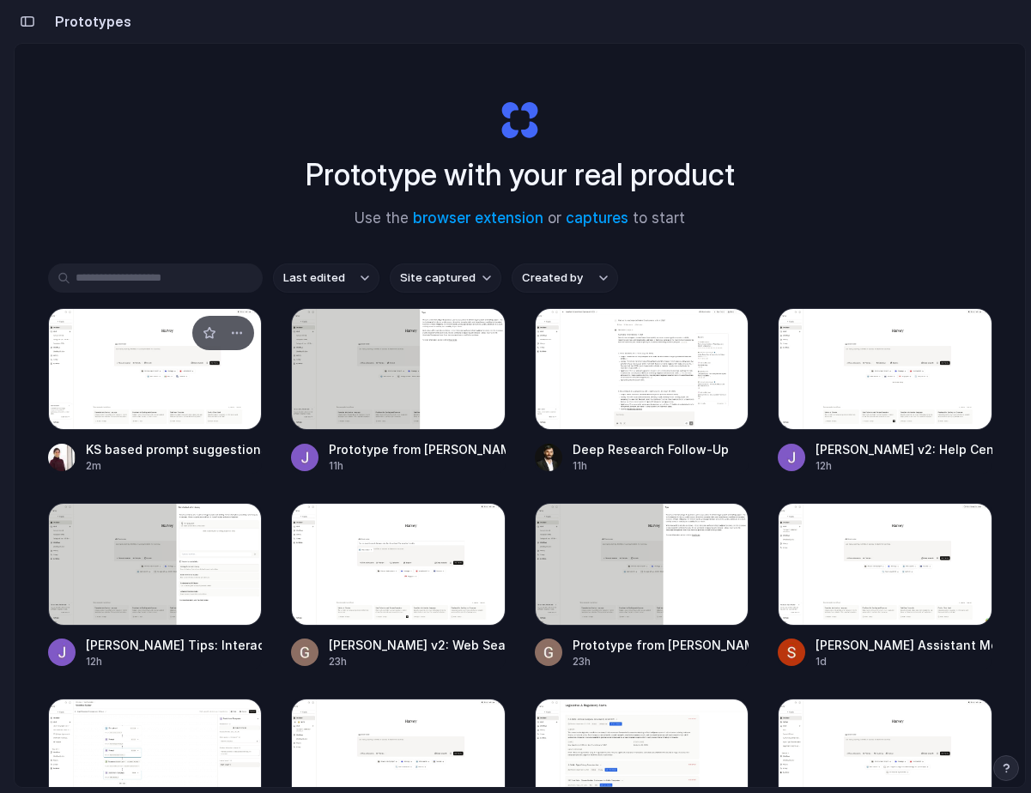
click at [171, 427] on div at bounding box center [155, 369] width 215 height 122
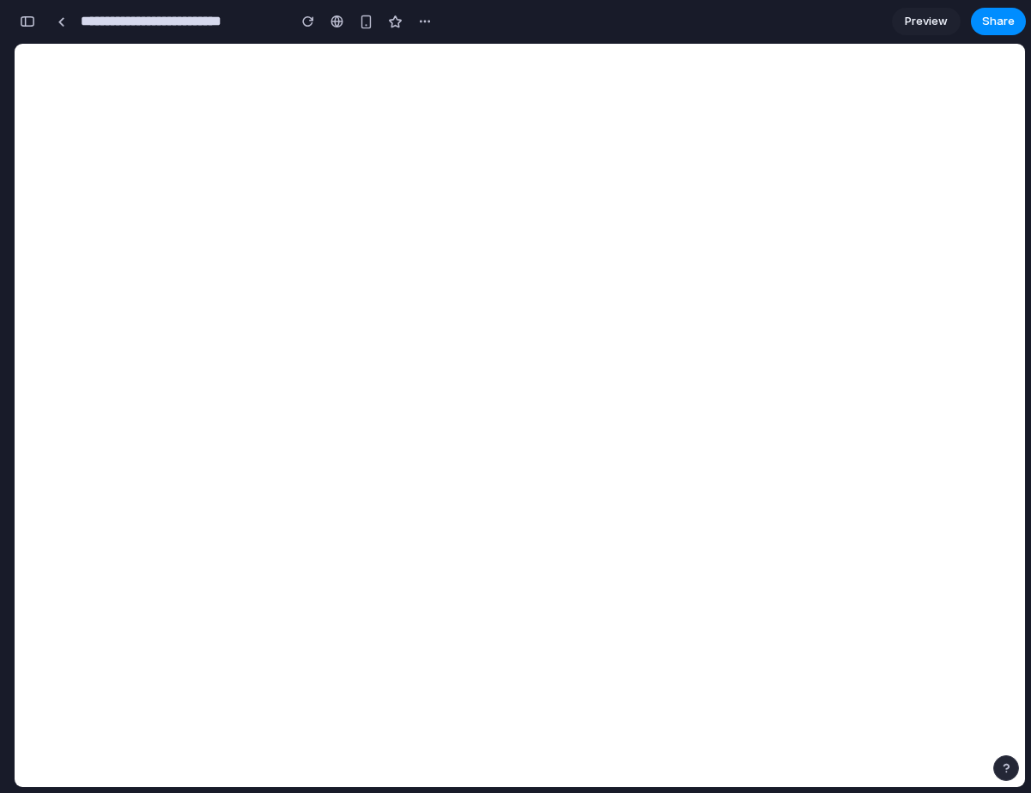
scroll to position [2393, 0]
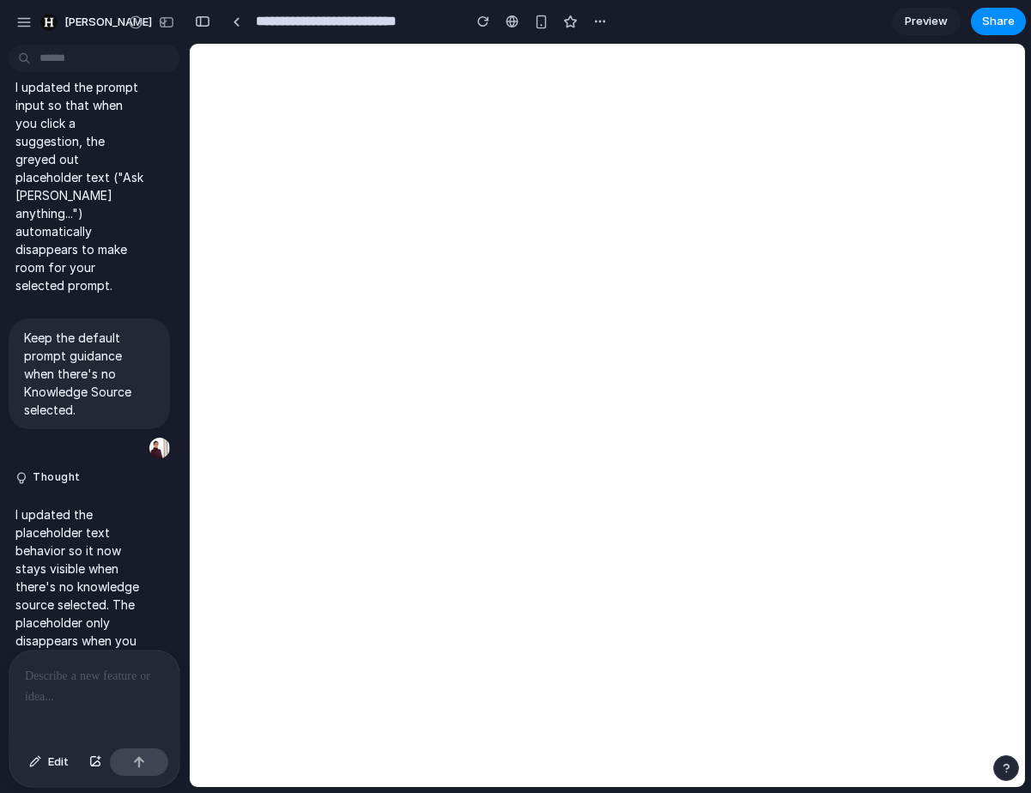
click at [12, 102] on div at bounding box center [7, 396] width 15 height 793
click at [70, 699] on div at bounding box center [94, 696] width 170 height 91
click at [92, 759] on div "button" at bounding box center [95, 762] width 12 height 10
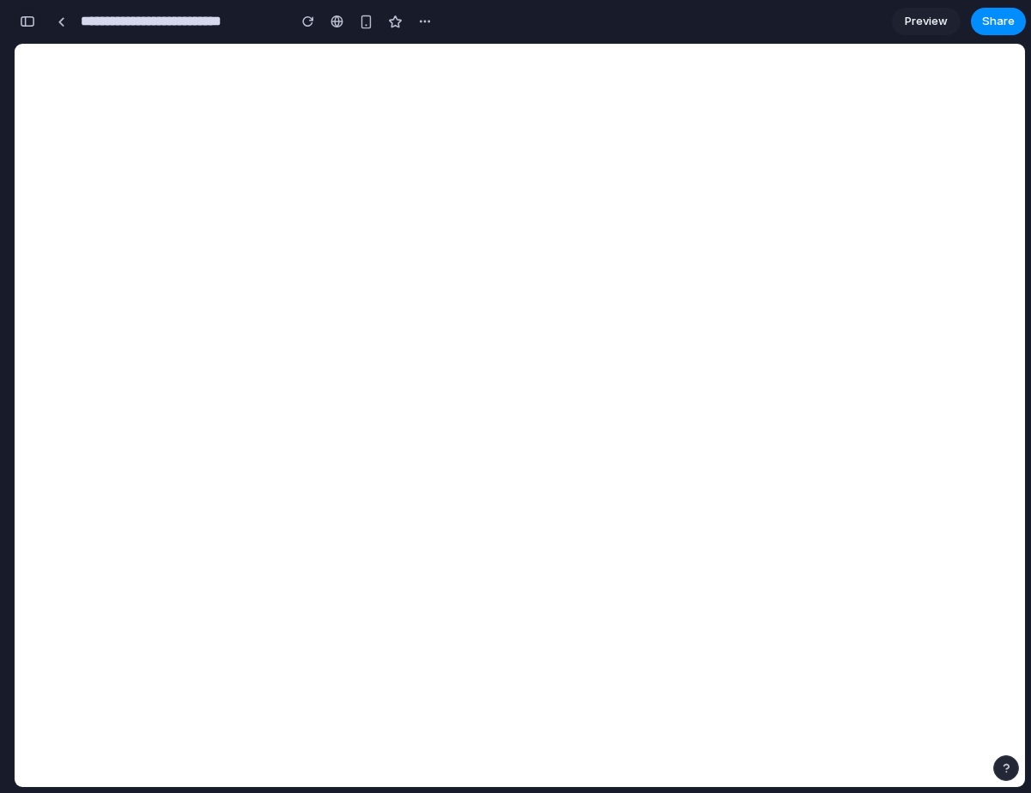
click at [33, 21] on div "button" at bounding box center [27, 21] width 15 height 12
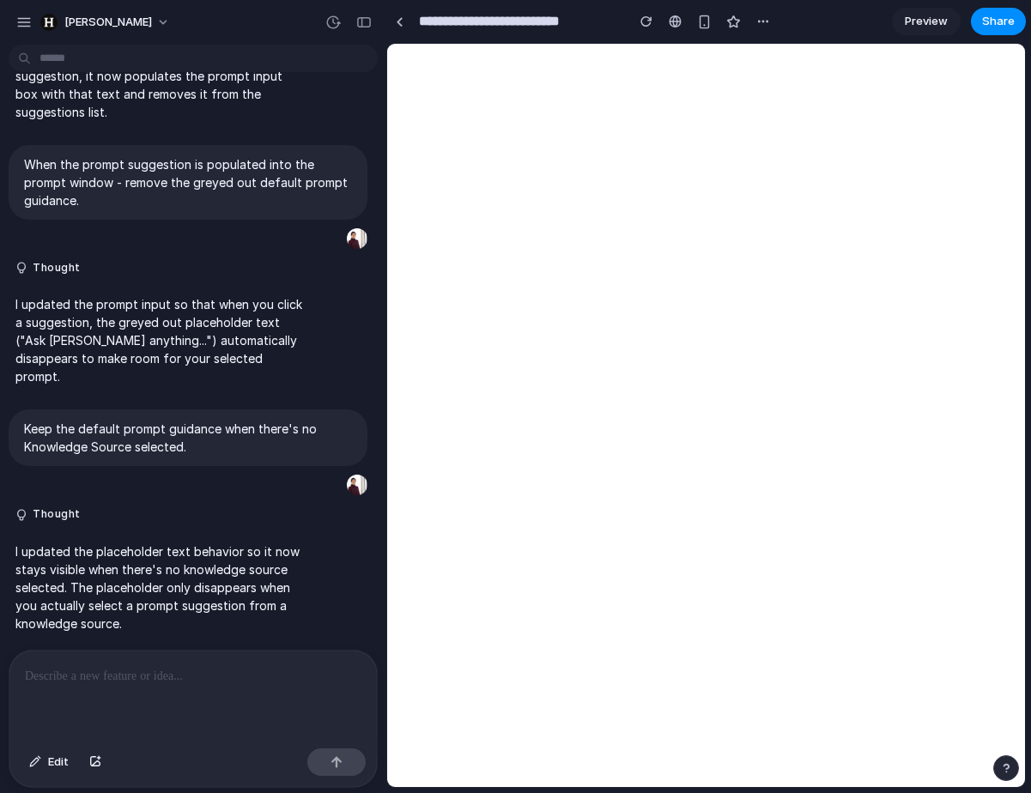
click at [146, 703] on div at bounding box center [192, 696] width 367 height 91
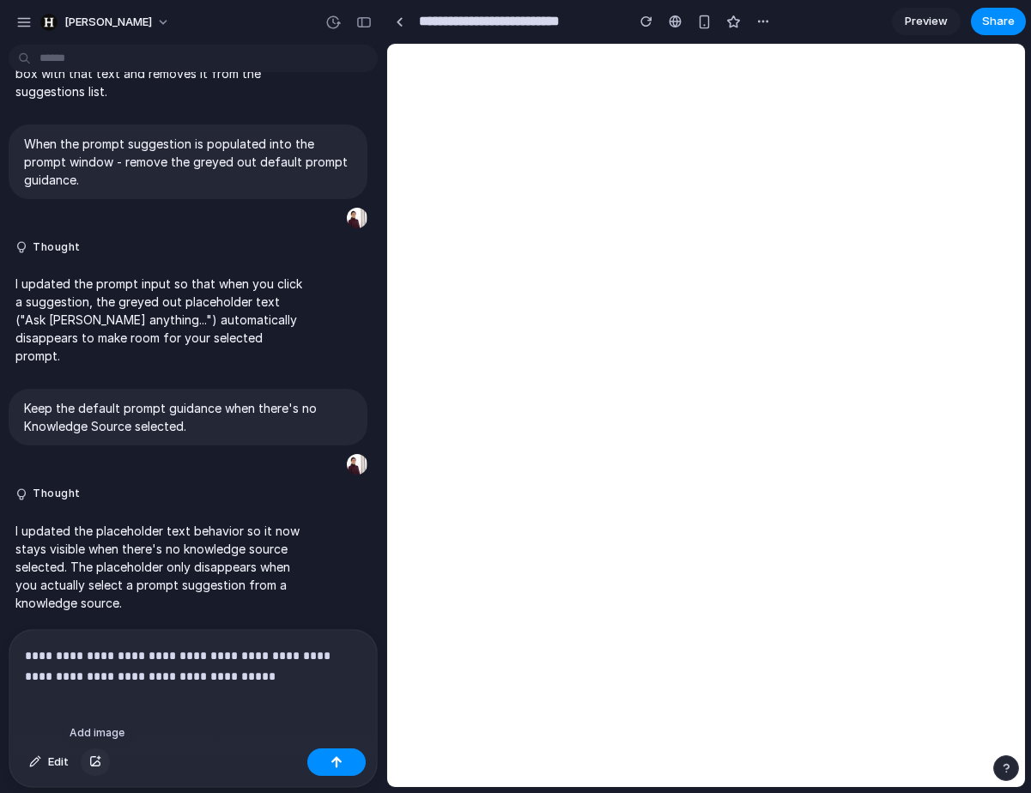
click at [94, 761] on div "button" at bounding box center [95, 762] width 12 height 10
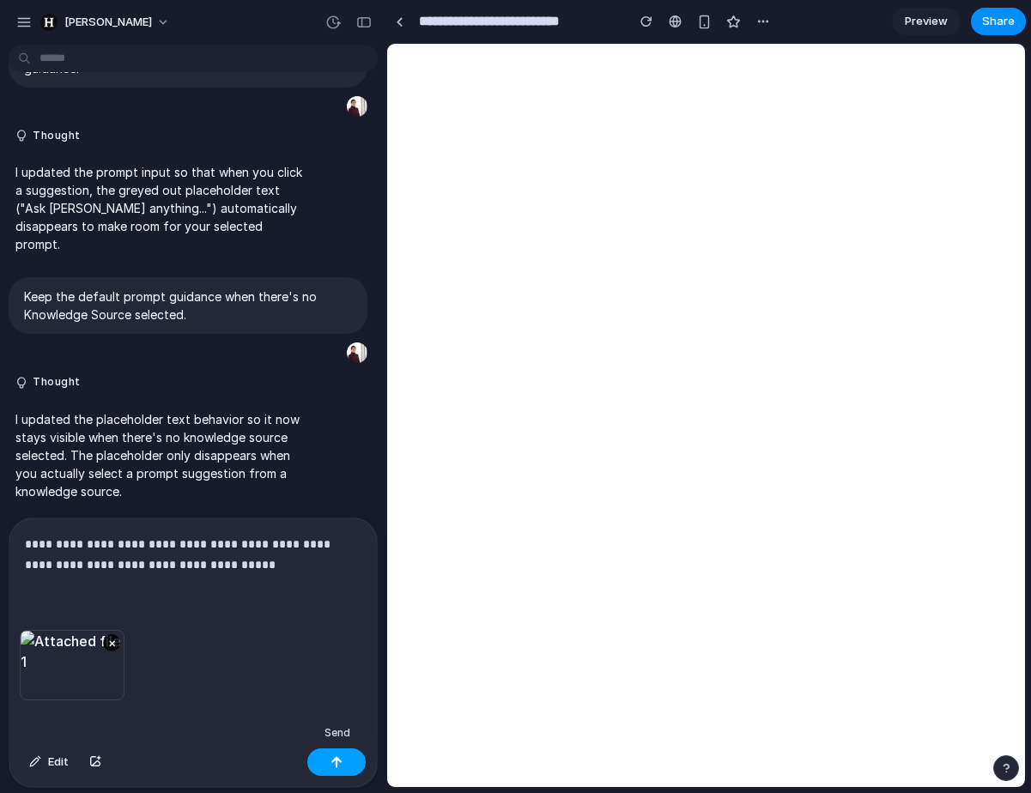
click at [325, 768] on button "button" at bounding box center [336, 762] width 58 height 27
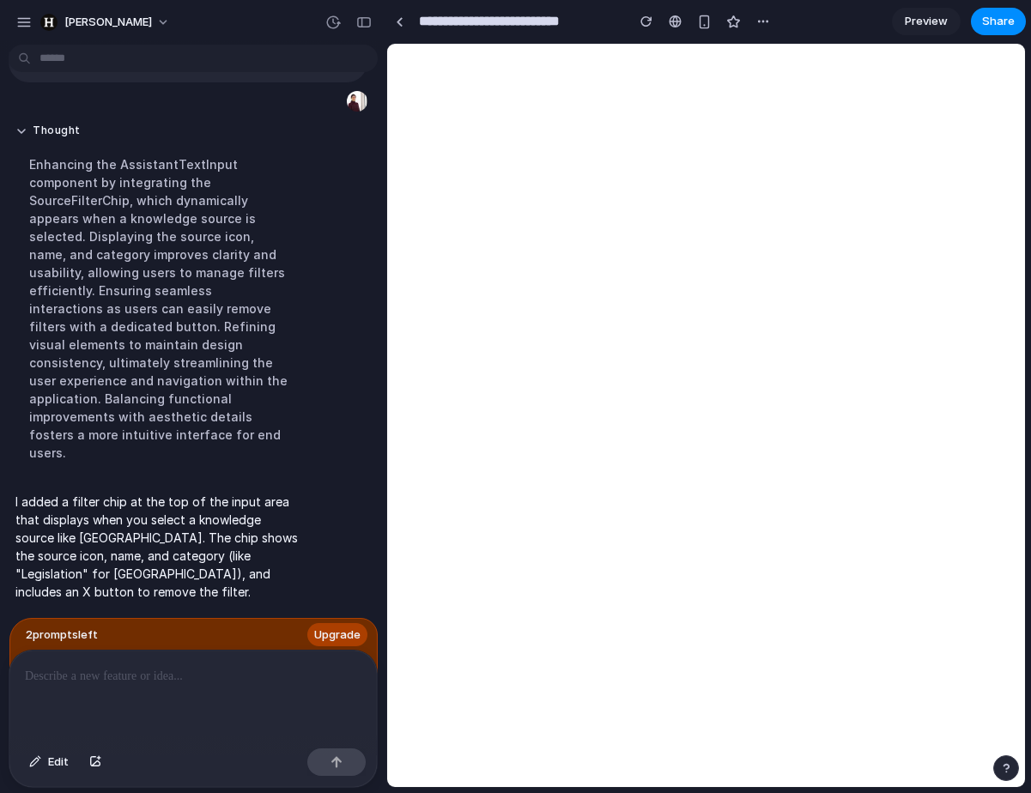
scroll to position [1878, 0]
click at [361, 27] on button "button" at bounding box center [363, 22] width 27 height 27
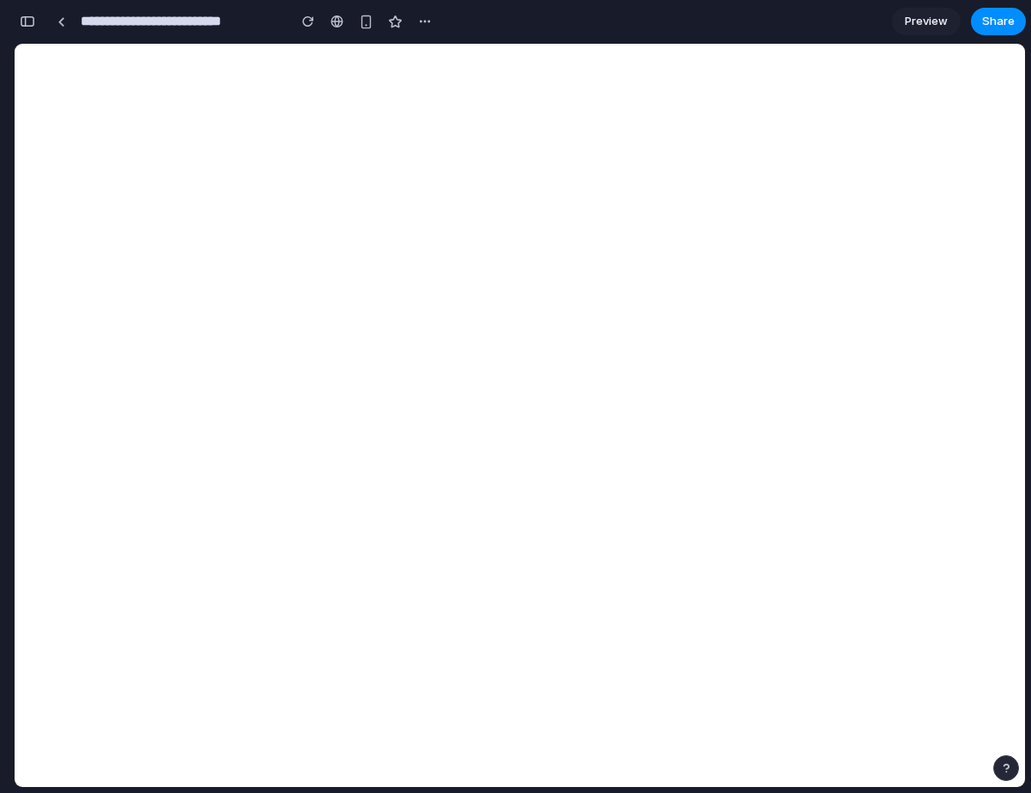
scroll to position [3104, 0]
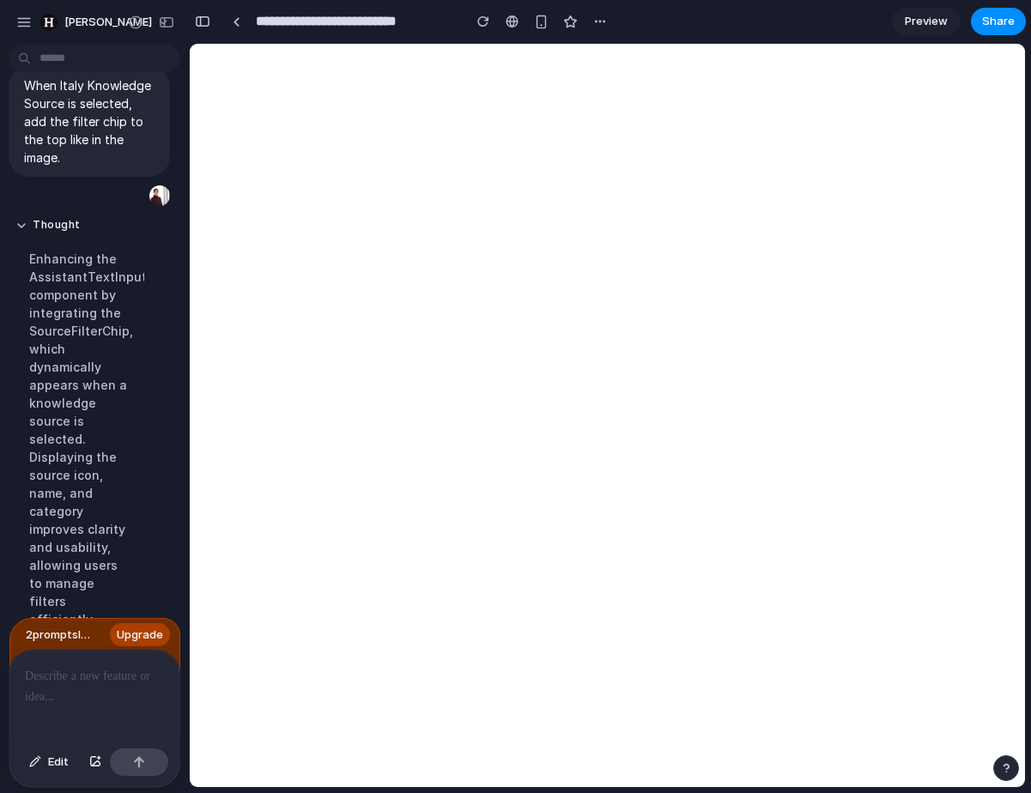
click at [89, 676] on p at bounding box center [94, 676] width 139 height 21
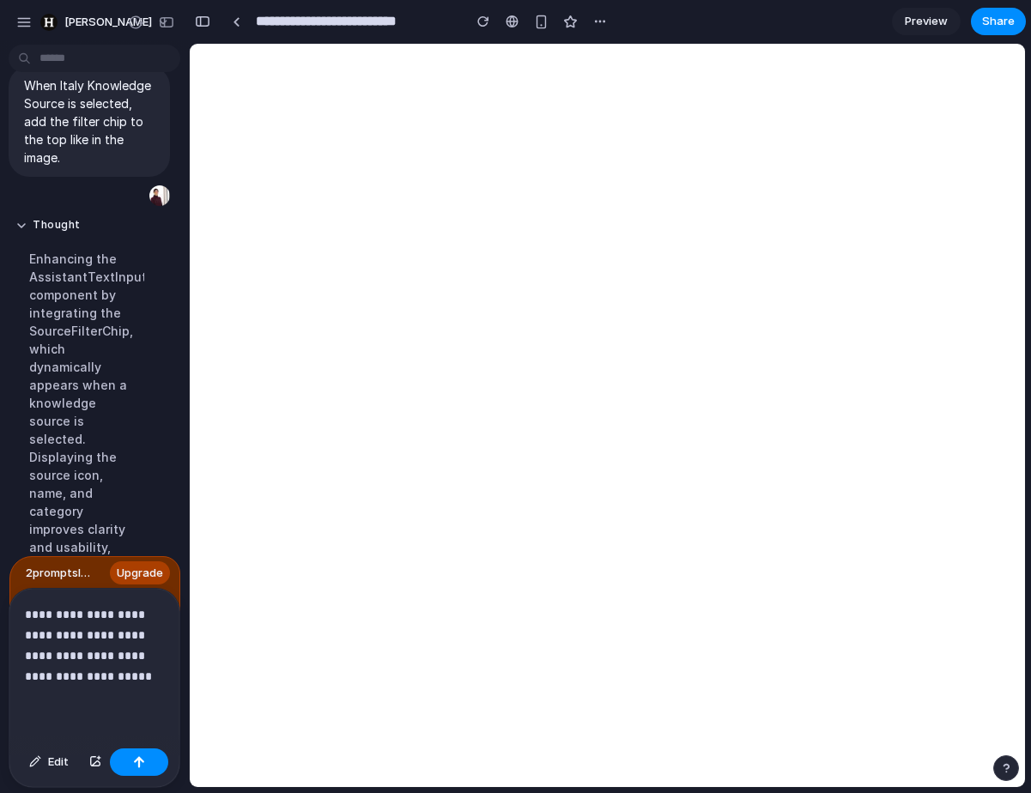
click at [108, 614] on p "**********" at bounding box center [94, 645] width 139 height 82
drag, startPoint x: 89, startPoint y: 636, endPoint x: 172, endPoint y: 637, distance: 82.4
click at [173, 637] on div "**********" at bounding box center [94, 665] width 170 height 153
click at [135, 635] on p "**********" at bounding box center [94, 645] width 139 height 82
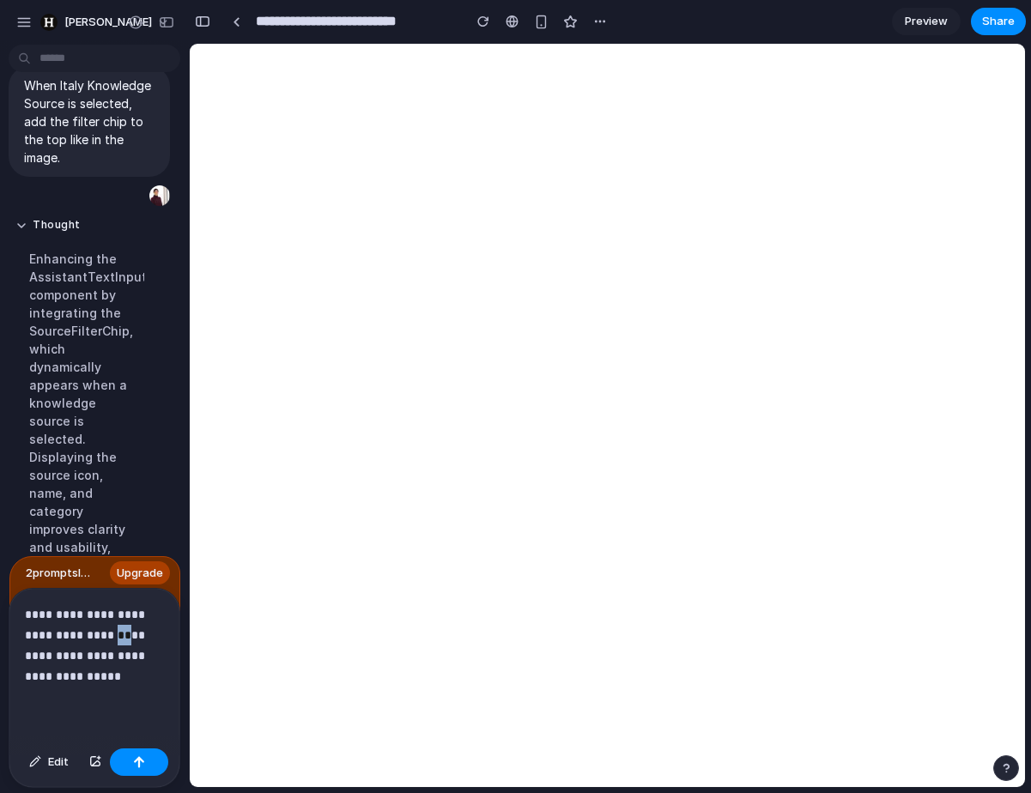
click at [135, 635] on p "**********" at bounding box center [94, 645] width 139 height 82
click at [60, 633] on p "**********" at bounding box center [94, 645] width 139 height 82
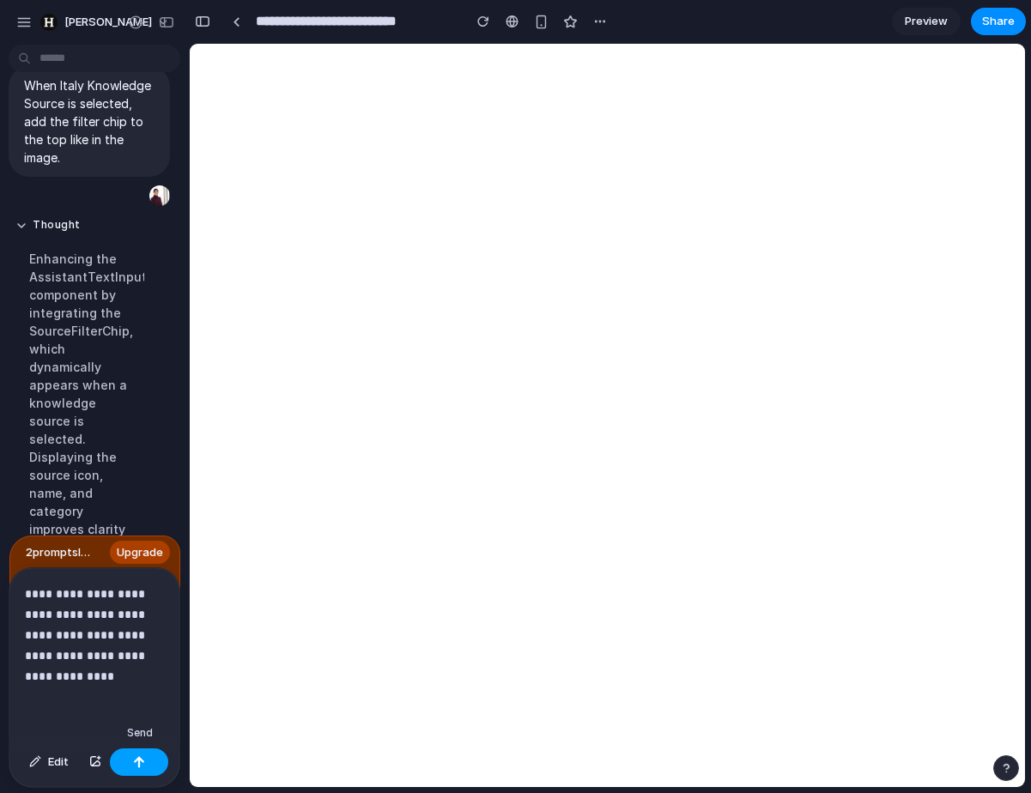
click at [137, 756] on div "button" at bounding box center [139, 762] width 12 height 12
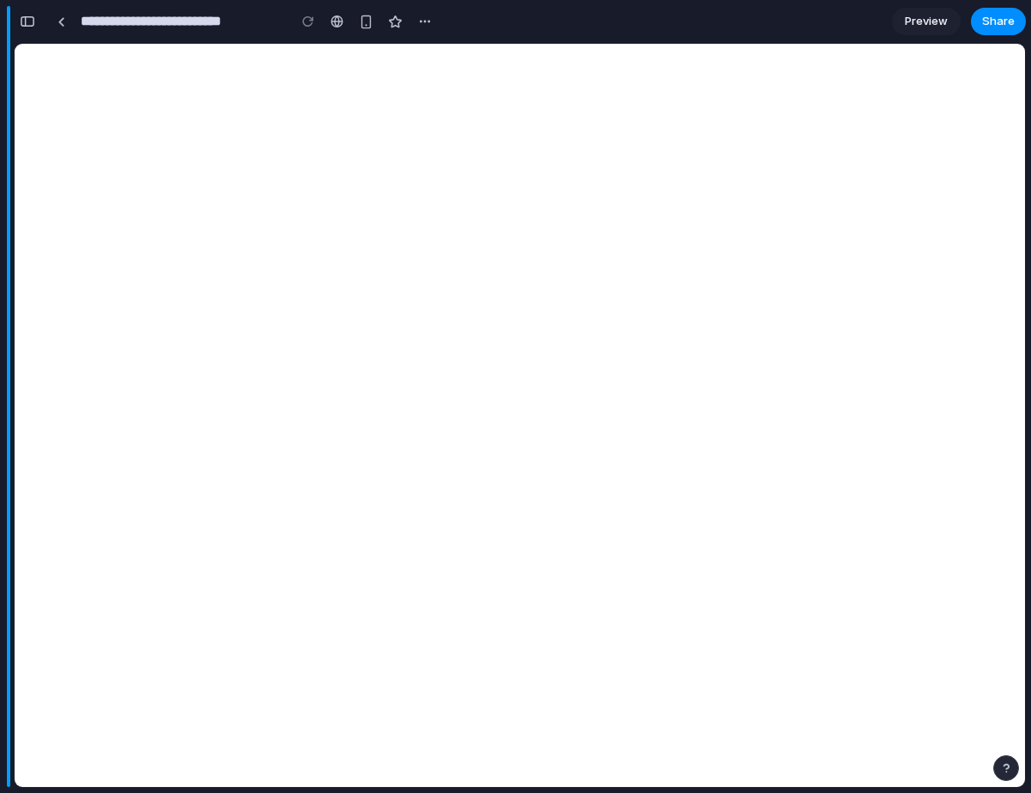
scroll to position [4237, 0]
